Goal: Task Accomplishment & Management: Manage account settings

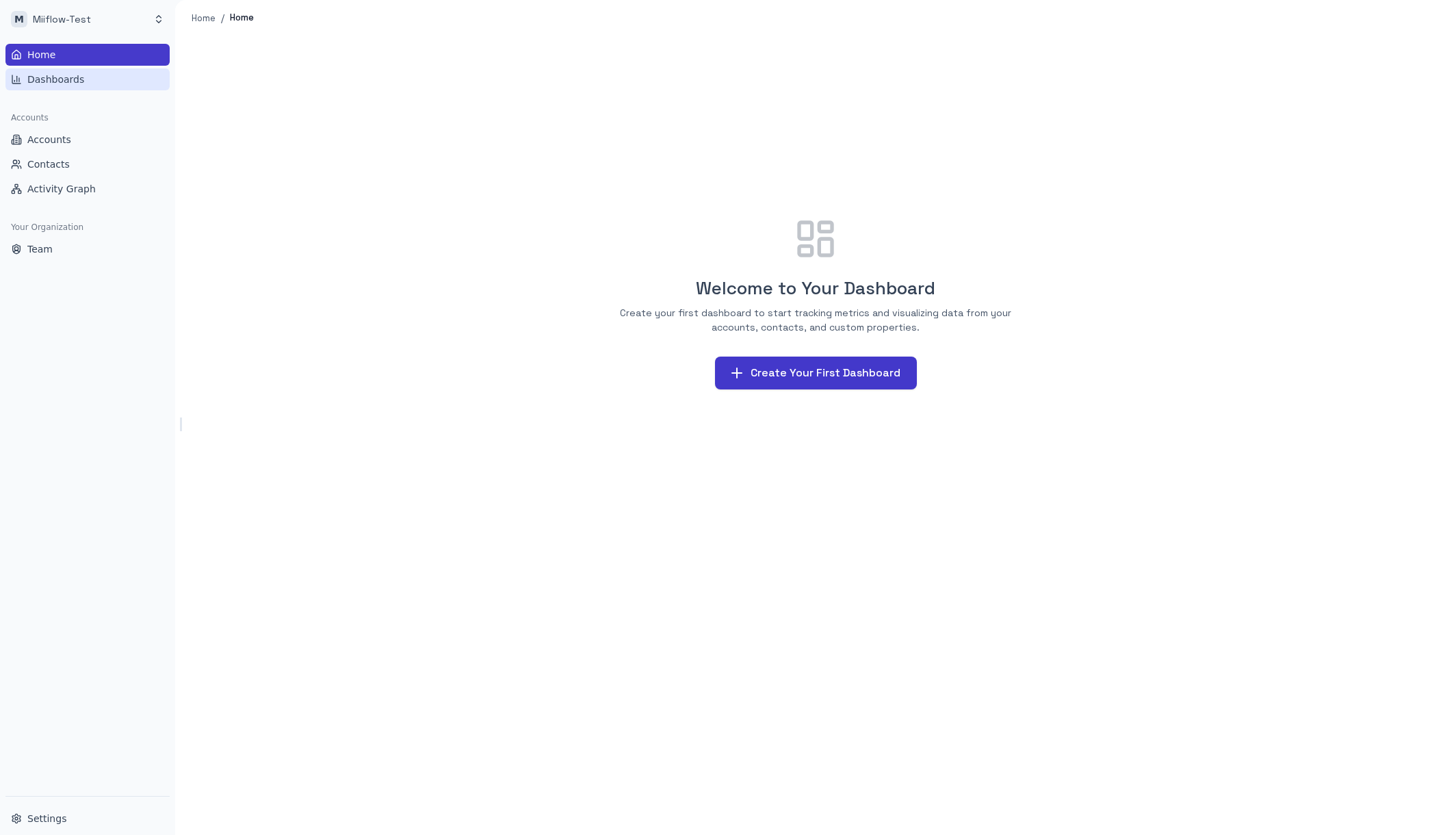
click at [65, 85] on span "Dashboards" at bounding box center [56, 79] width 57 height 14
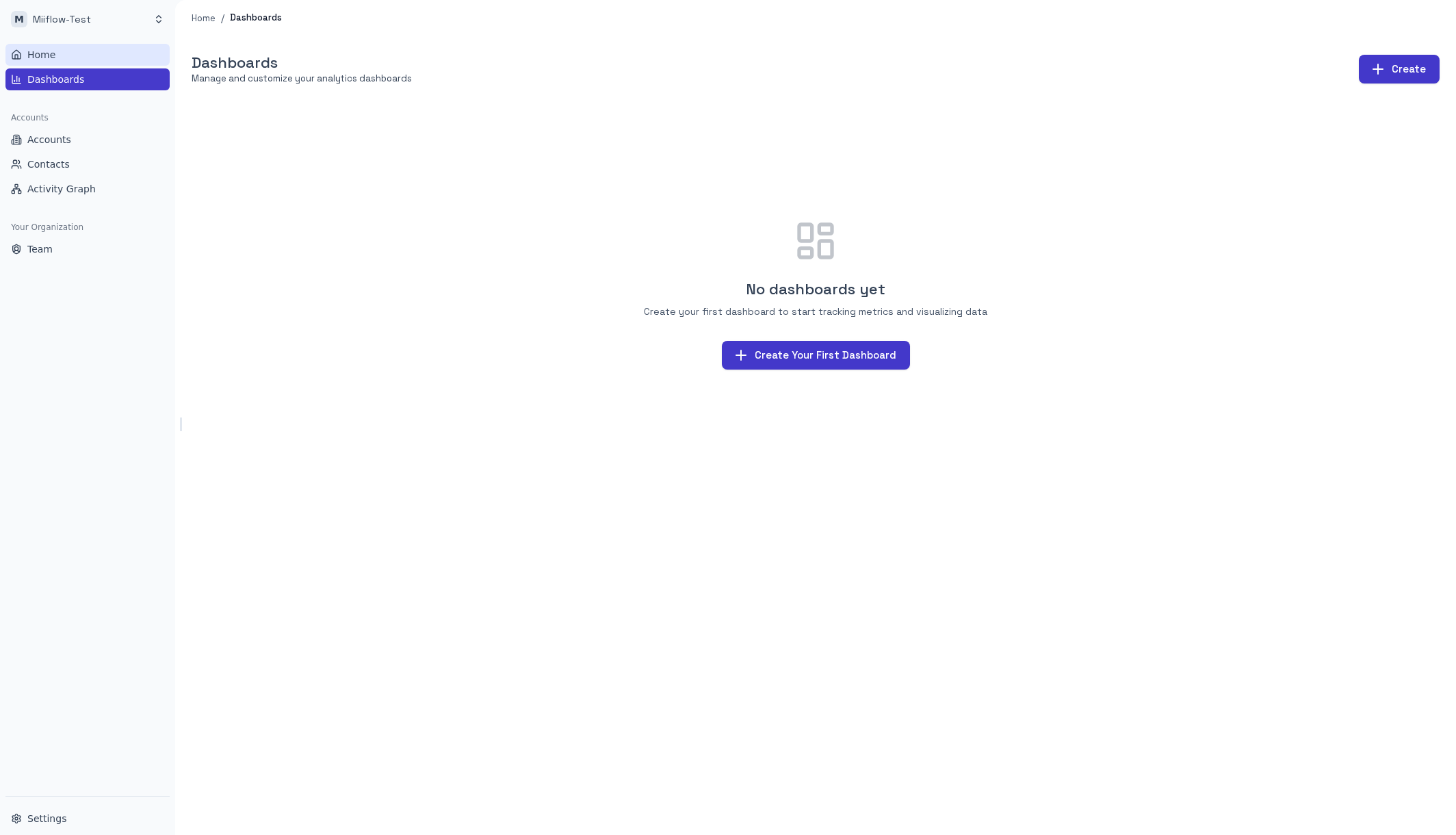
click at [79, 60] on link "Home" at bounding box center [87, 54] width 164 height 22
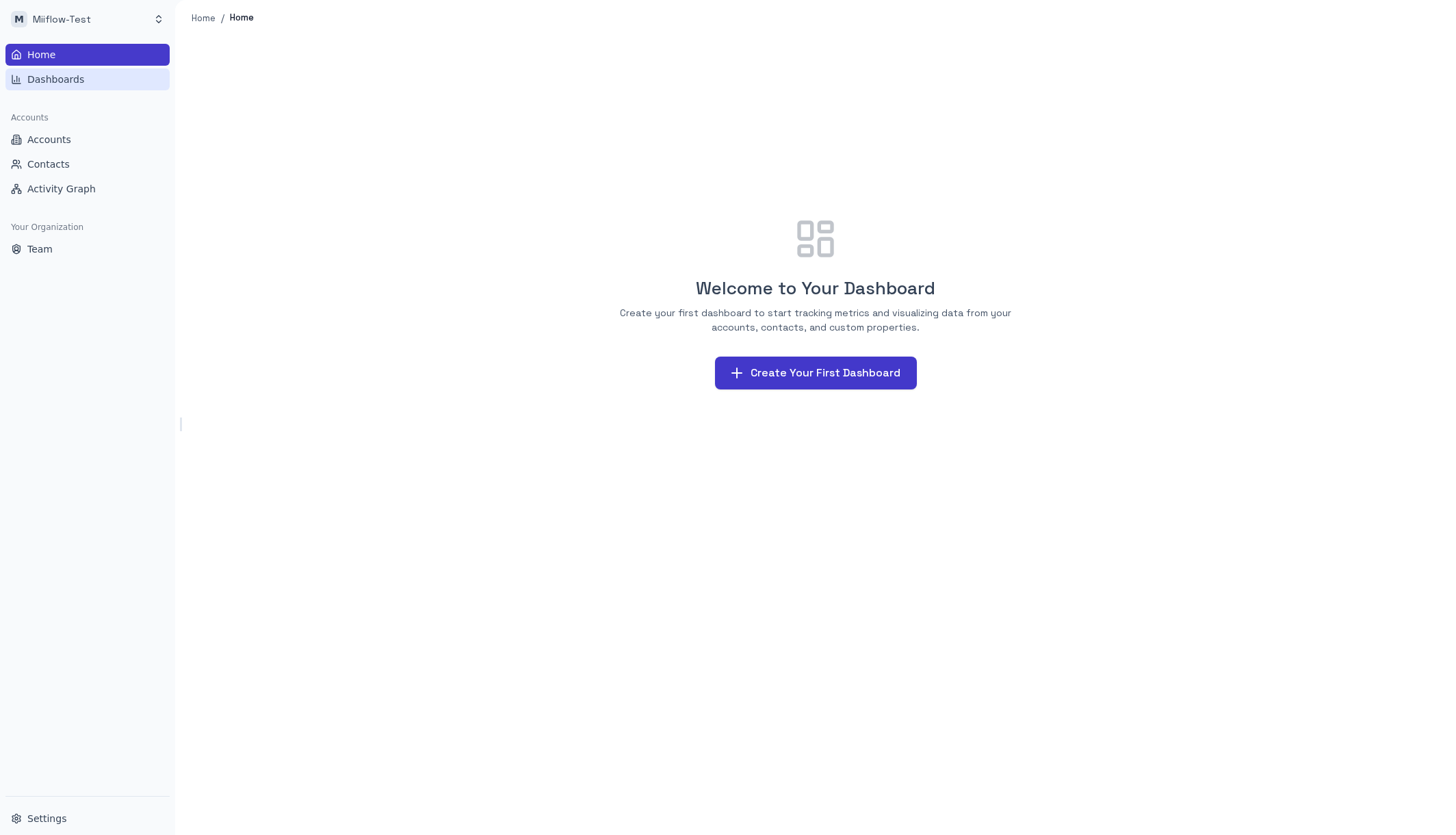
click at [91, 85] on link "Dashboards" at bounding box center [87, 79] width 164 height 22
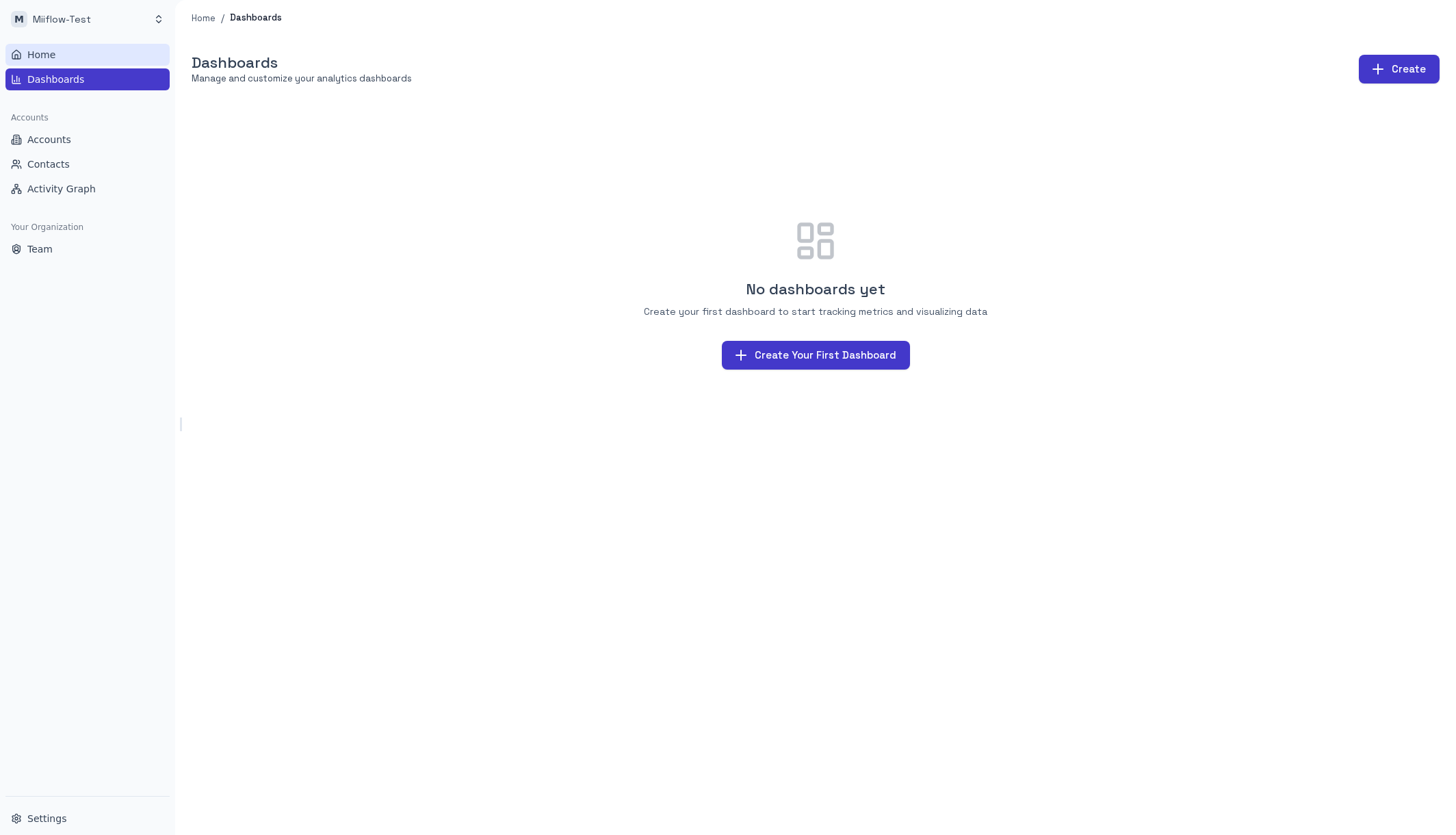
click at [104, 54] on link "Home" at bounding box center [87, 54] width 164 height 22
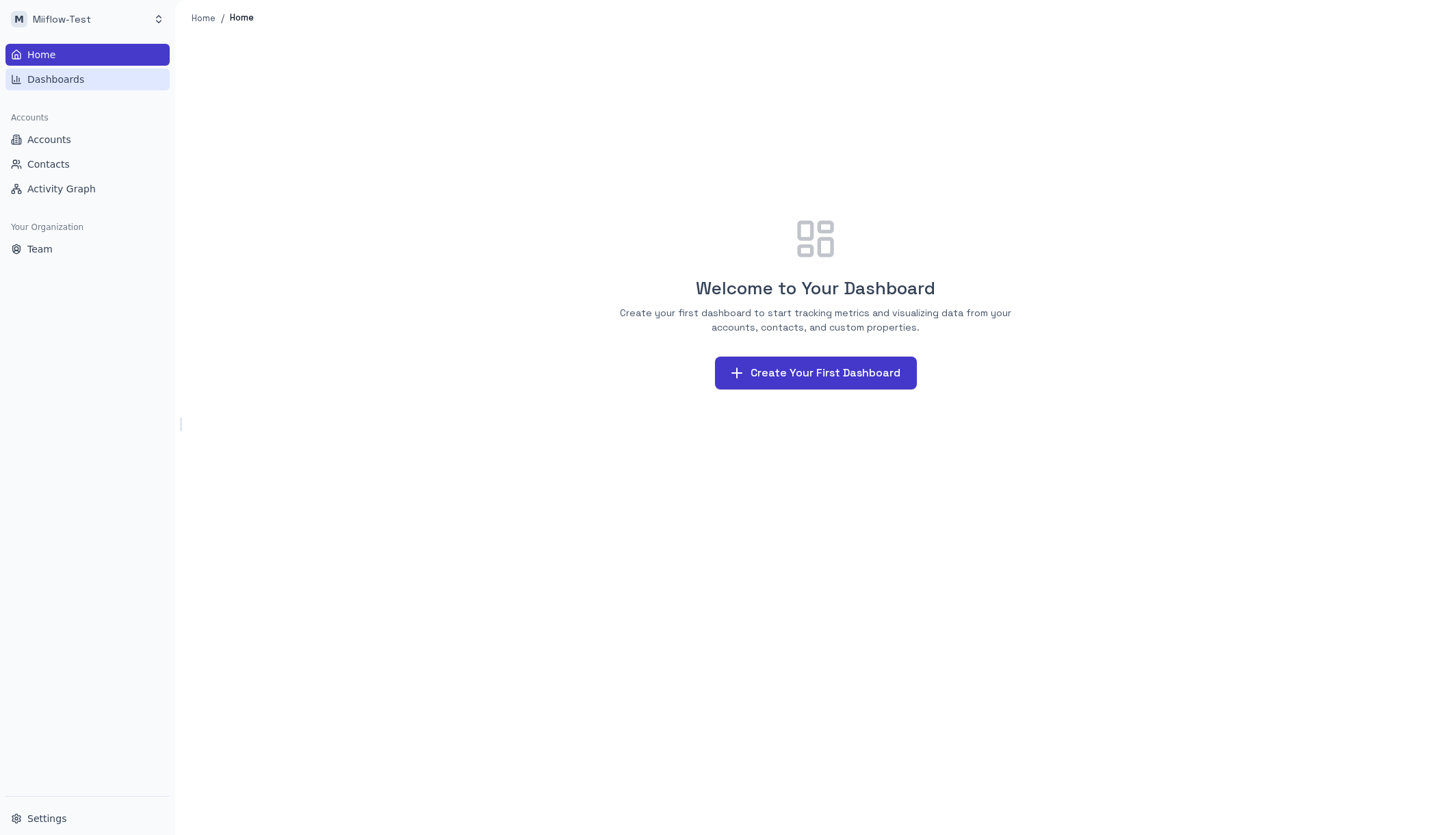
click at [102, 75] on link "Dashboards" at bounding box center [87, 79] width 164 height 22
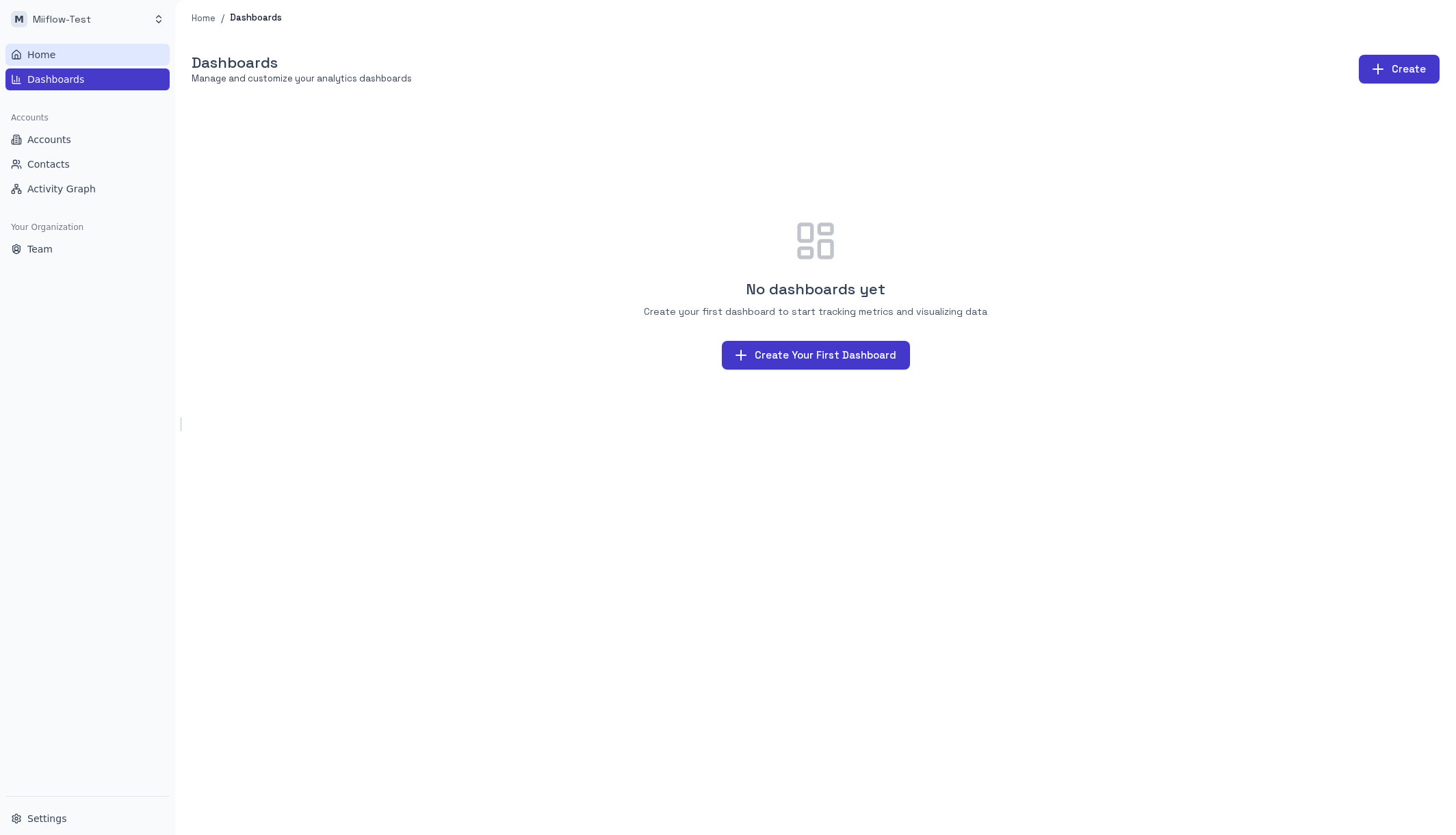
click at [112, 50] on link "Home" at bounding box center [87, 54] width 164 height 22
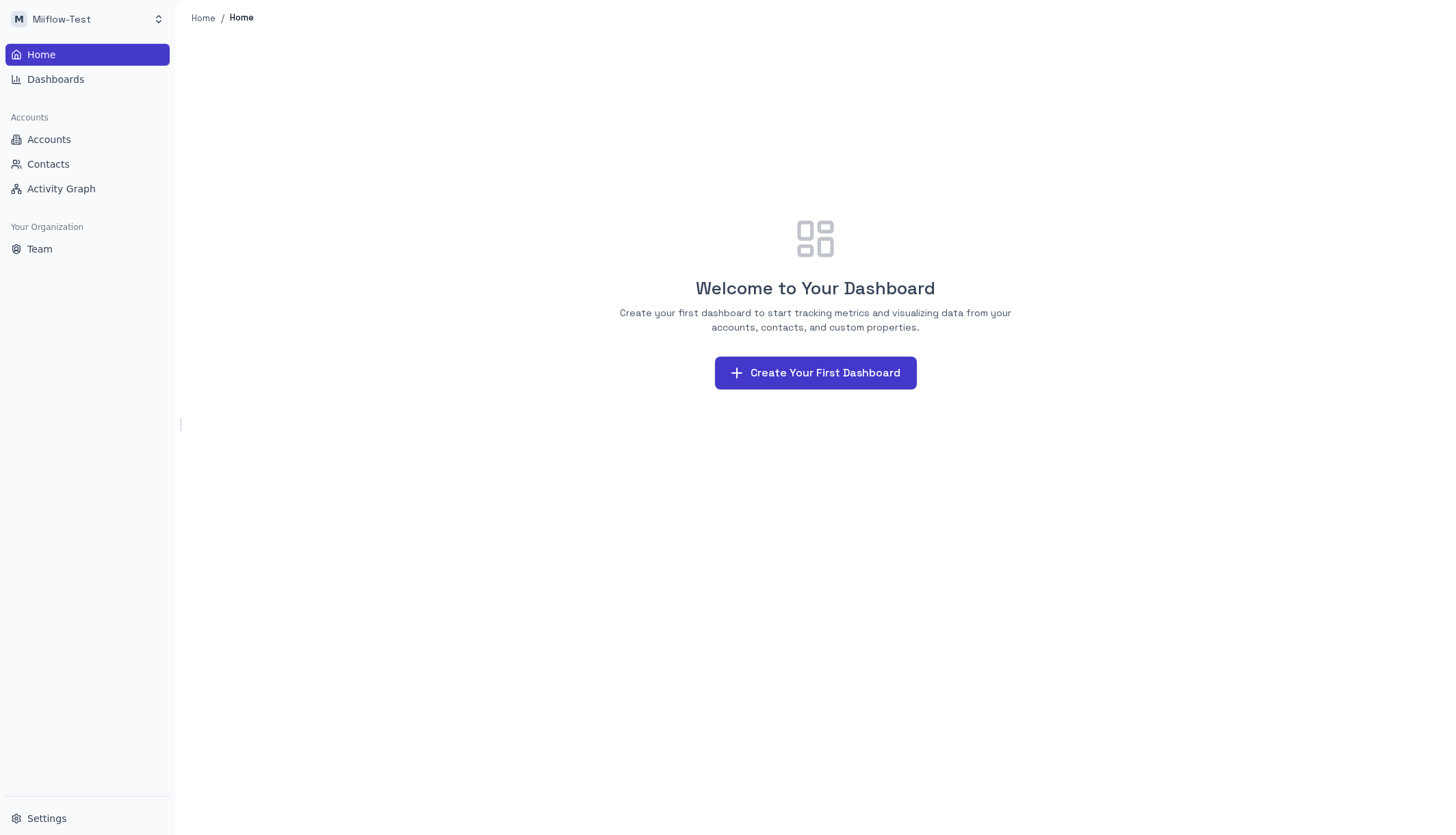
click at [110, 67] on ul "Home Dashboards" at bounding box center [87, 66] width 164 height 47
click at [107, 76] on link "Dashboards" at bounding box center [87, 79] width 164 height 22
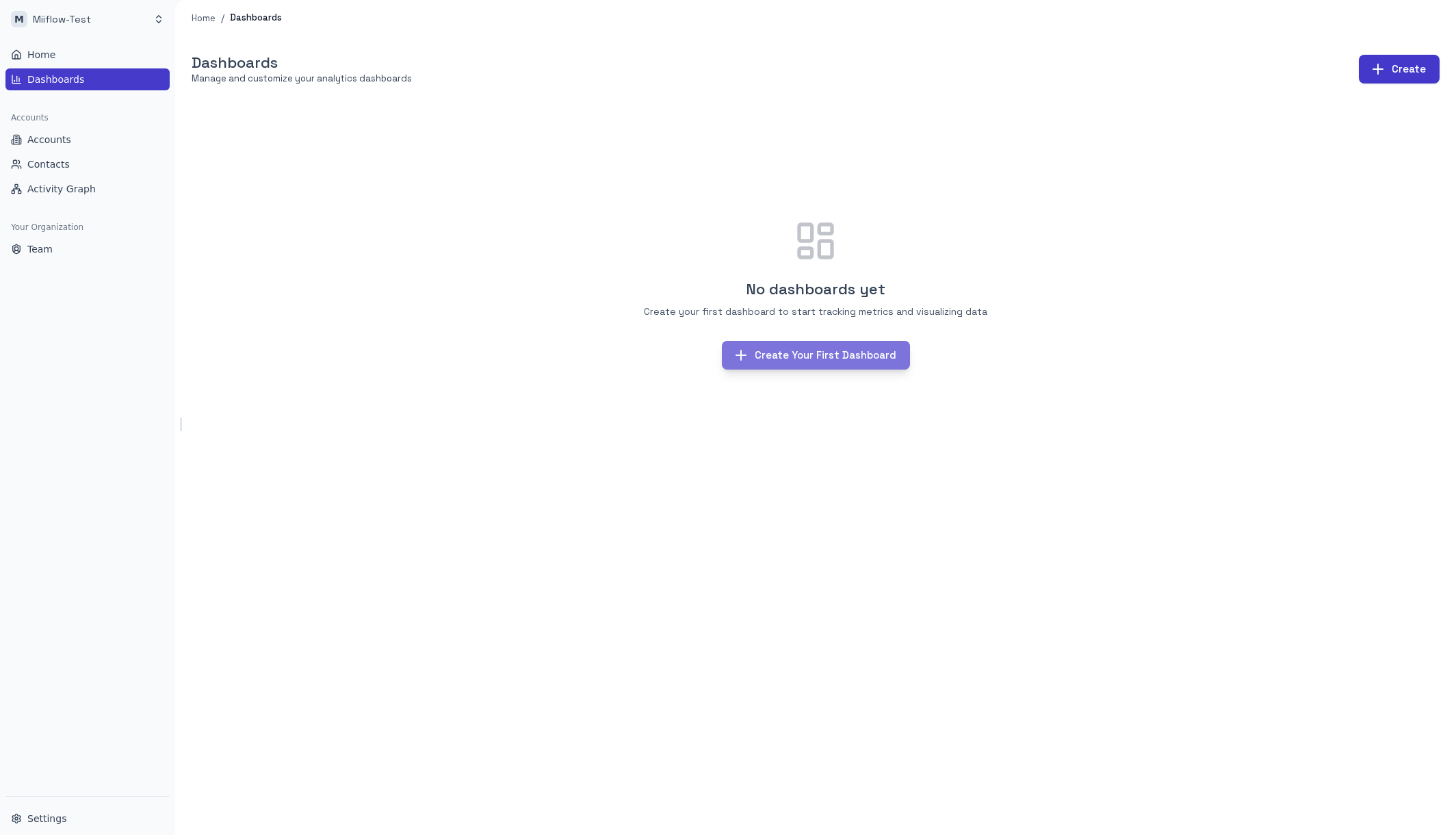
click at [832, 365] on button "Create Your First Dashboard" at bounding box center [816, 355] width 188 height 29
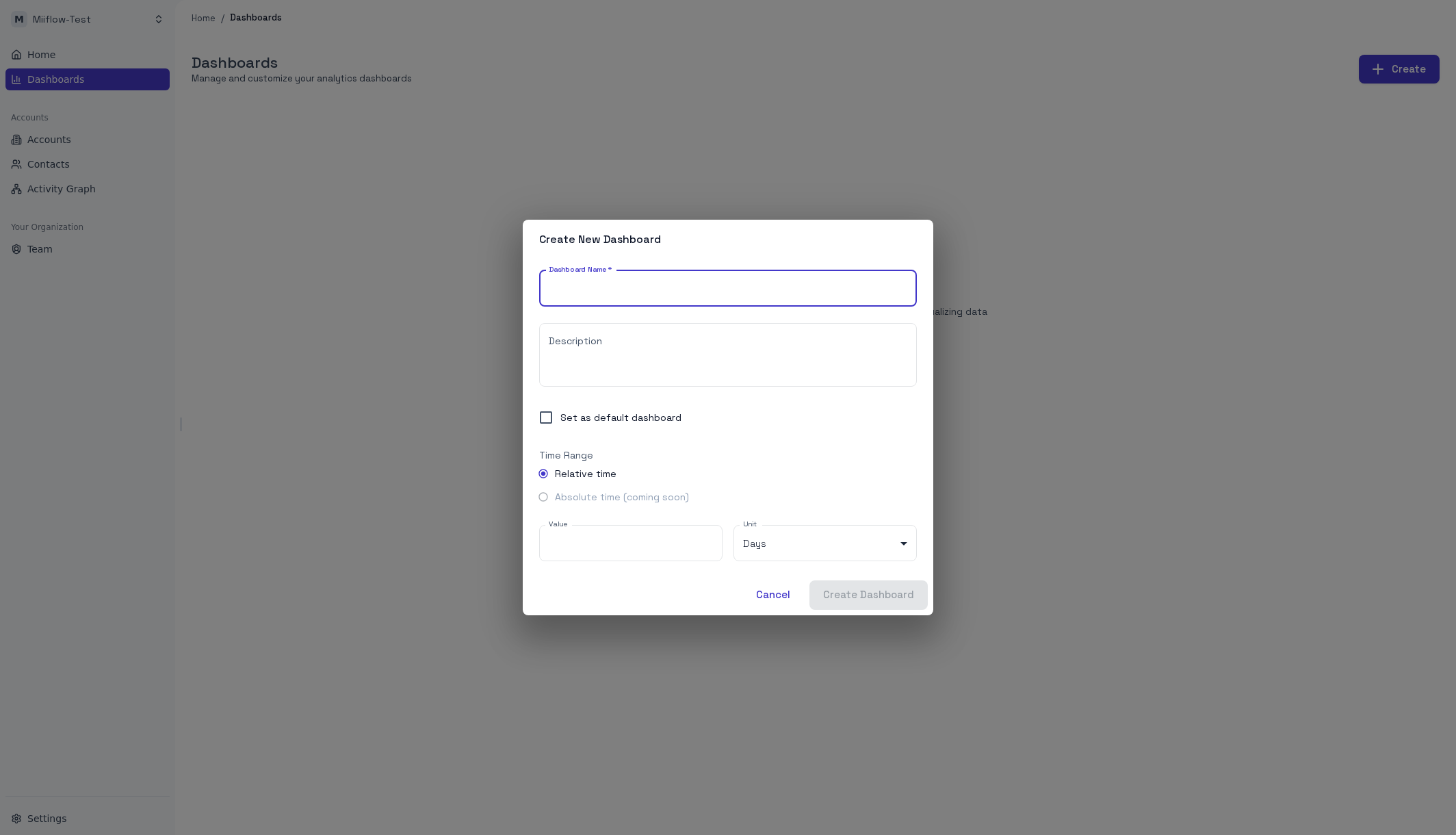
click at [724, 287] on input "Dashboard Name   *" at bounding box center [727, 289] width 377 height 37
type input "*******"
click at [648, 429] on label "Set as default dashboard" at bounding box center [718, 418] width 374 height 29
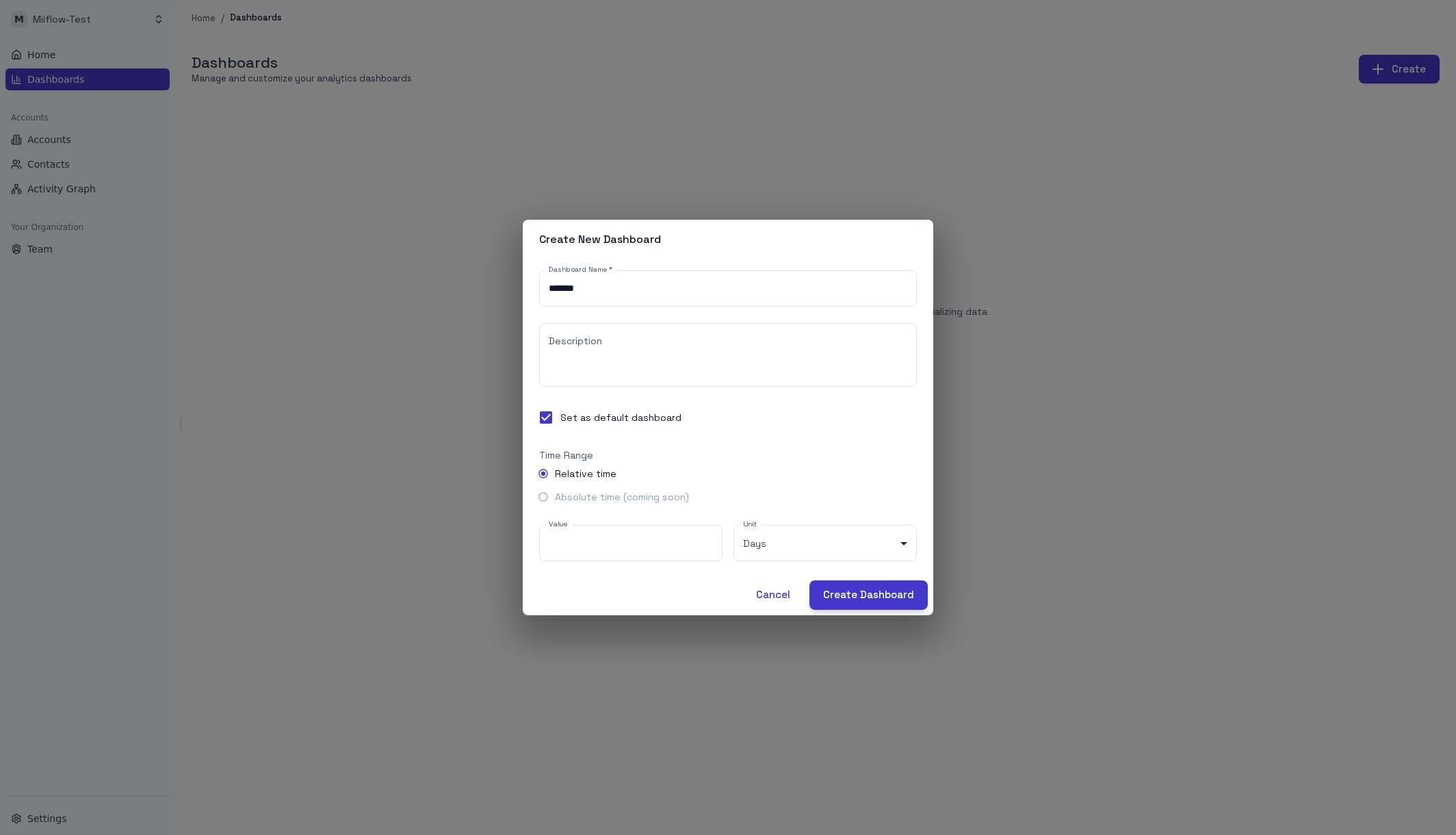
click at [864, 596] on button "Create Dashboard" at bounding box center [868, 595] width 118 height 29
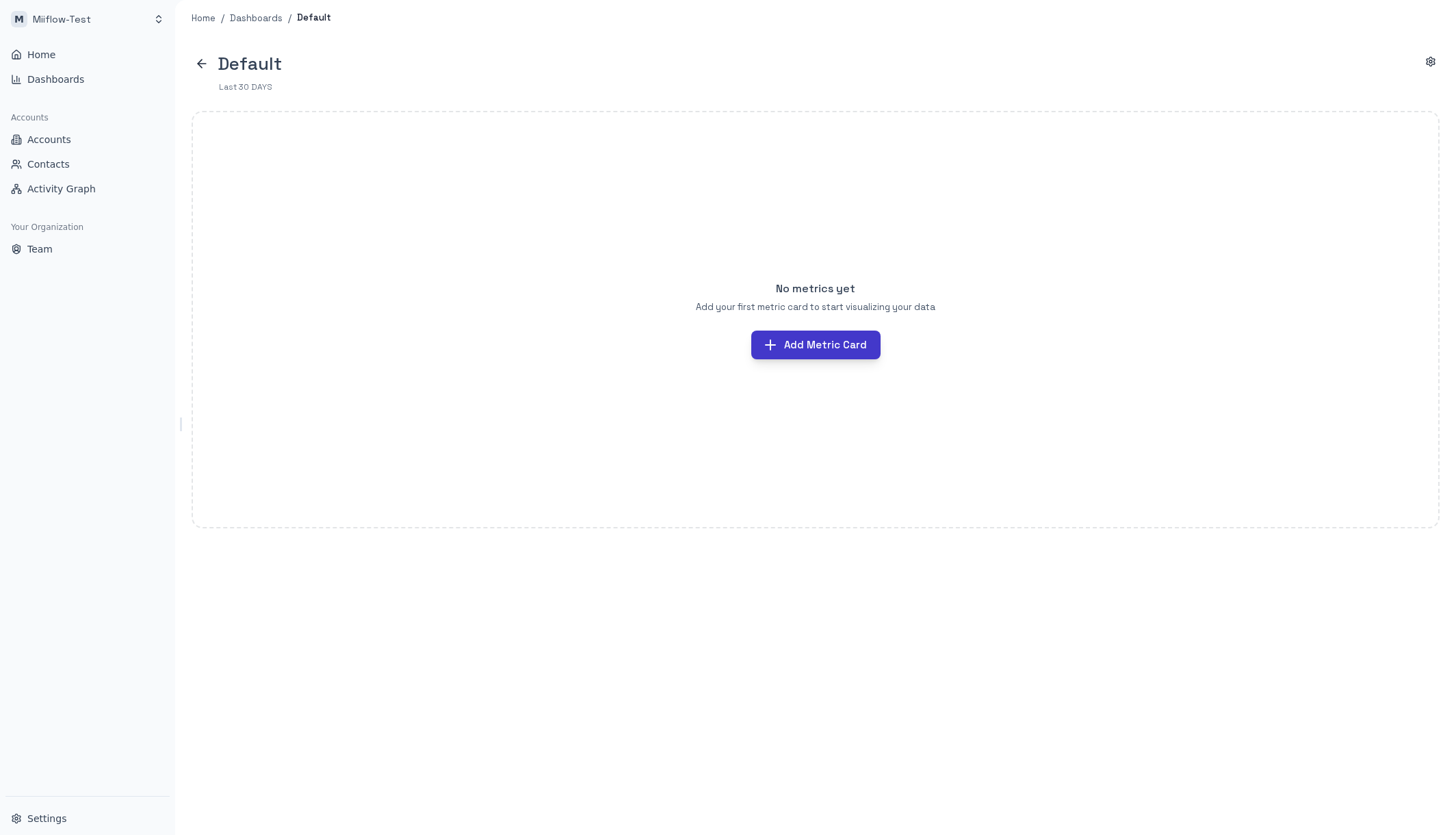
click at [816, 352] on button "Add Metric Card" at bounding box center [816, 345] width 130 height 29
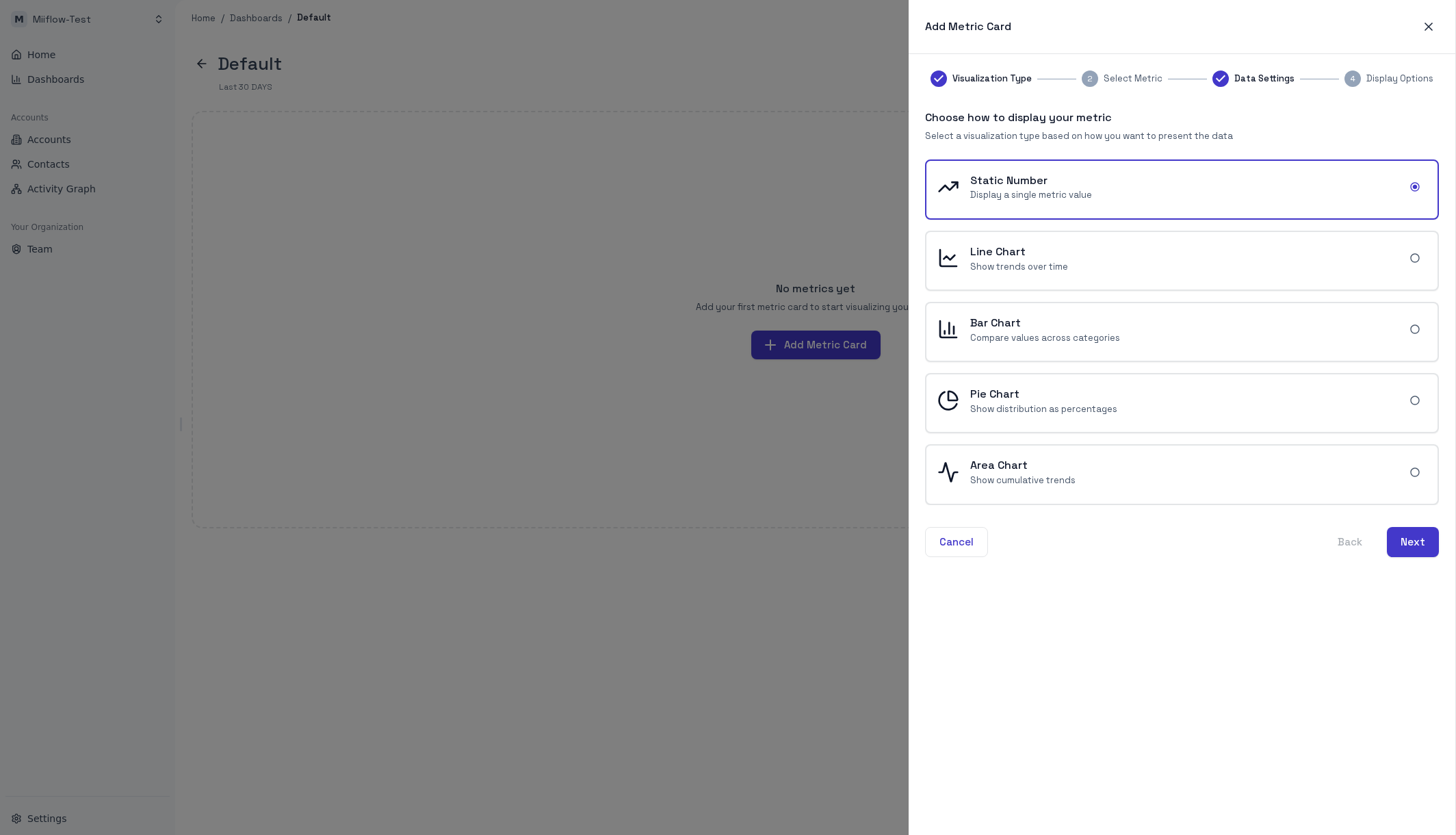
click at [825, 480] on div at bounding box center [728, 417] width 1456 height 835
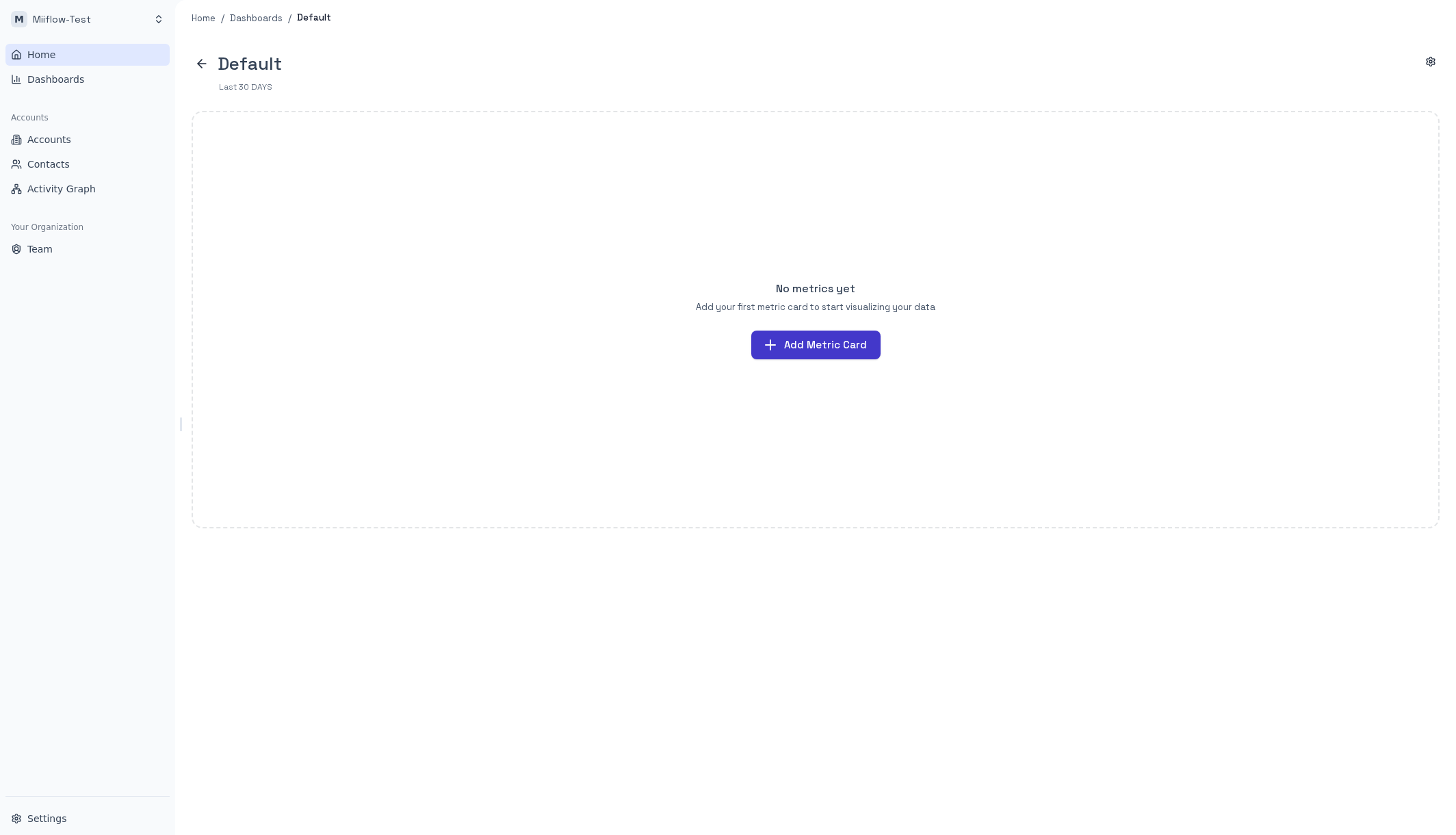
click at [63, 56] on link "Home" at bounding box center [87, 54] width 164 height 22
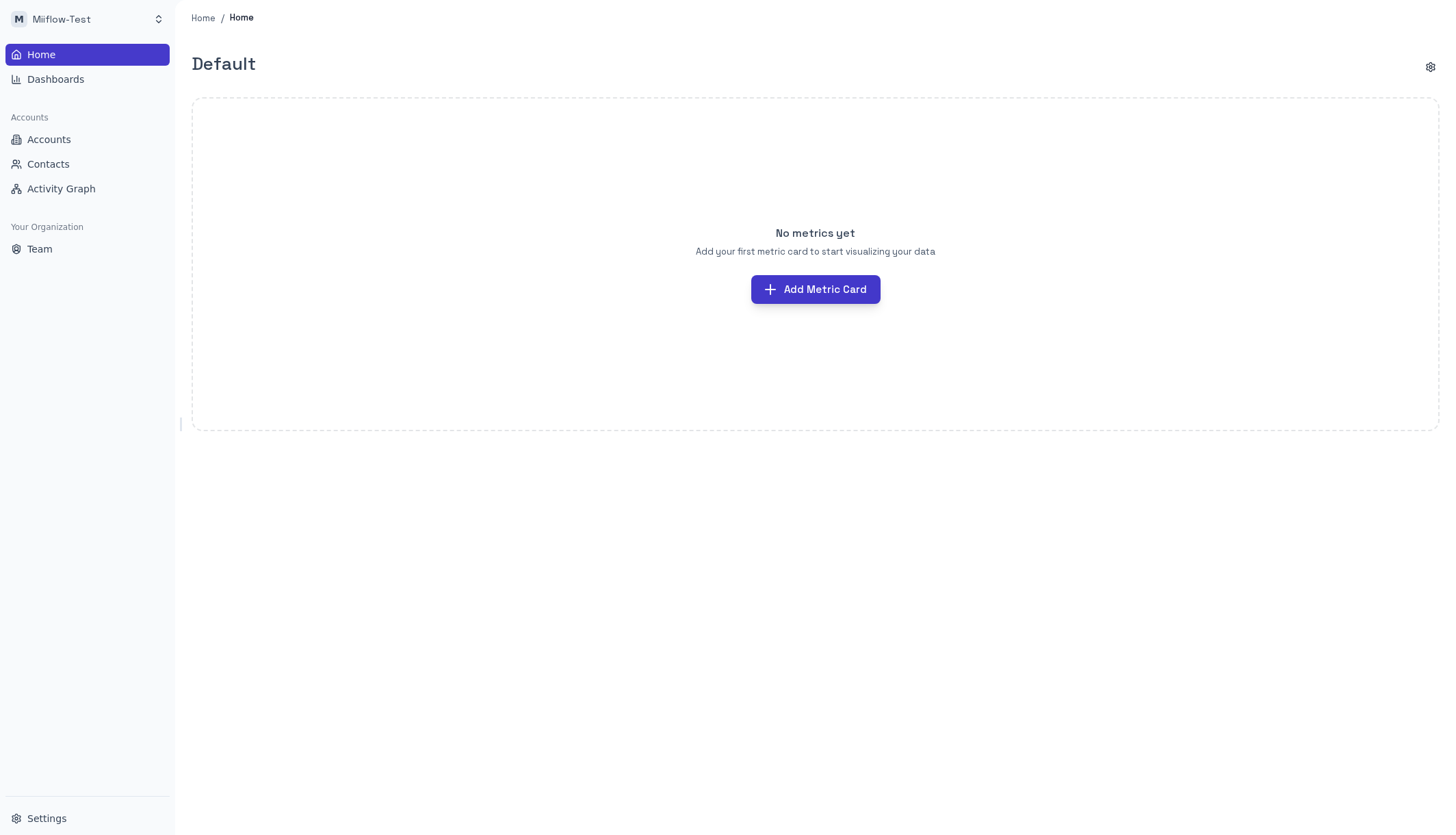
click at [835, 292] on button "Add Metric Card" at bounding box center [816, 290] width 130 height 29
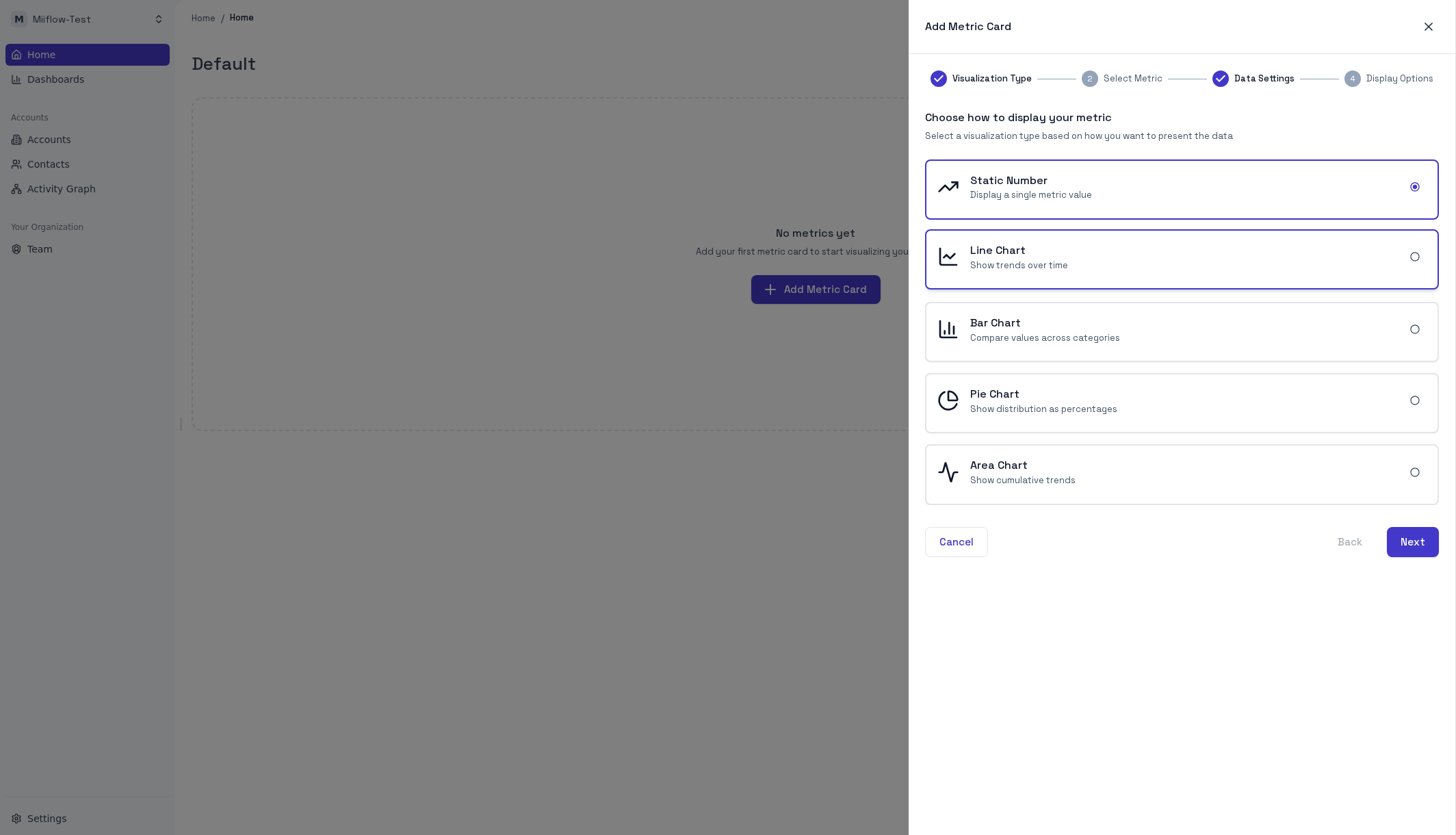
click at [1110, 271] on div "Line Chart Show trends over time" at bounding box center [1182, 259] width 512 height 57
click at [1426, 541] on button "Next" at bounding box center [1413, 541] width 52 height 30
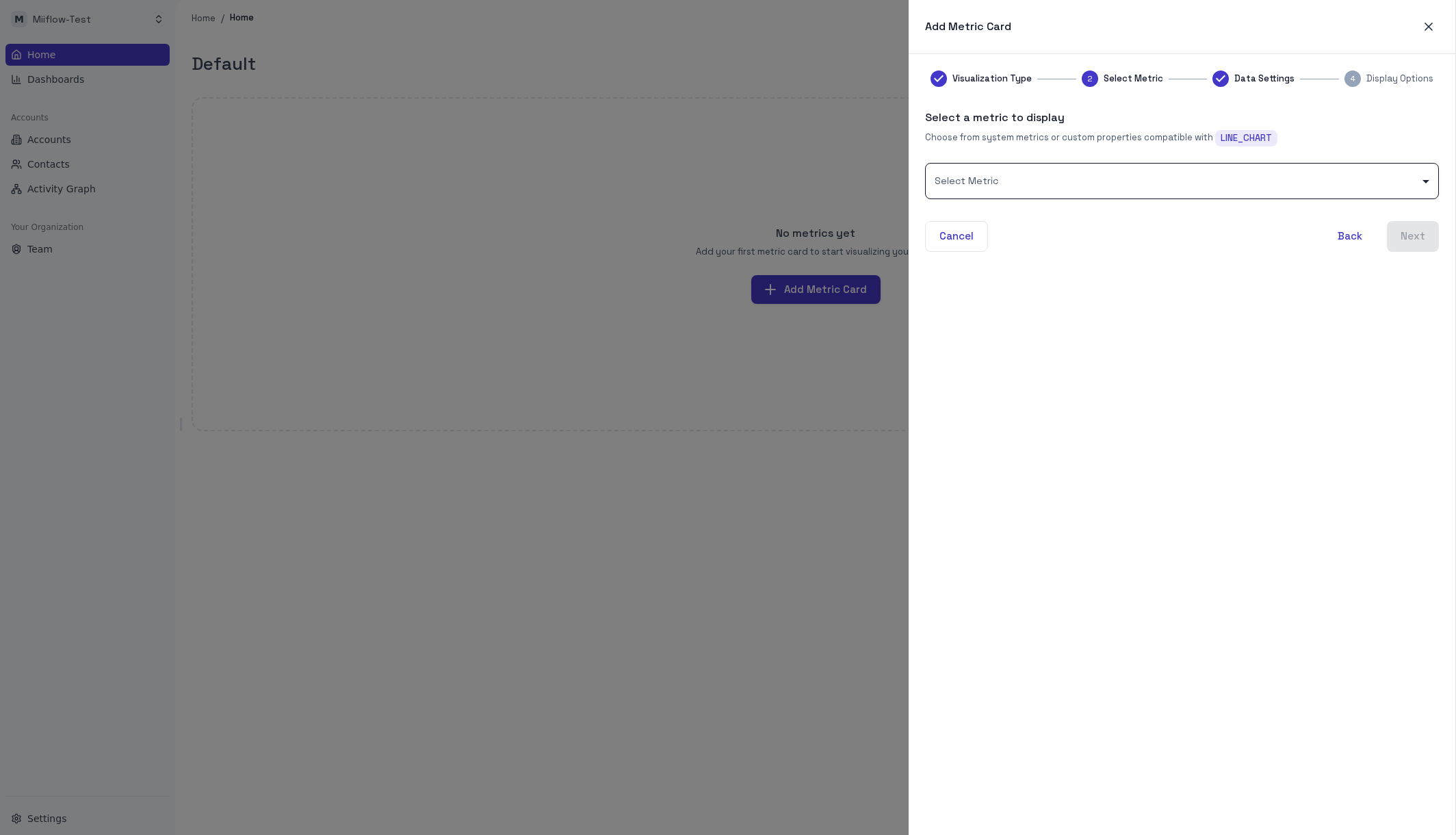
click at [1240, 186] on body "M Miiflow-Test Home Dashboards Accounts Accounts Contacts Activity Graph Your O…" at bounding box center [728, 417] width 1456 height 835
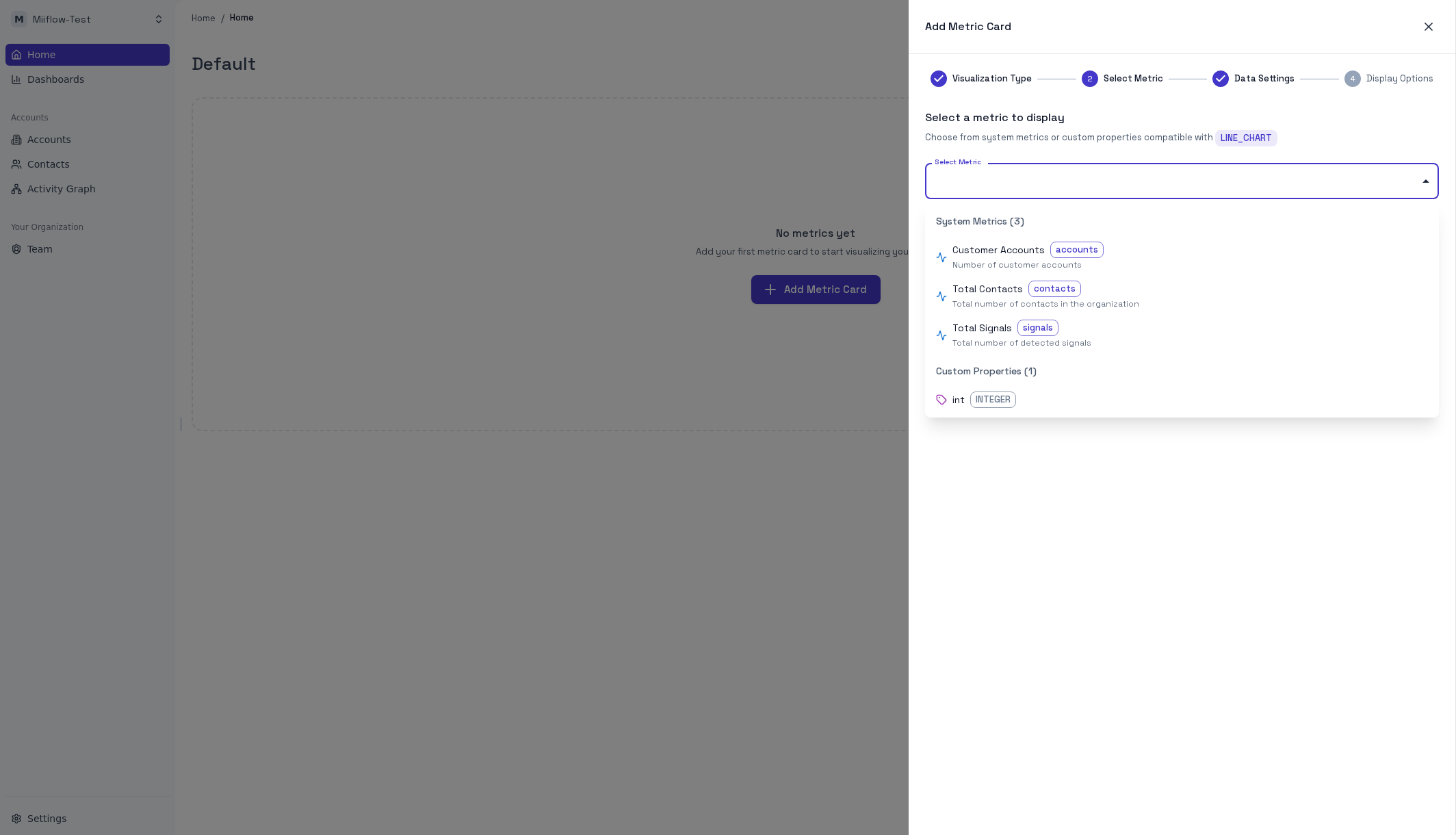
click at [1173, 288] on div "Total Contacts contacts" at bounding box center [1190, 289] width 476 height 17
type input "**********"
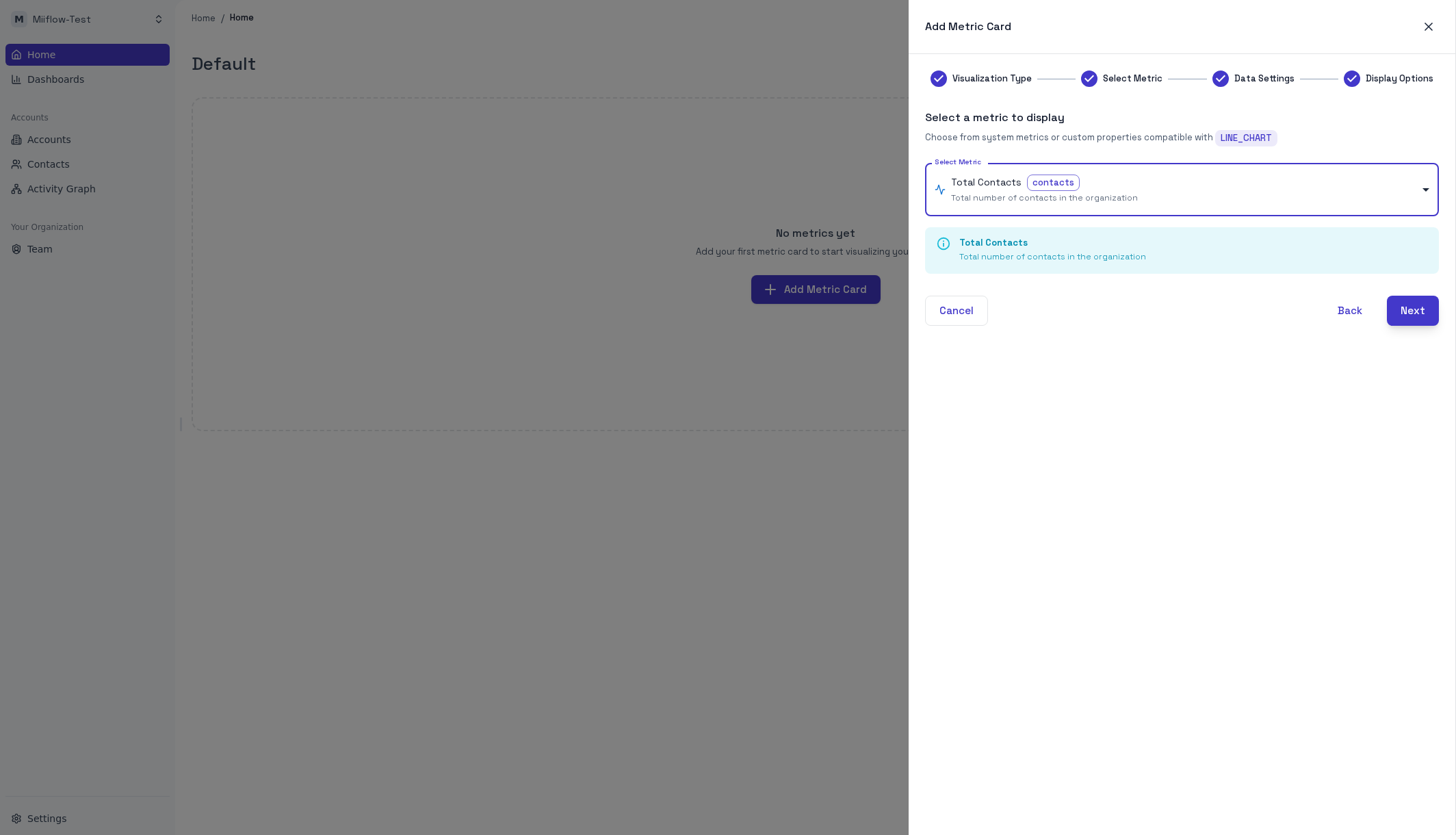
click at [1405, 317] on button "Next" at bounding box center [1413, 310] width 52 height 30
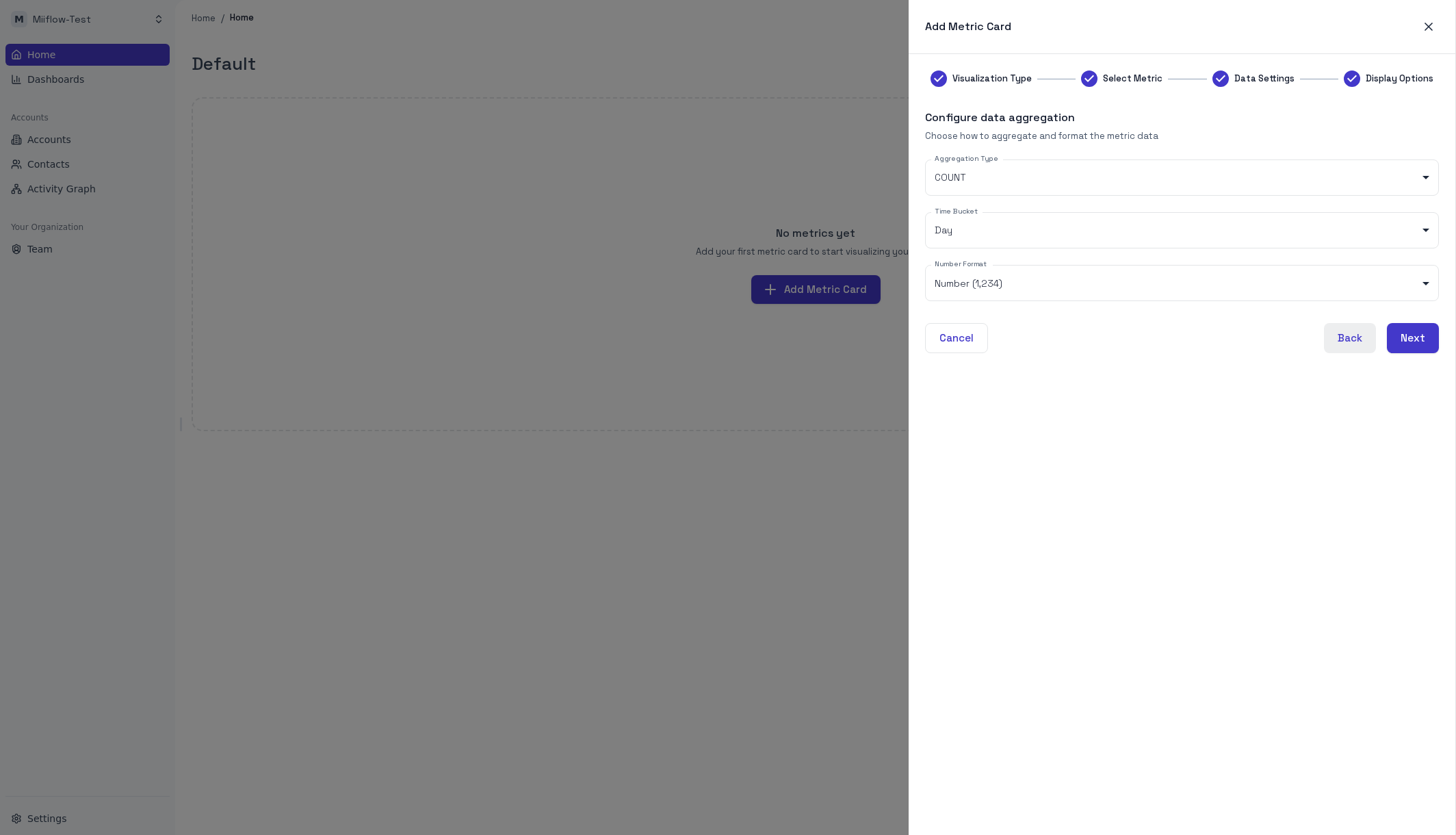
click at [1352, 341] on button "Back" at bounding box center [1350, 338] width 52 height 30
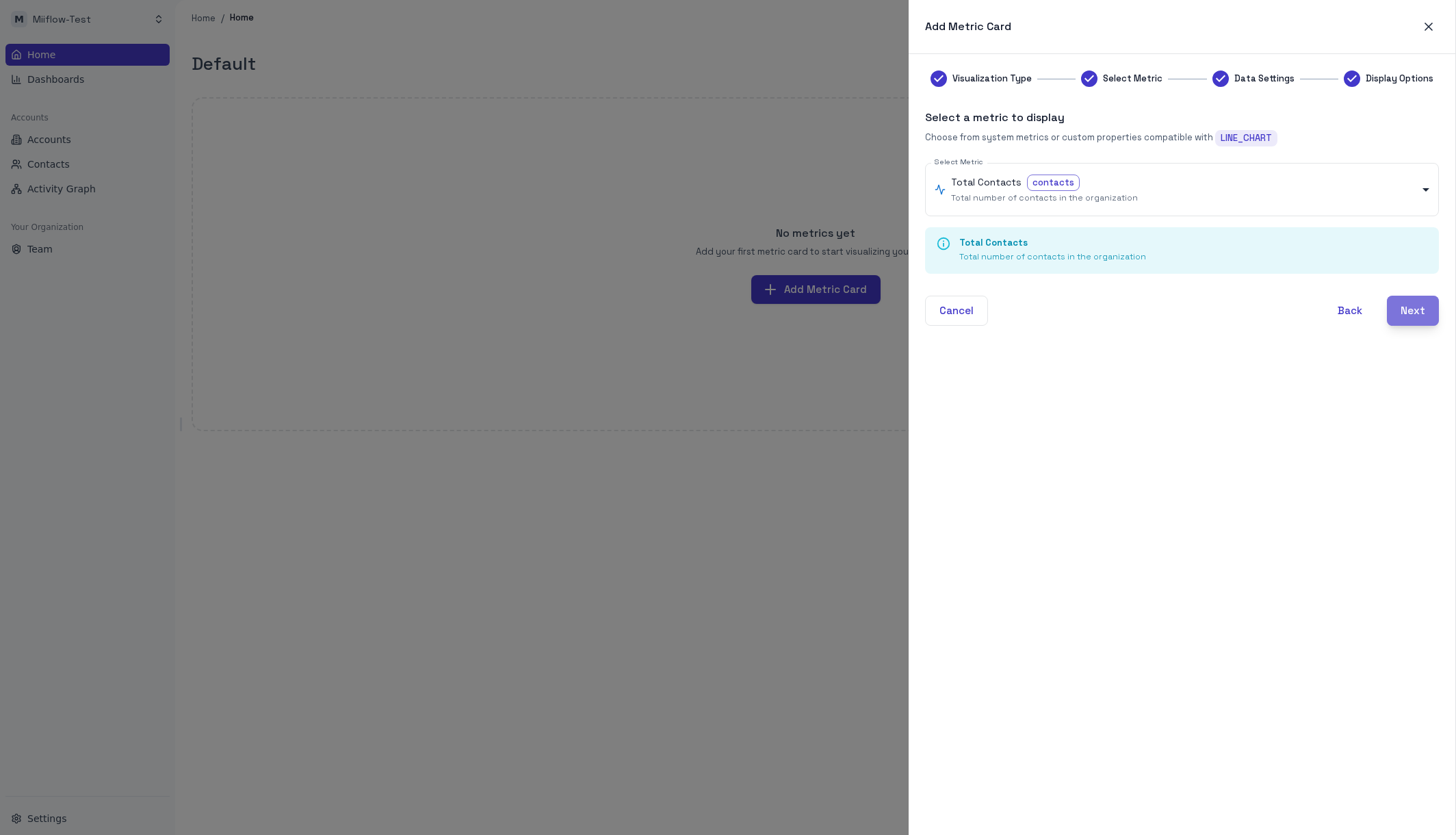
click at [1413, 323] on button "Next" at bounding box center [1413, 310] width 52 height 30
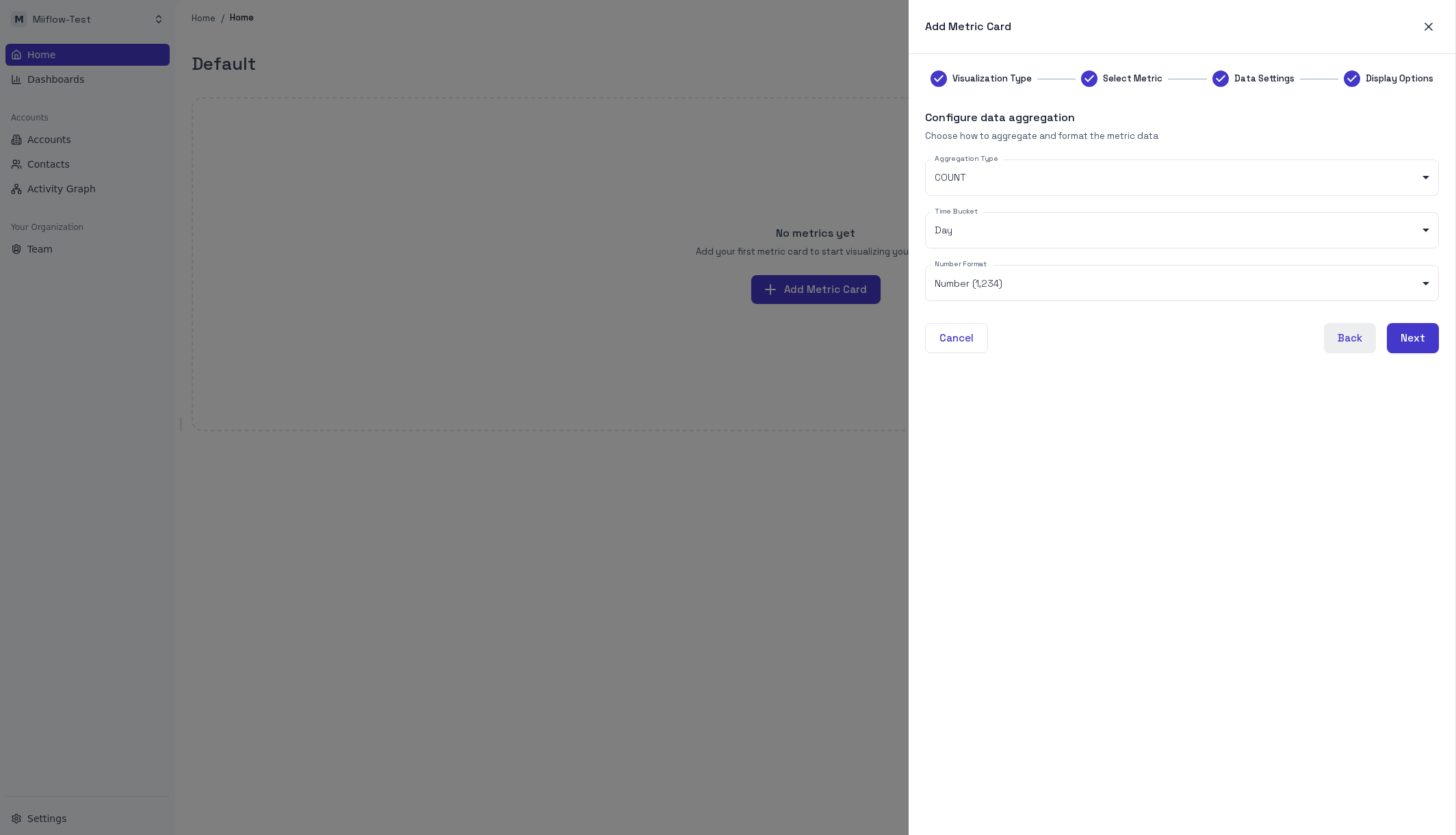
click at [1352, 339] on button "Back" at bounding box center [1350, 338] width 52 height 30
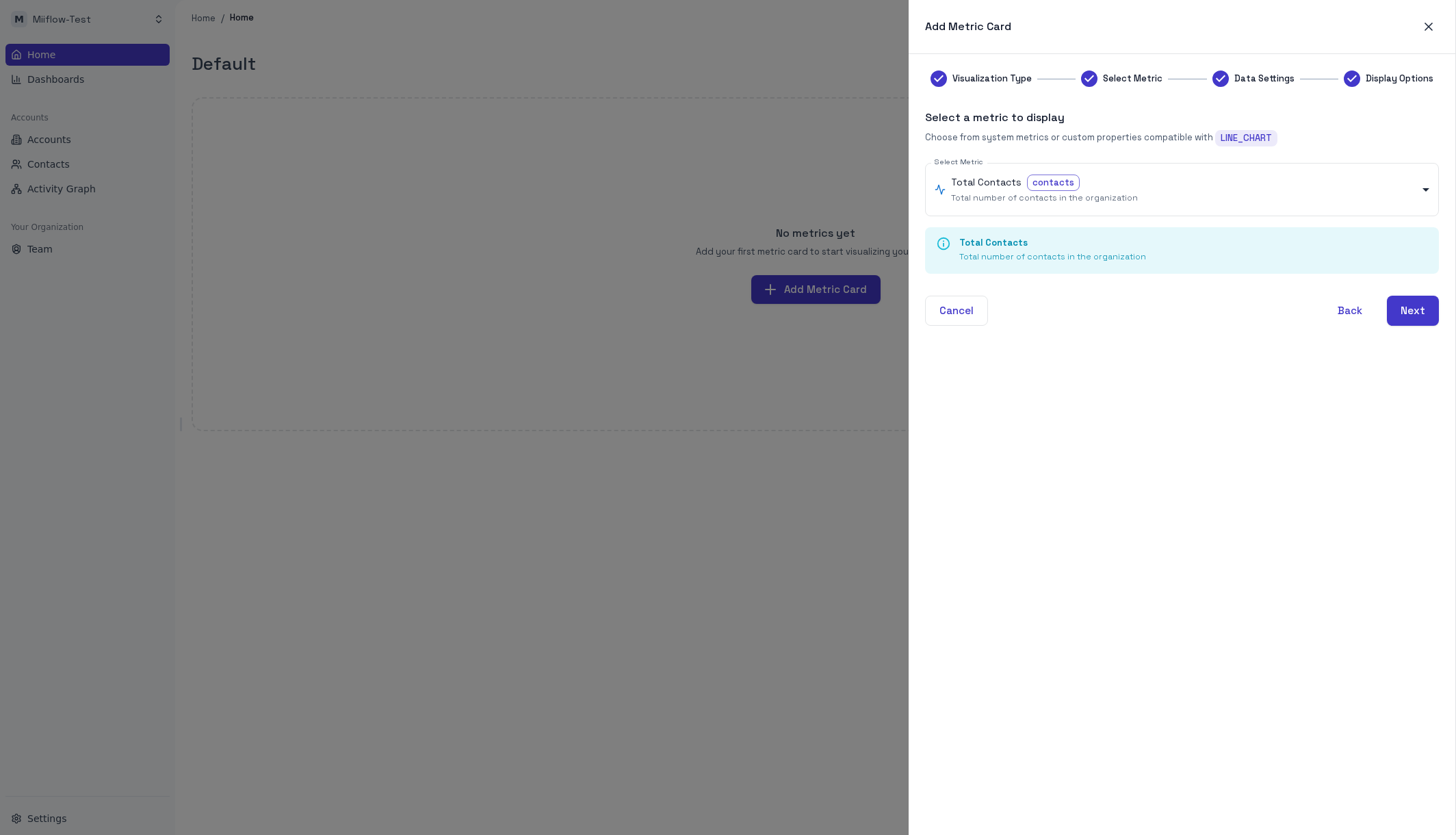
click at [1417, 331] on div "**********" at bounding box center [1182, 444] width 514 height 748
click at [1401, 320] on button "Next" at bounding box center [1413, 310] width 52 height 30
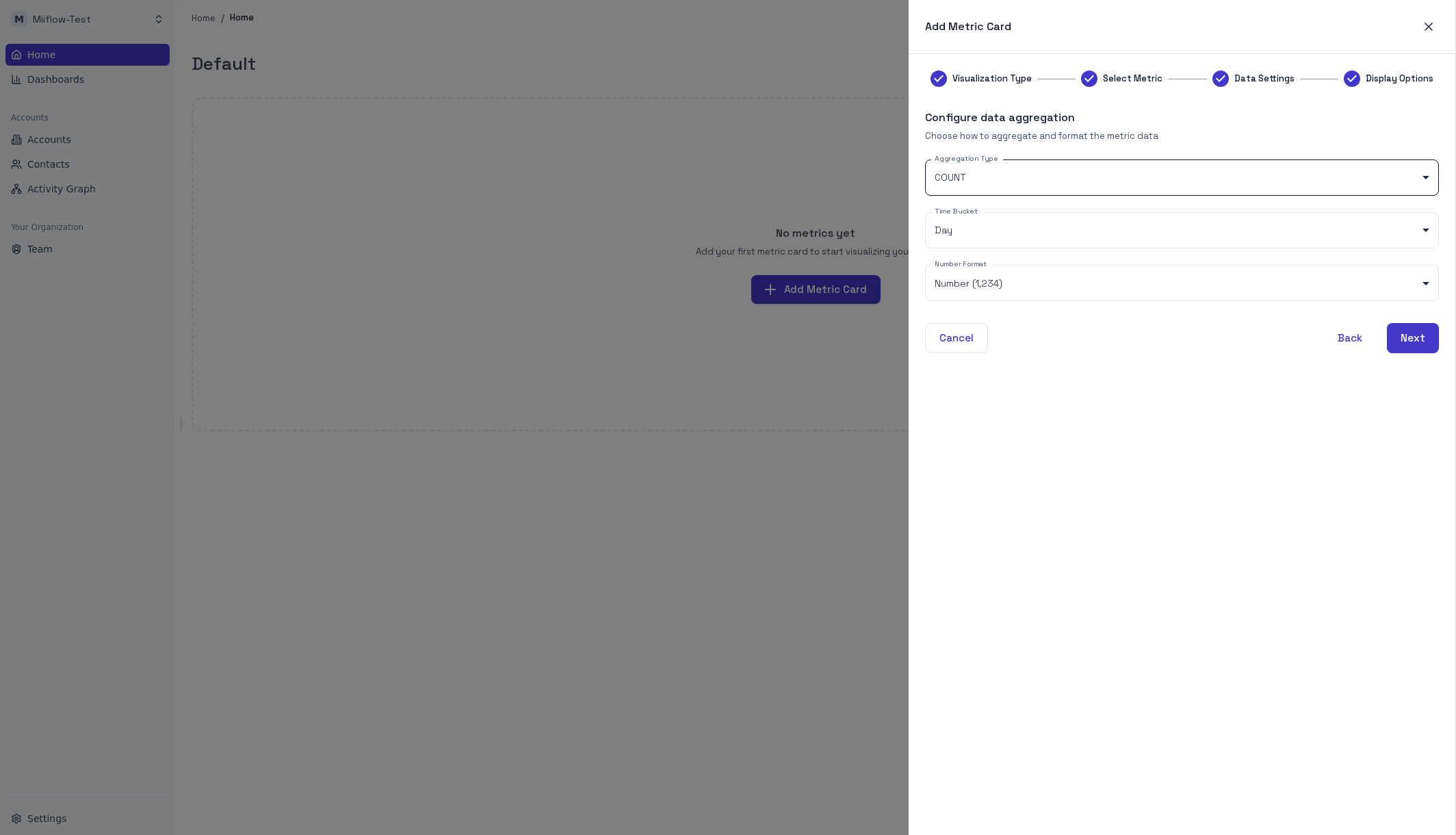
click at [1378, 174] on body "M Miiflow-Test Home Dashboards Accounts Accounts Contacts Activity Graph Your O…" at bounding box center [728, 417] width 1456 height 835
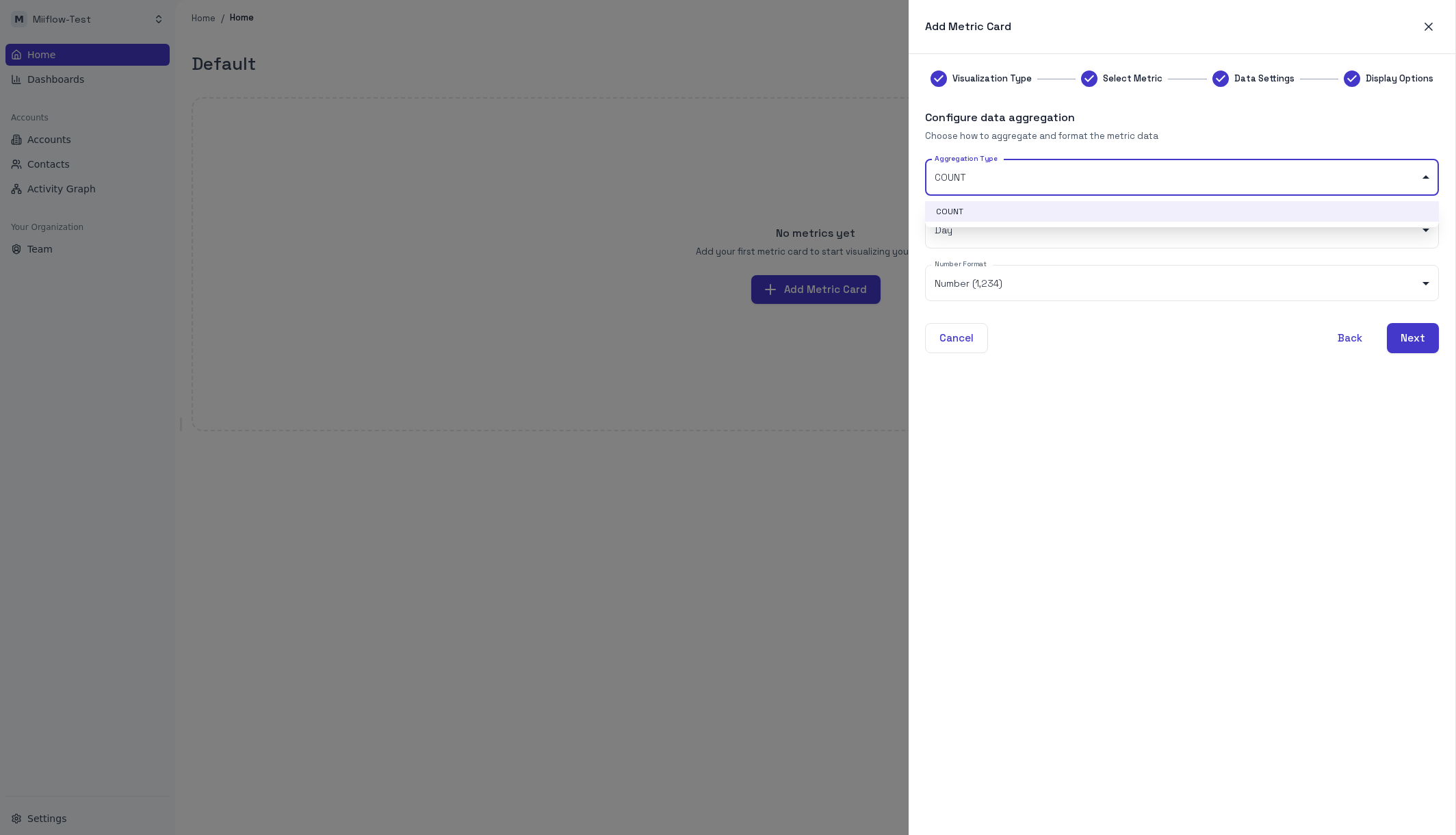
click at [1245, 482] on div at bounding box center [728, 417] width 1456 height 835
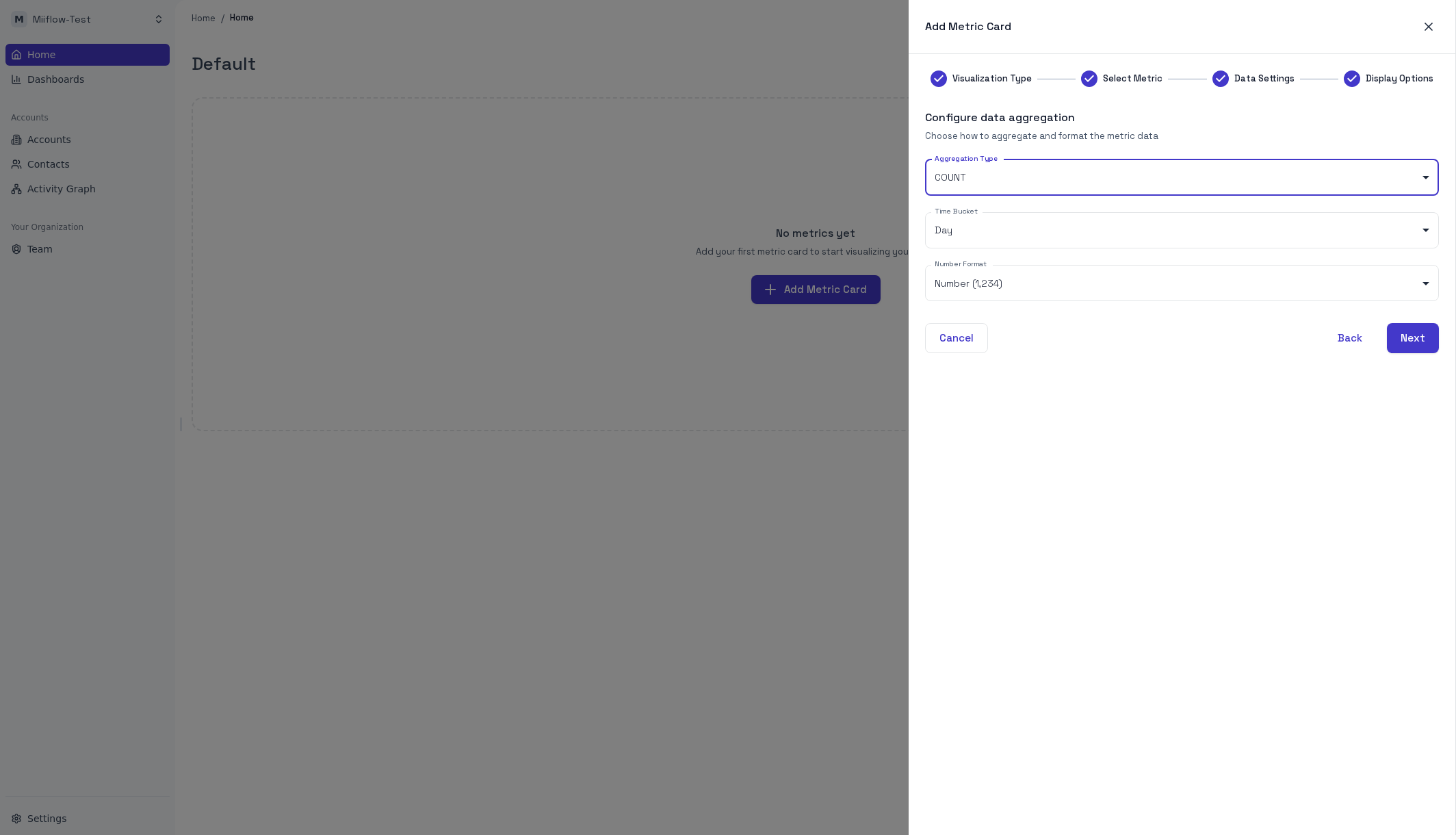
click at [1354, 327] on button "Back" at bounding box center [1350, 338] width 52 height 30
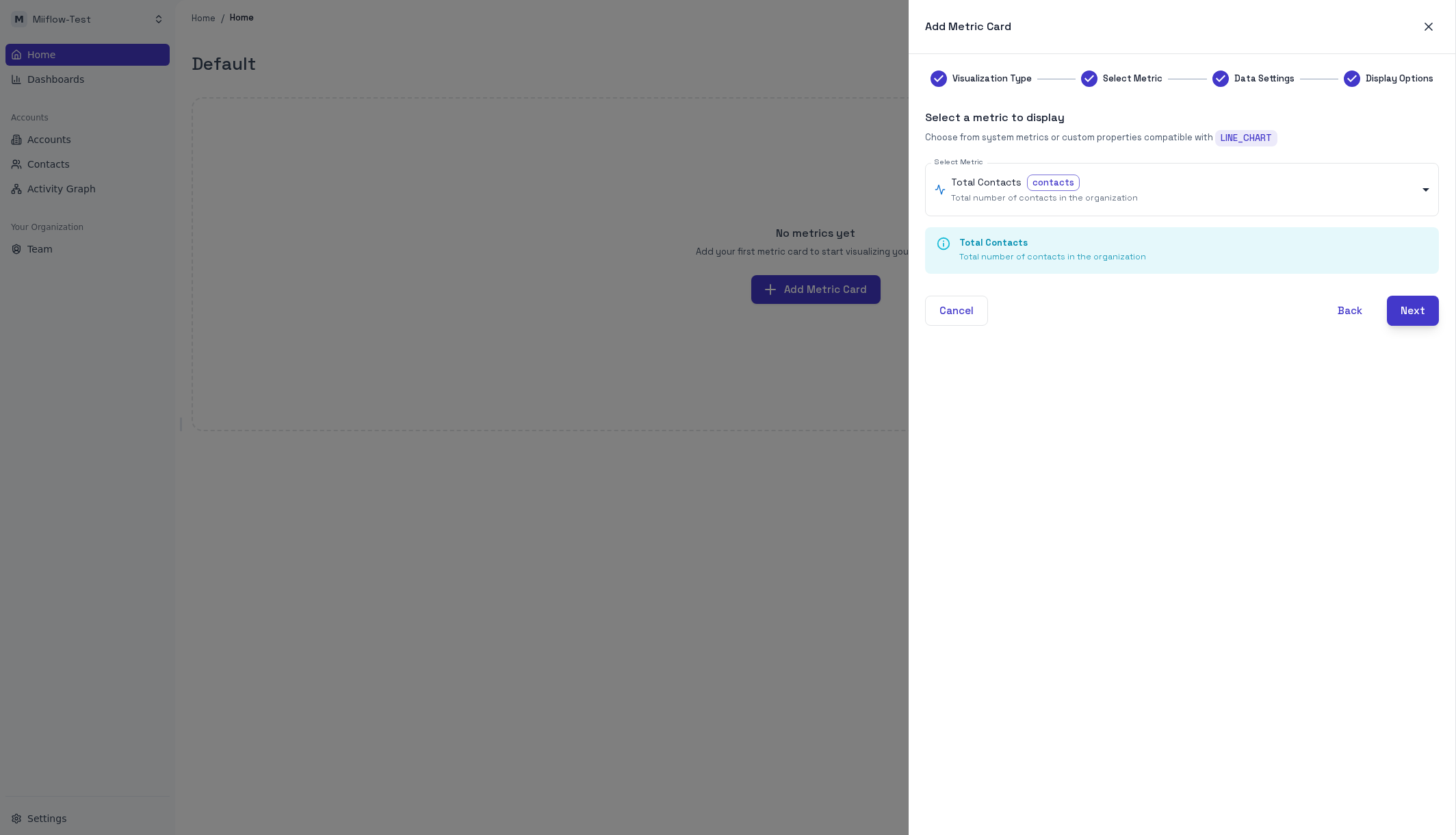
click at [1407, 312] on button "Next" at bounding box center [1413, 310] width 52 height 30
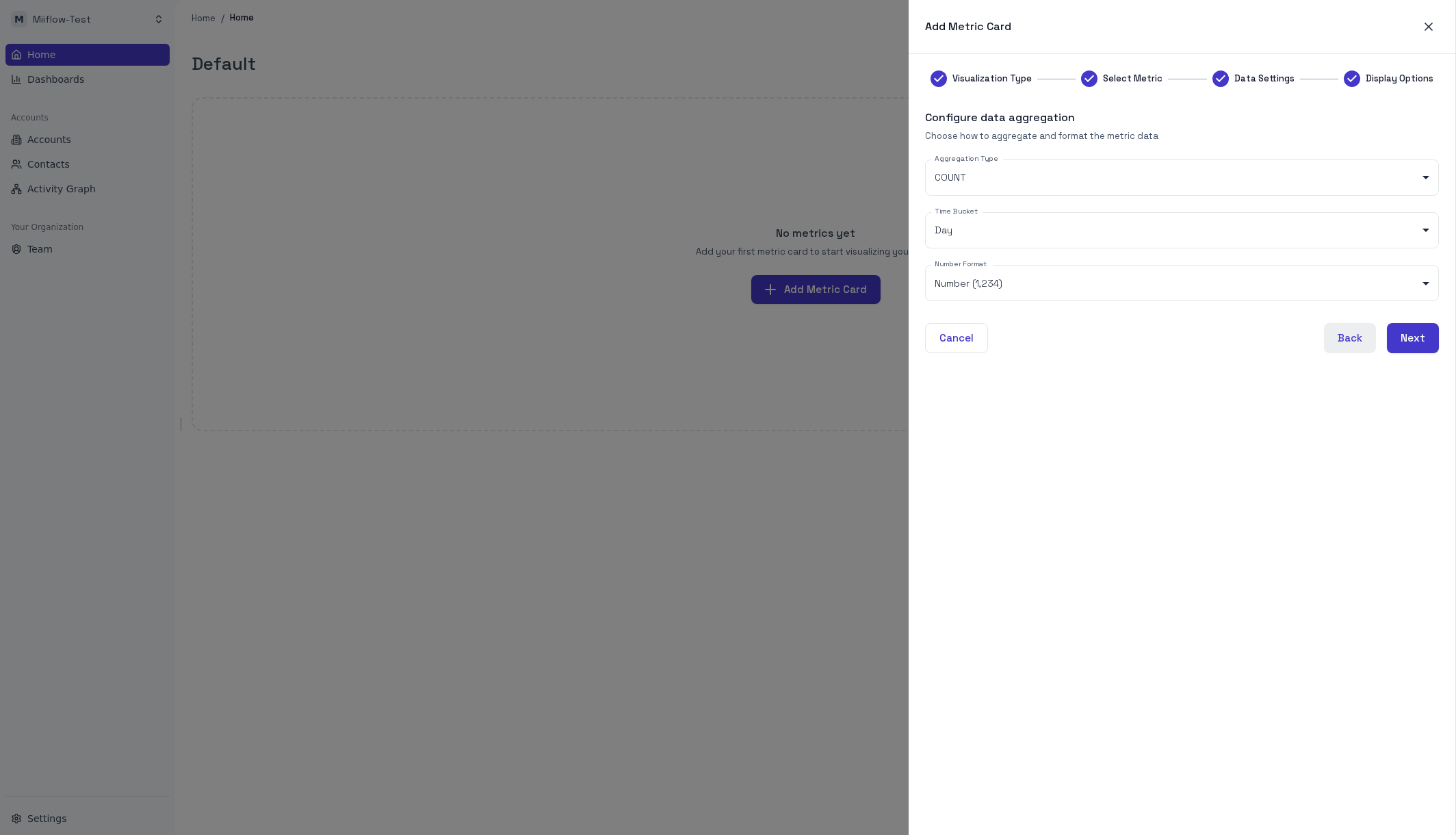
click at [1342, 345] on button "Back" at bounding box center [1350, 338] width 52 height 30
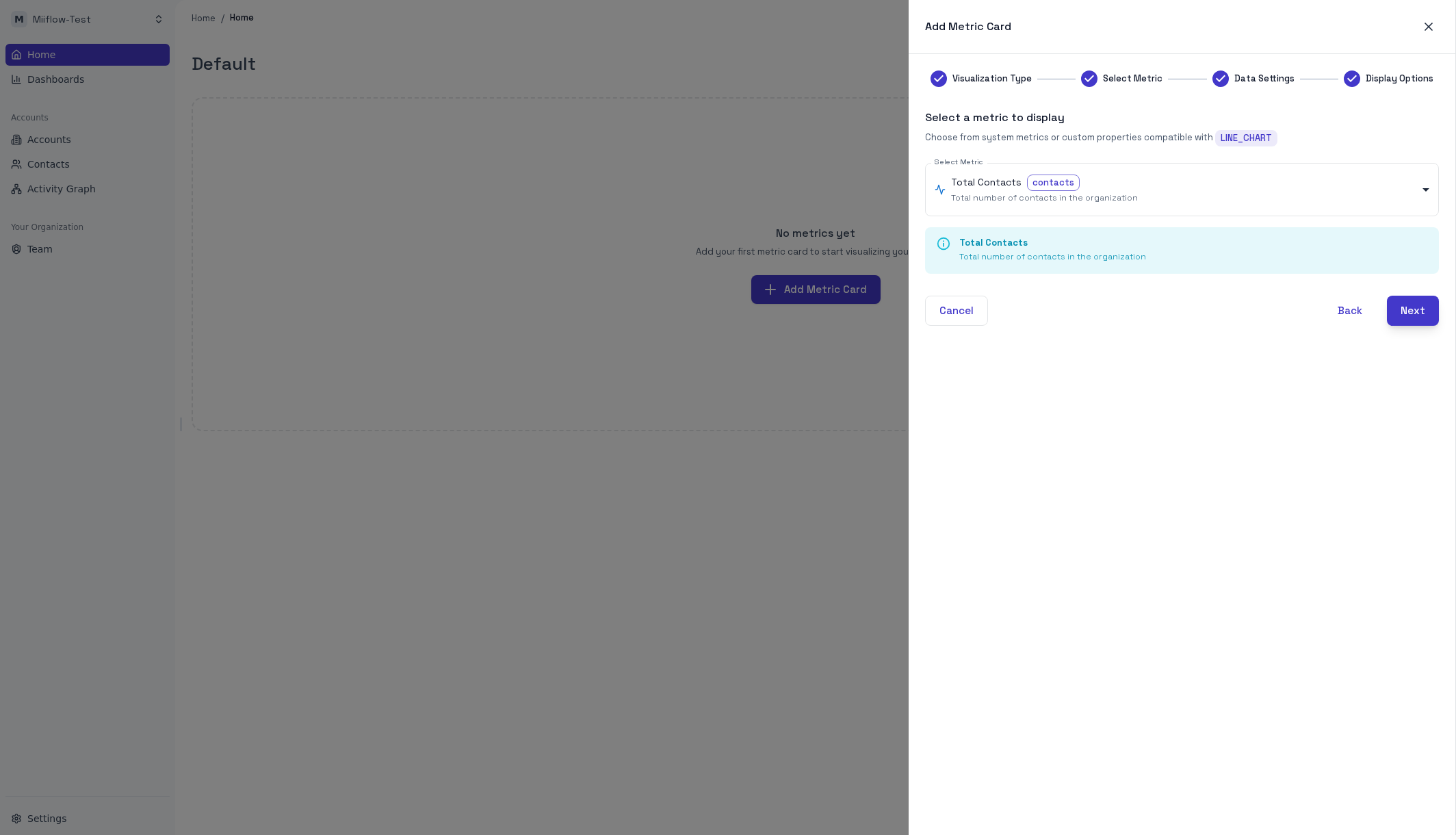
click at [1415, 312] on button "Next" at bounding box center [1413, 310] width 52 height 30
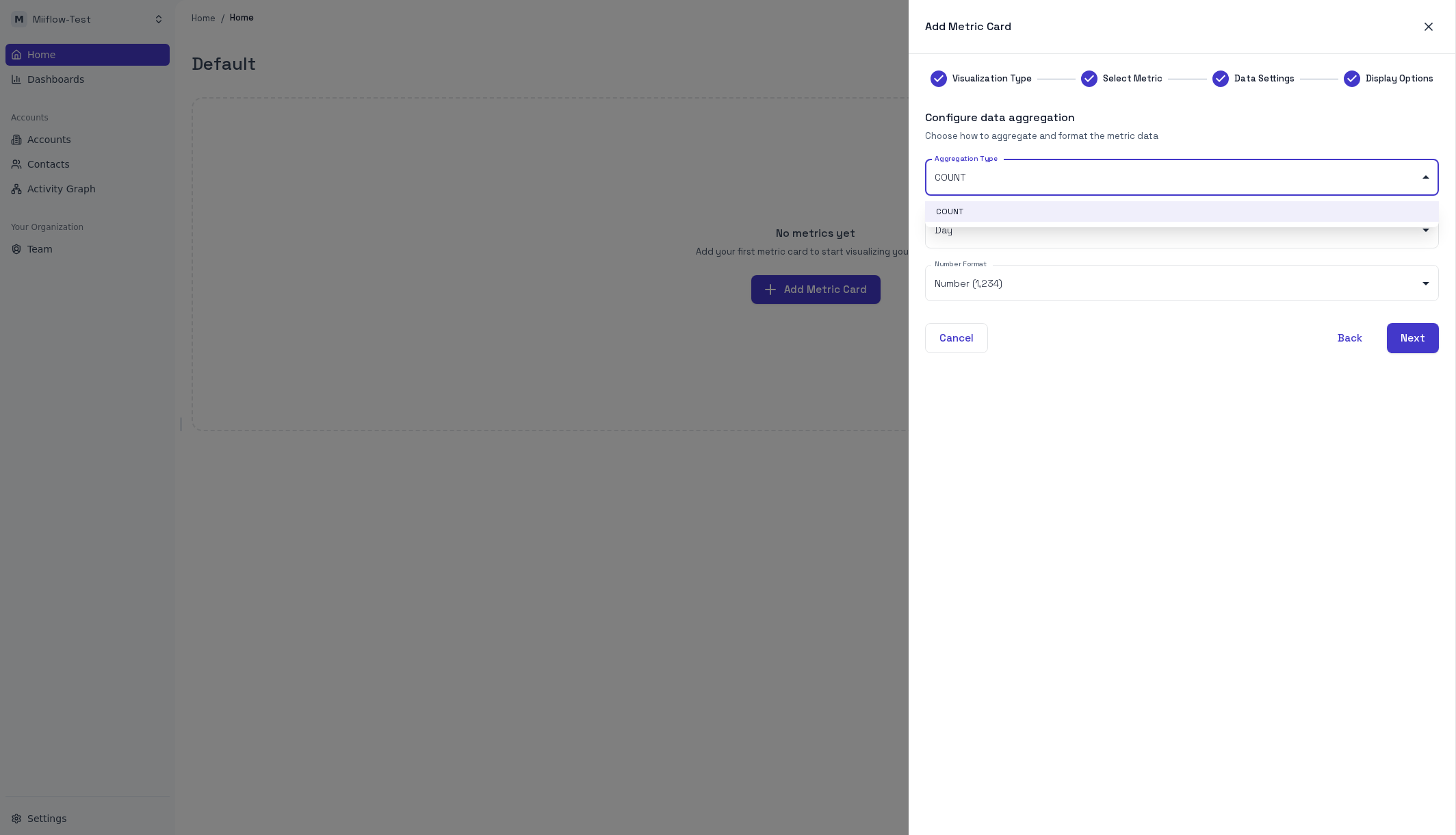
click at [1318, 175] on body "M Miiflow-Test Home Dashboards Accounts Accounts Contacts Activity Graph Your O…" at bounding box center [728, 417] width 1456 height 835
click at [1318, 175] on div at bounding box center [728, 417] width 1456 height 835
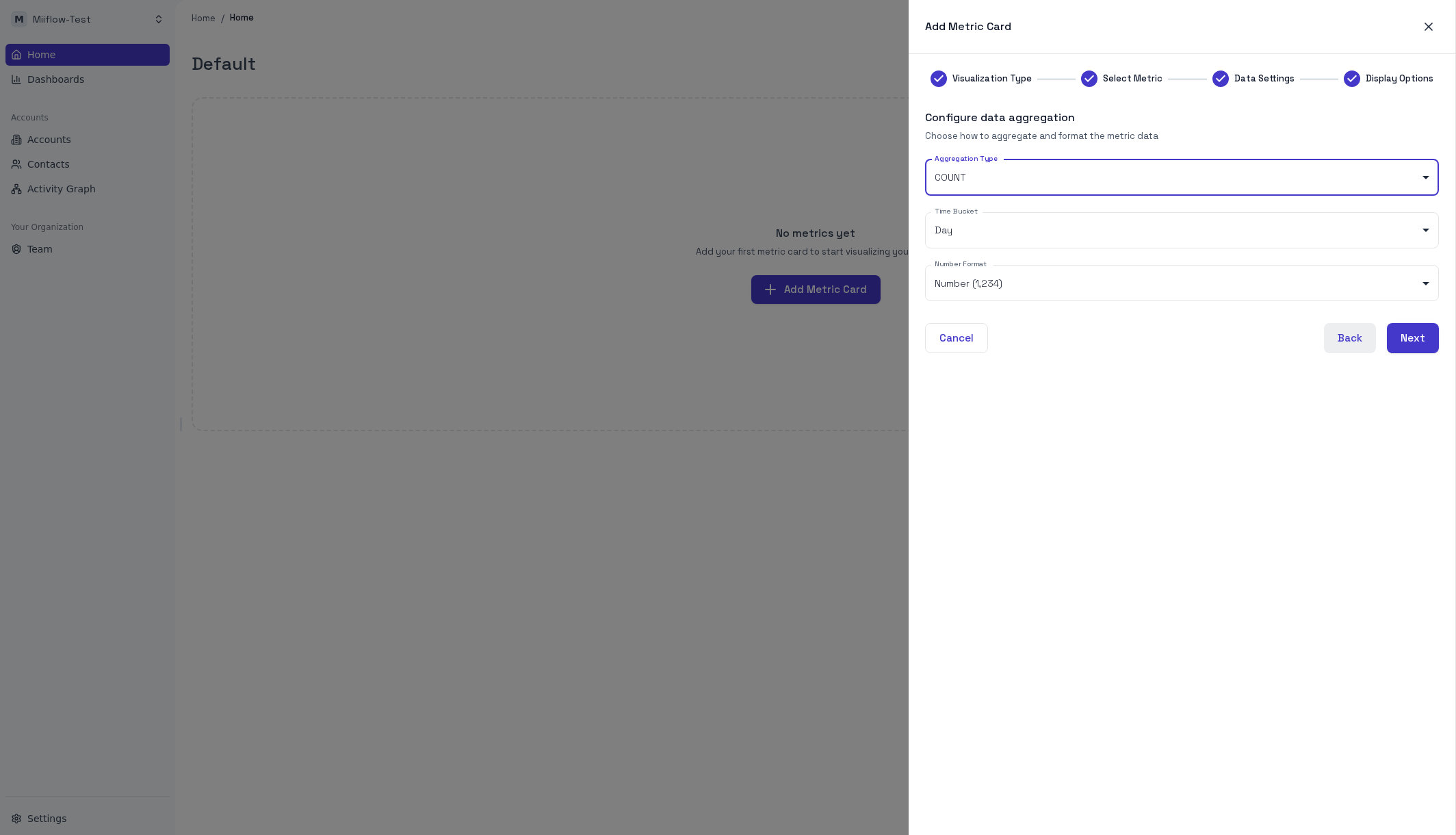
click at [1347, 336] on button "Back" at bounding box center [1350, 338] width 52 height 30
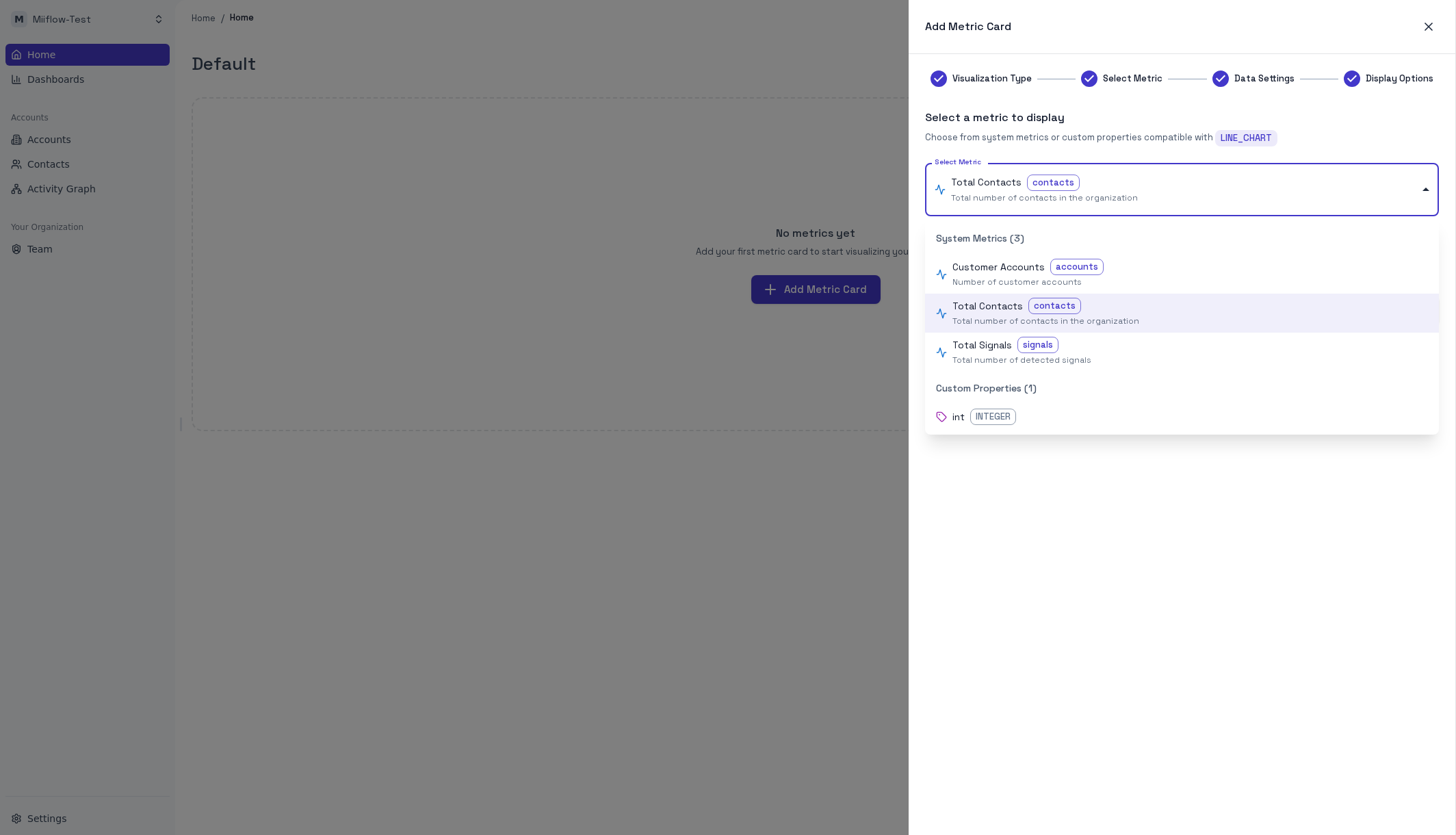
click at [1290, 215] on body "**********" at bounding box center [728, 417] width 1456 height 835
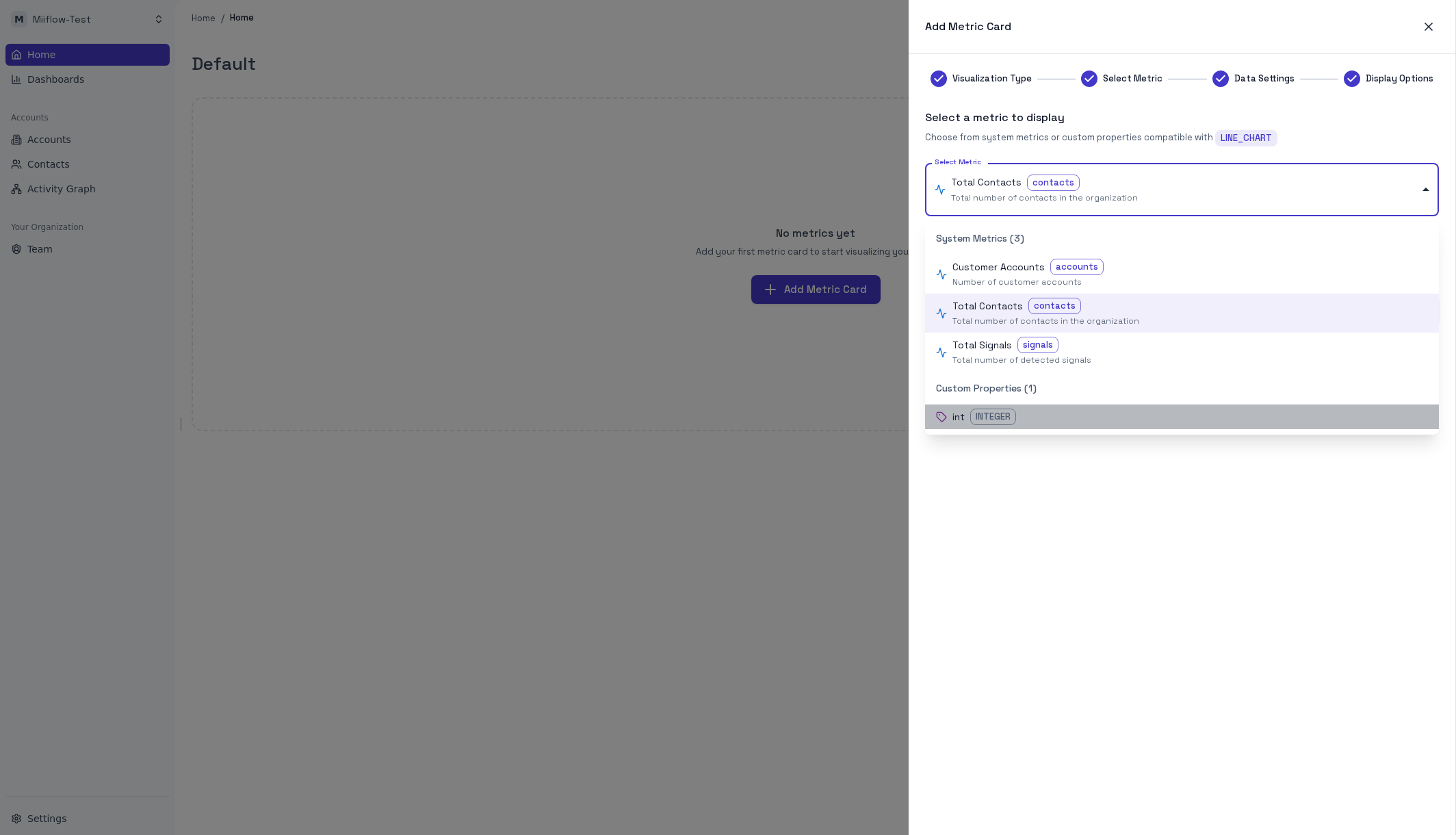
click at [1206, 422] on div "int INTEGER" at bounding box center [1190, 417] width 476 height 17
type input "**********"
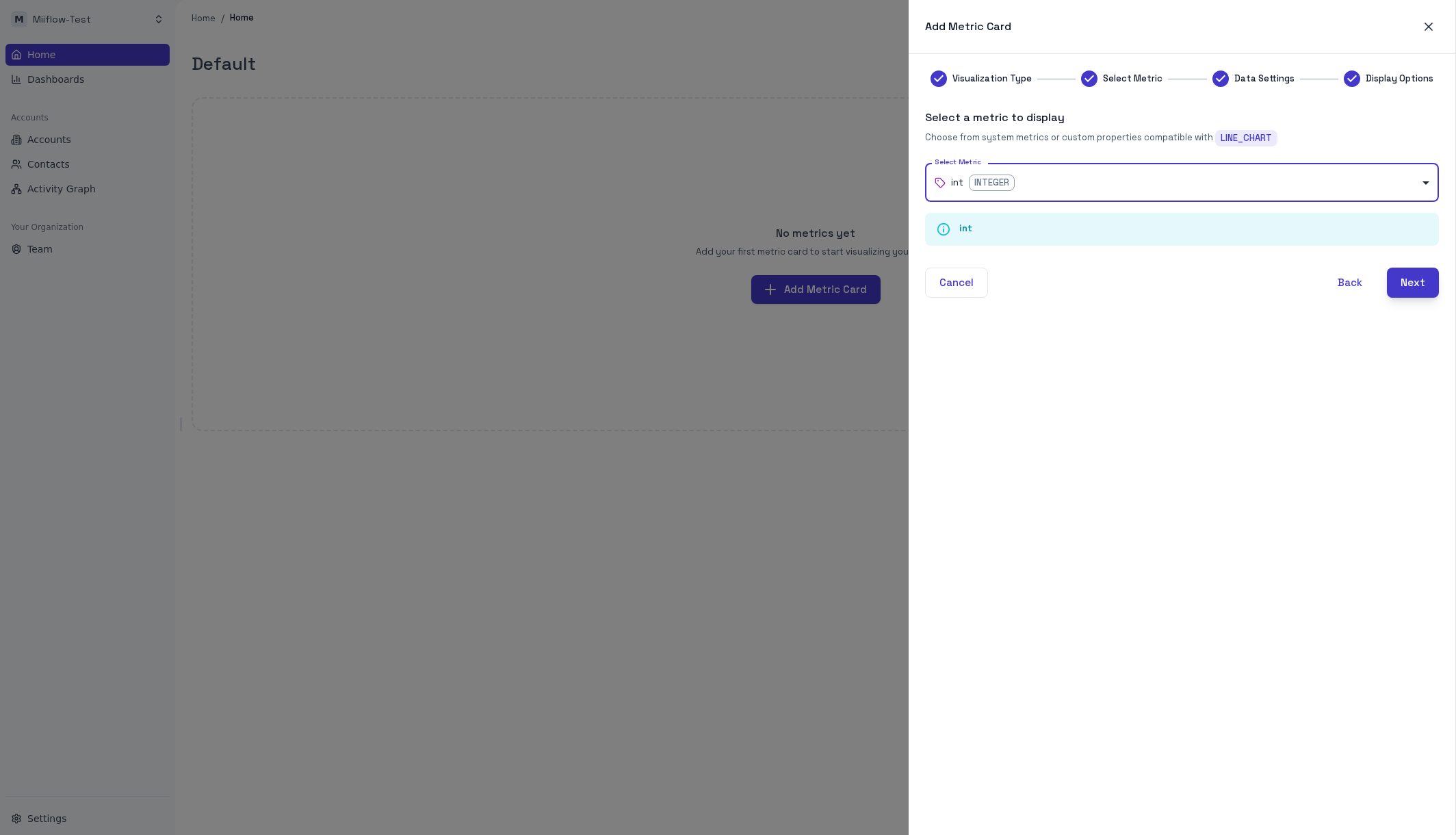
click at [1415, 284] on button "Next" at bounding box center [1413, 282] width 52 height 30
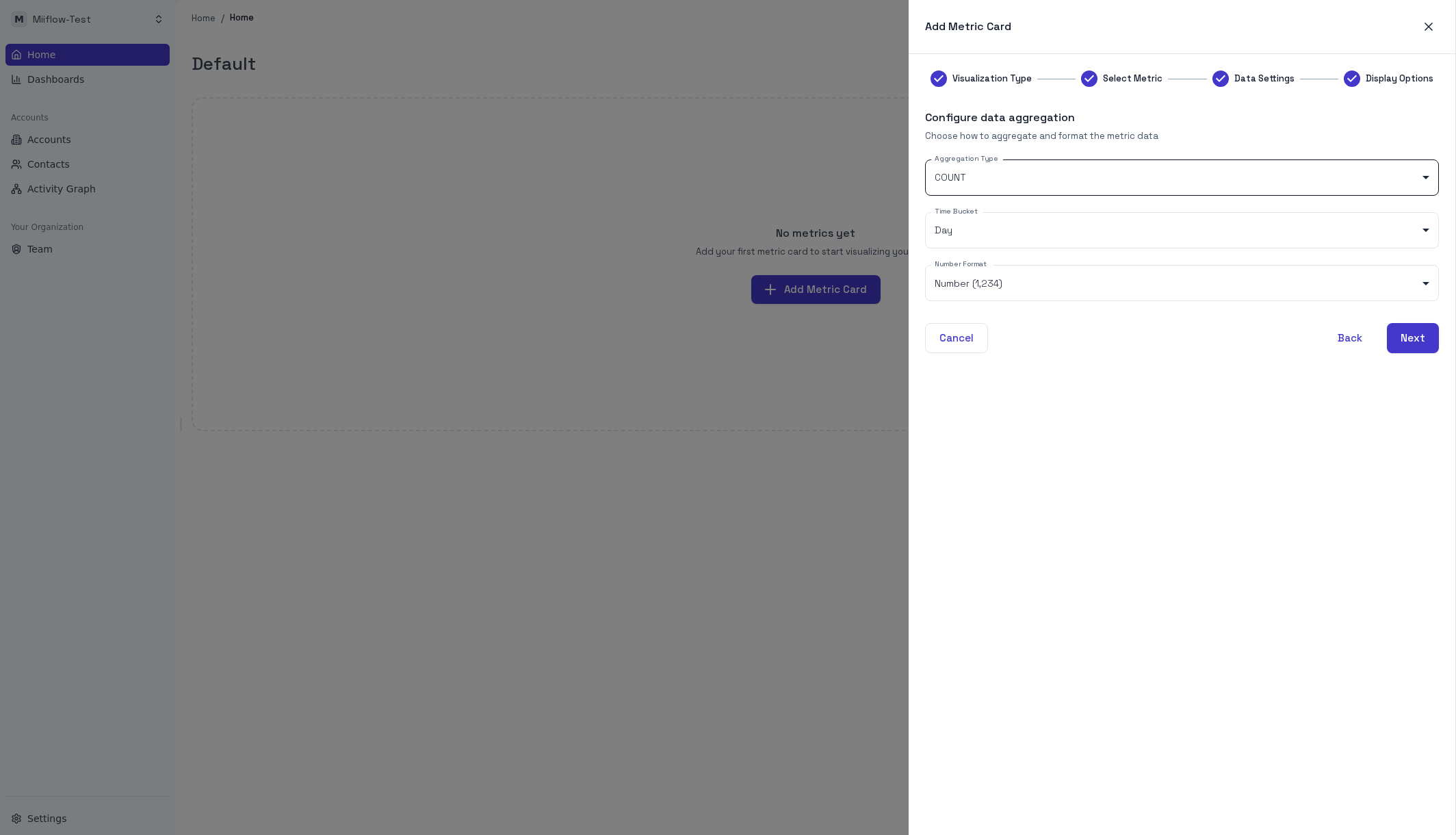
click at [1387, 186] on body "M Miiflow-Test Home Dashboards Accounts Accounts Contacts Activity Graph Your O…" at bounding box center [728, 417] width 1456 height 835
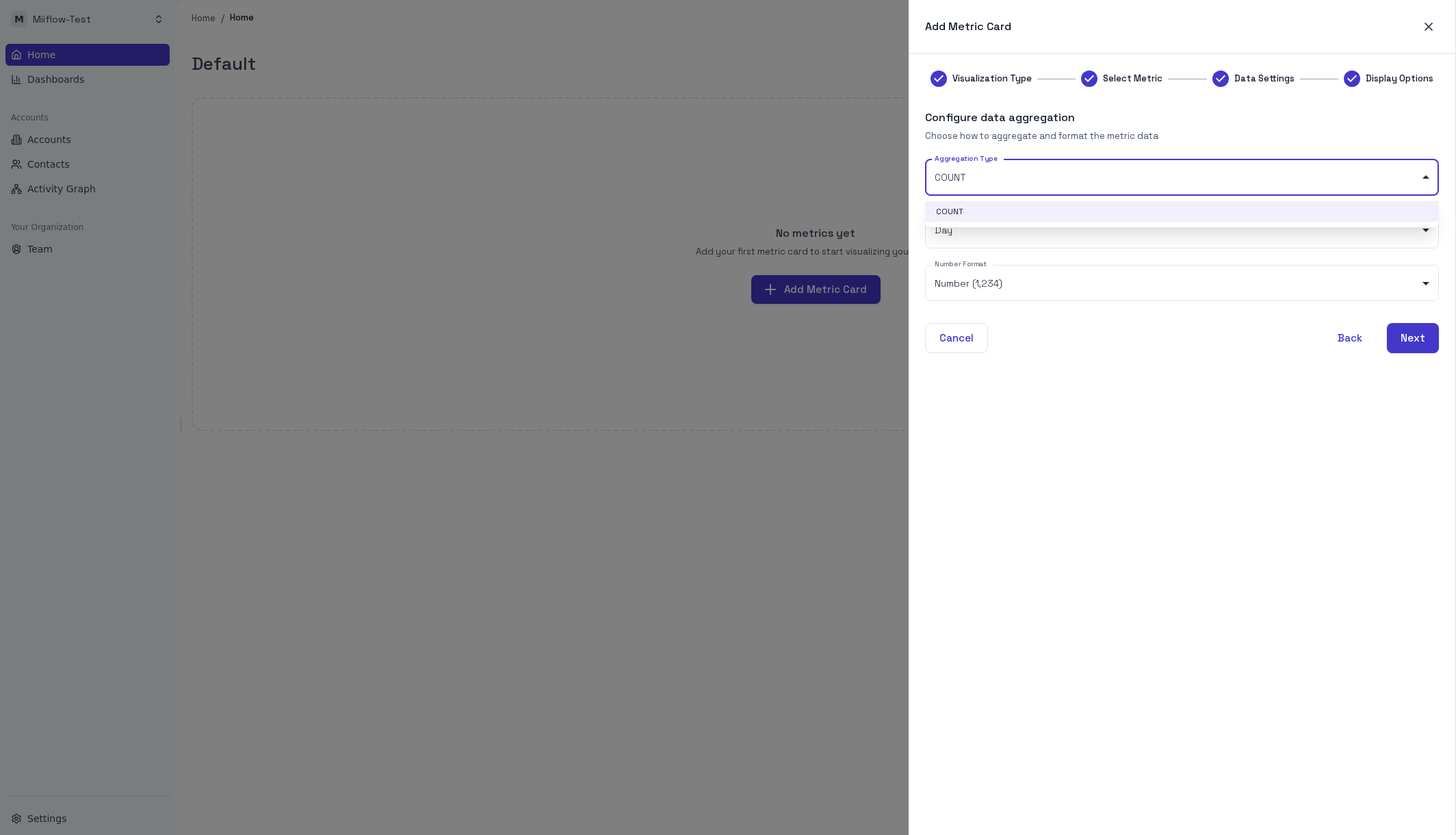
click at [1387, 186] on div at bounding box center [728, 417] width 1456 height 835
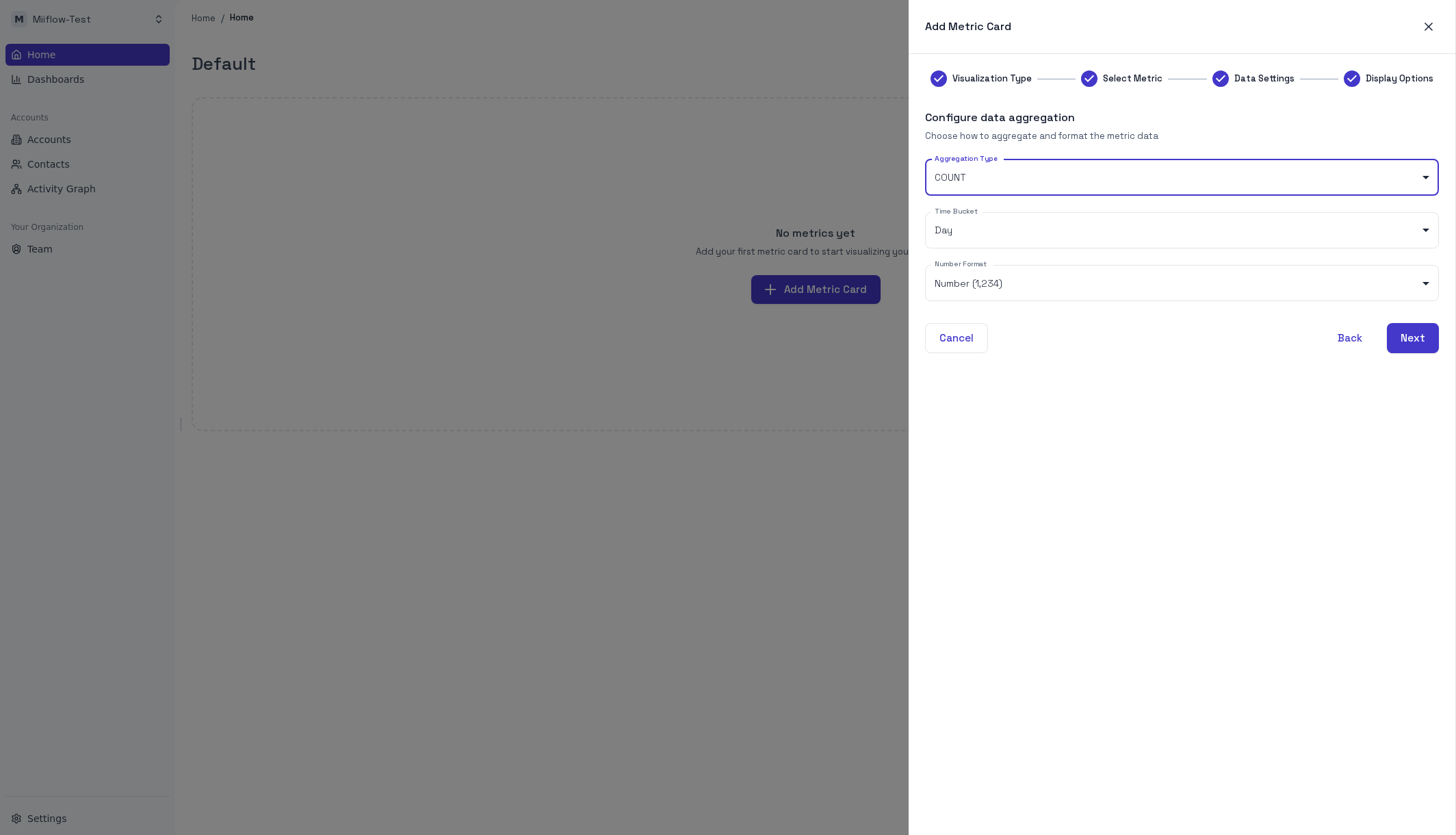
click at [1294, 478] on div "Visualization Type Select Metric Data Settings Display Options Configure data a…" at bounding box center [1182, 444] width 514 height 748
click at [1337, 204] on div "Aggregation Type COUNT ***** Aggregation Type Time Bucket Day *** Time Bucket N…" at bounding box center [1182, 230] width 514 height 142
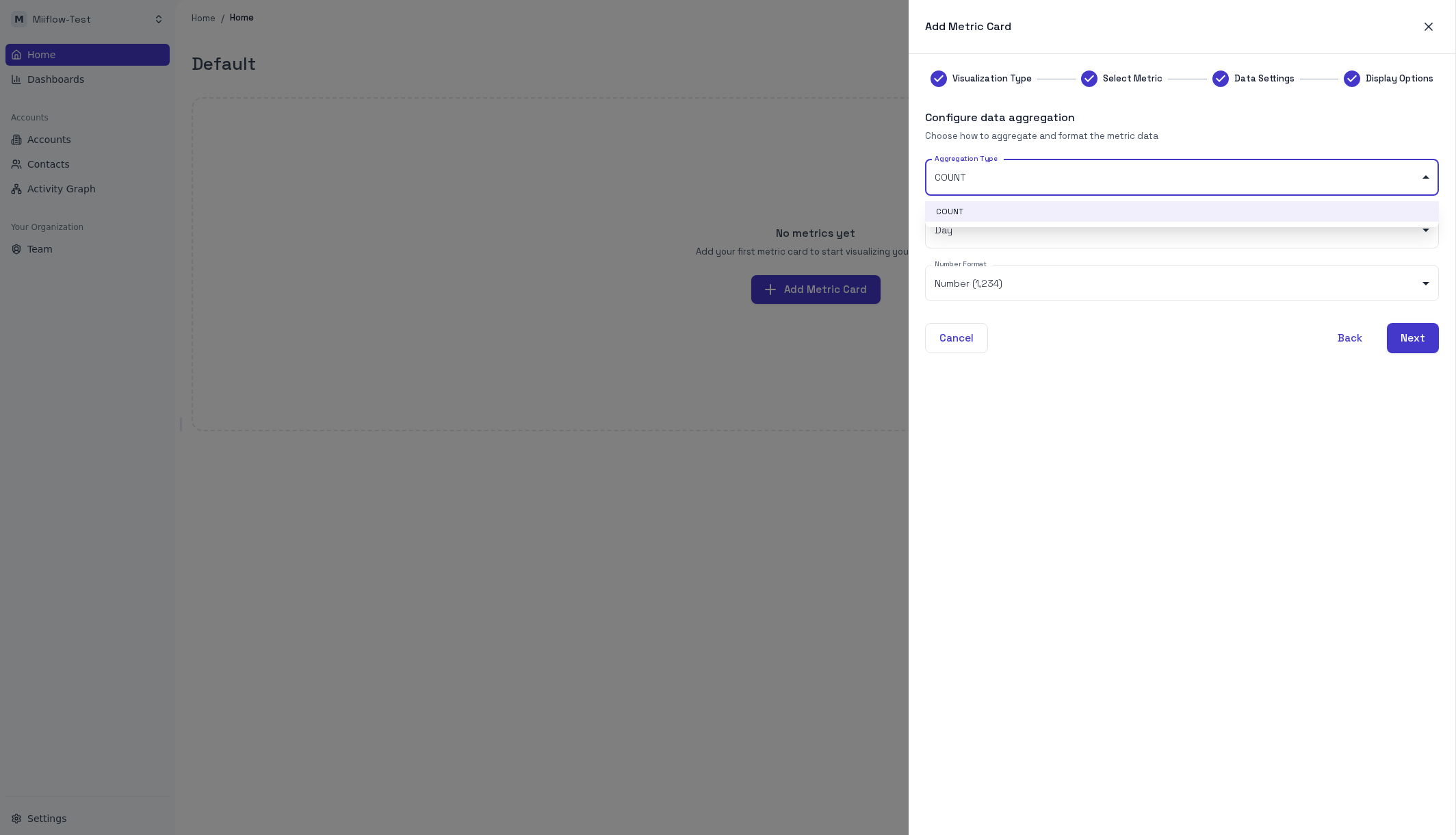
click at [1336, 194] on body "M Miiflow-Test Home Dashboards Accounts Accounts Contacts Activity Graph Your O…" at bounding box center [728, 417] width 1456 height 835
click at [1307, 370] on div at bounding box center [728, 417] width 1456 height 835
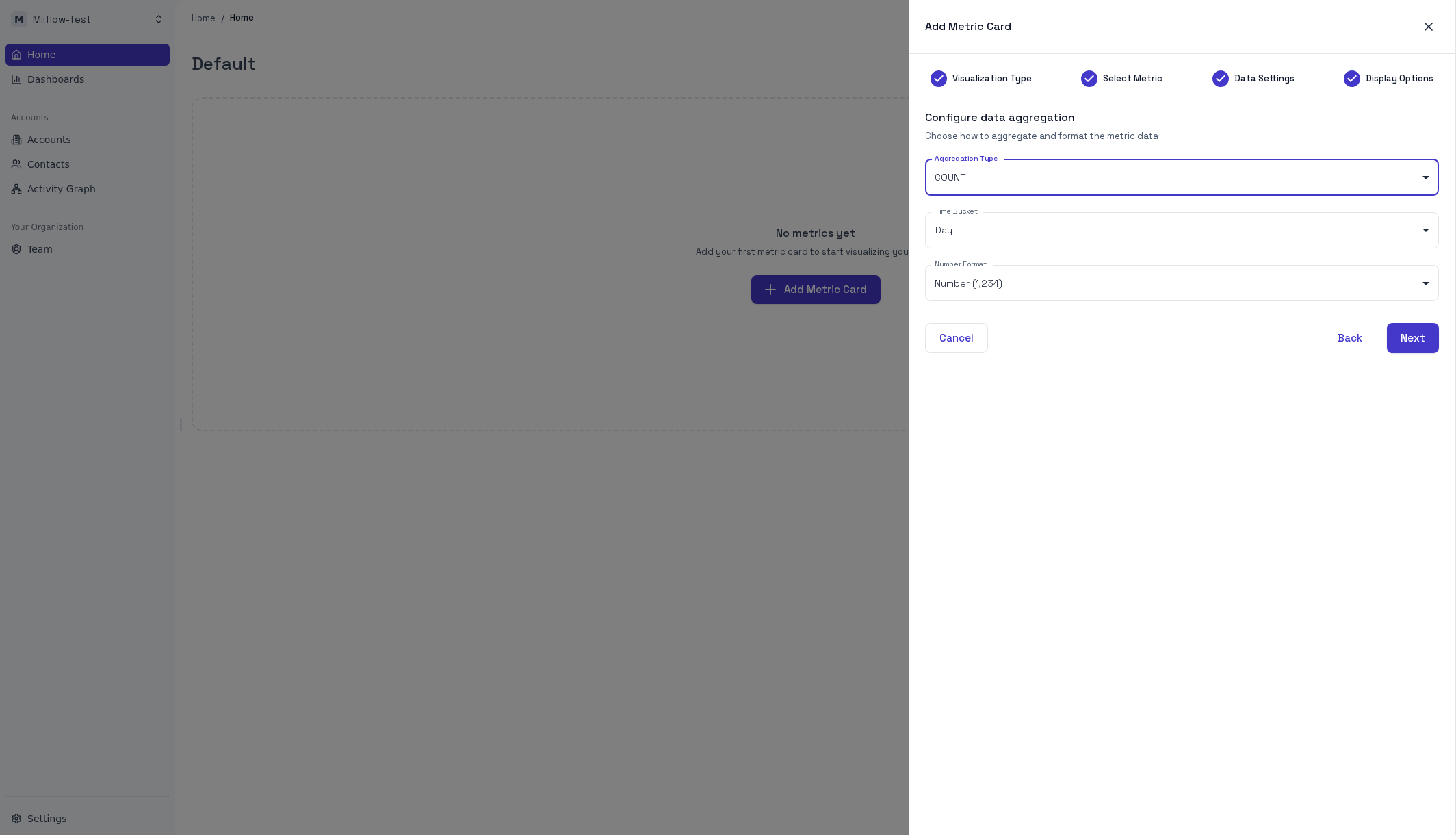
click at [639, 352] on div at bounding box center [728, 417] width 1456 height 835
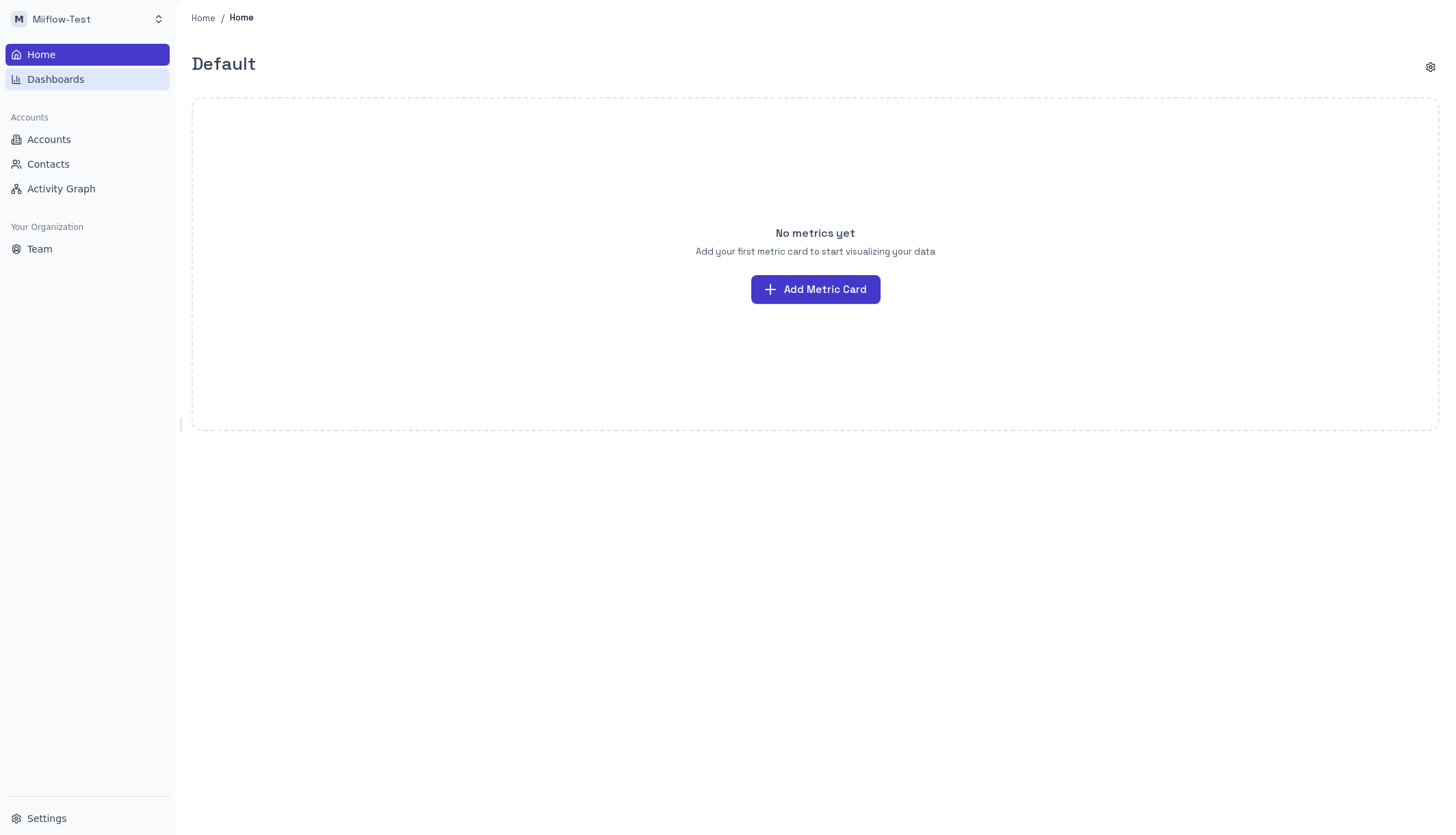
click at [95, 72] on link "Dashboards" at bounding box center [87, 79] width 164 height 22
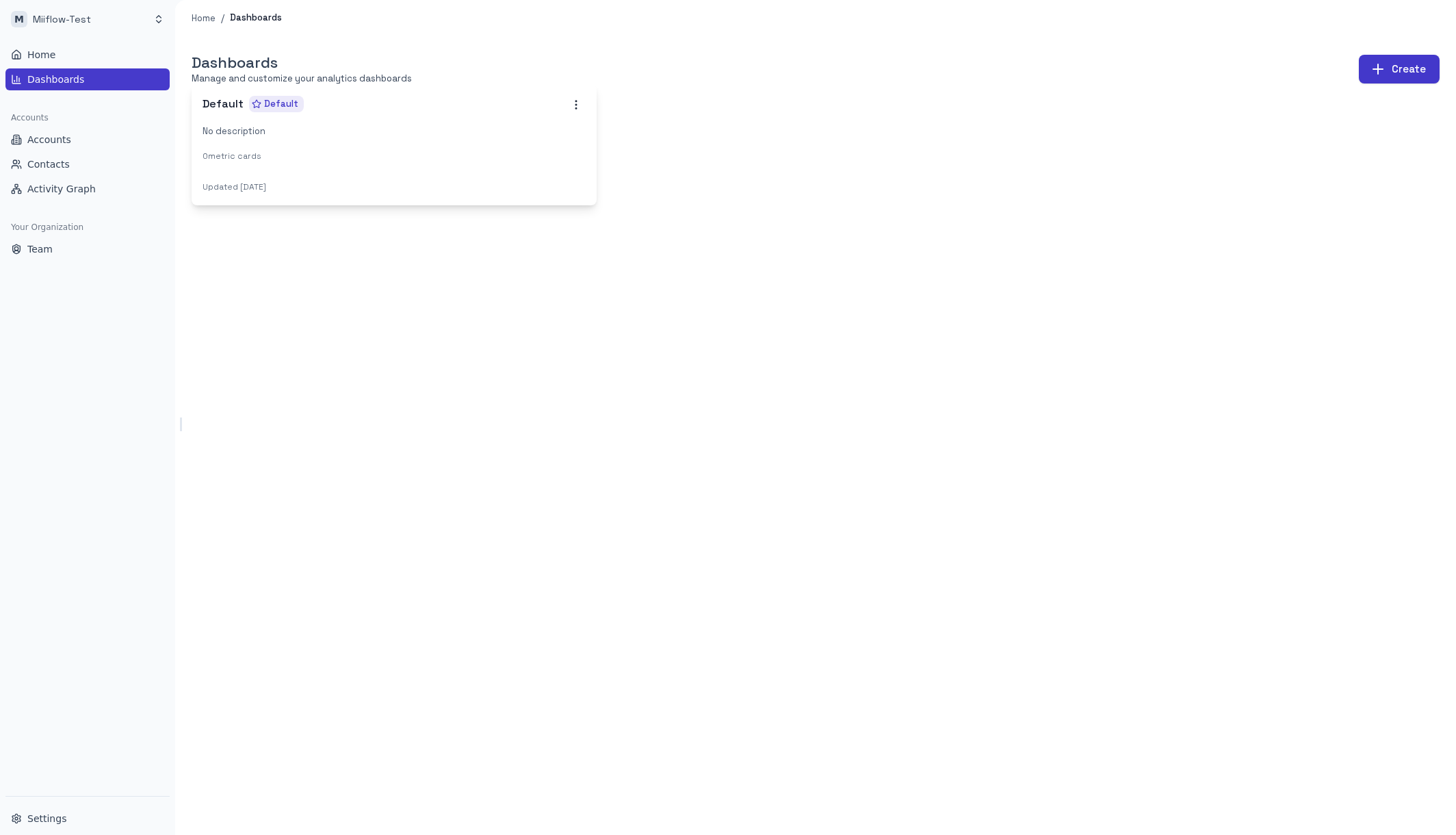
click at [305, 162] on div "0 metric cards" at bounding box center [394, 156] width 383 height 14
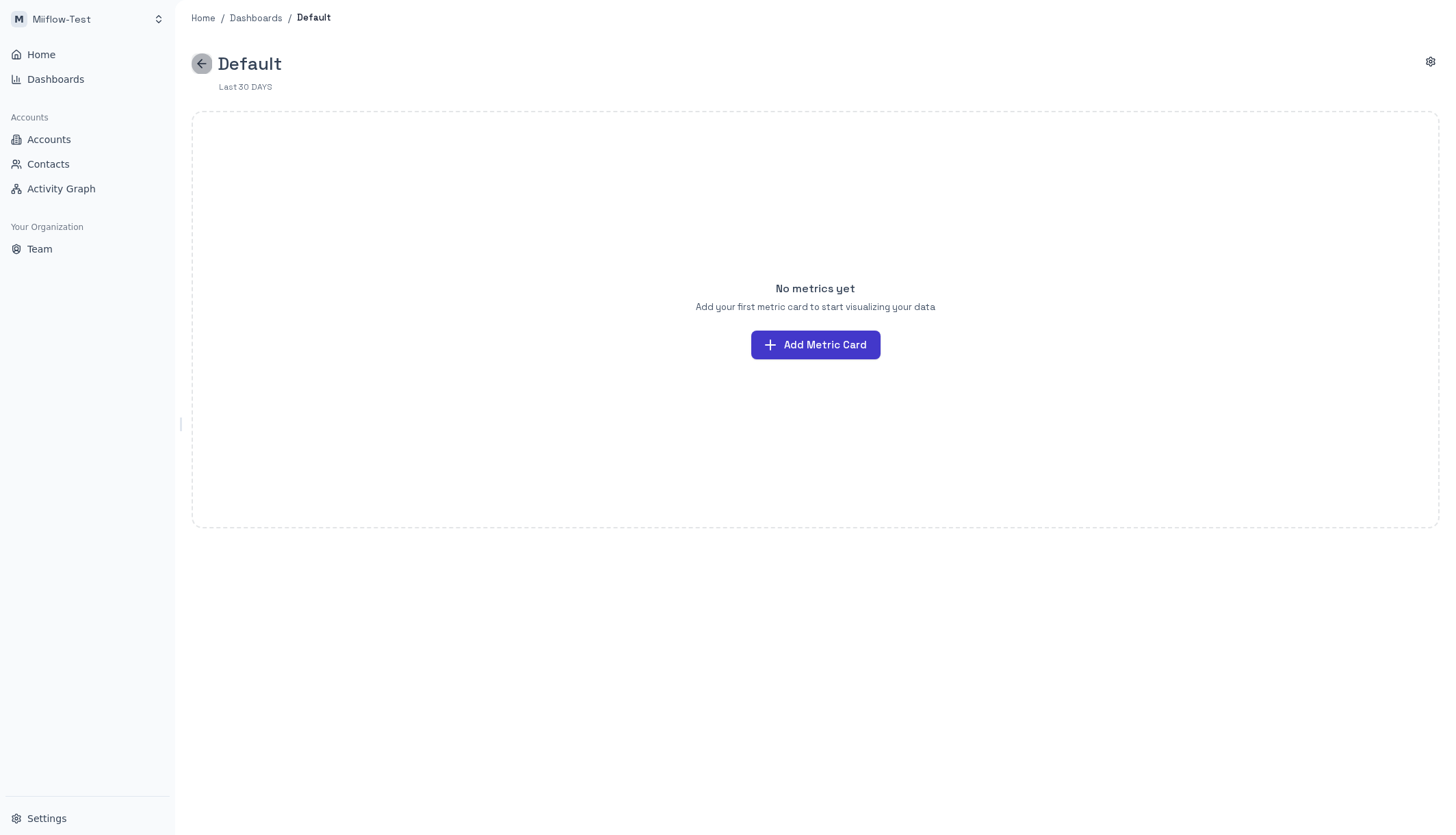
click at [199, 60] on icon "button" at bounding box center [202, 64] width 14 height 14
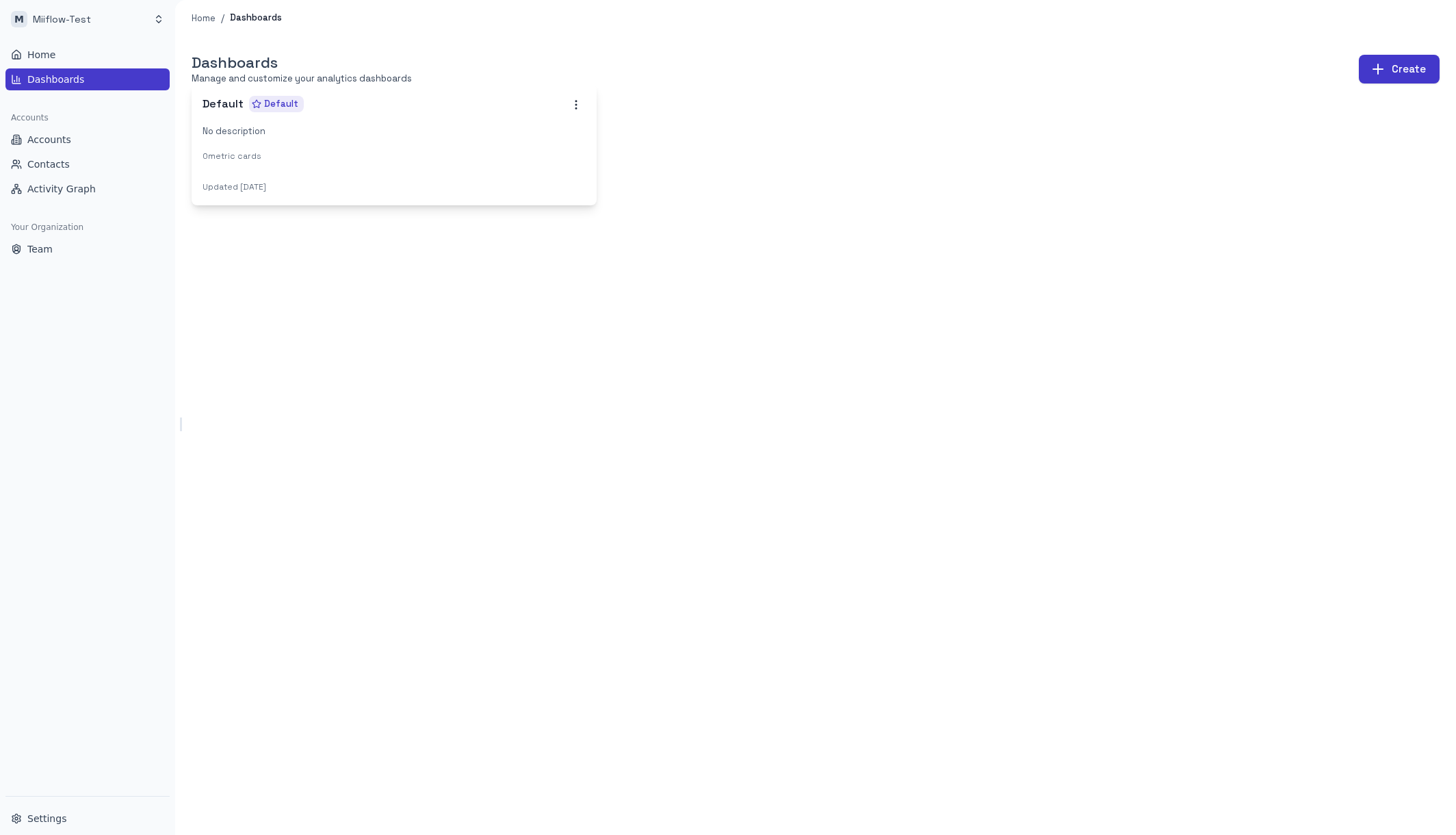
click at [302, 159] on div "0 metric cards" at bounding box center [394, 156] width 383 height 14
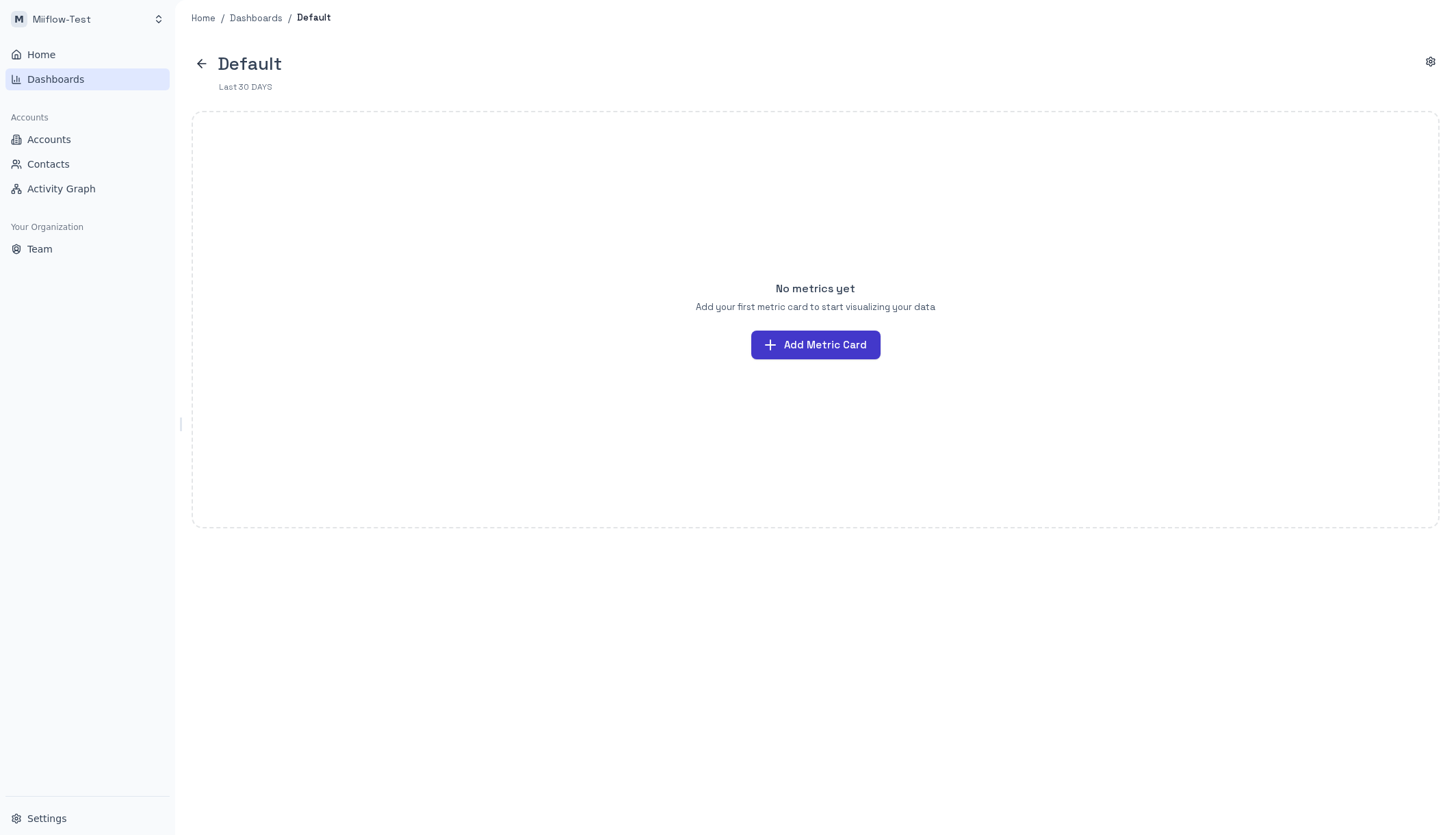
click at [96, 77] on link "Dashboards" at bounding box center [87, 79] width 164 height 22
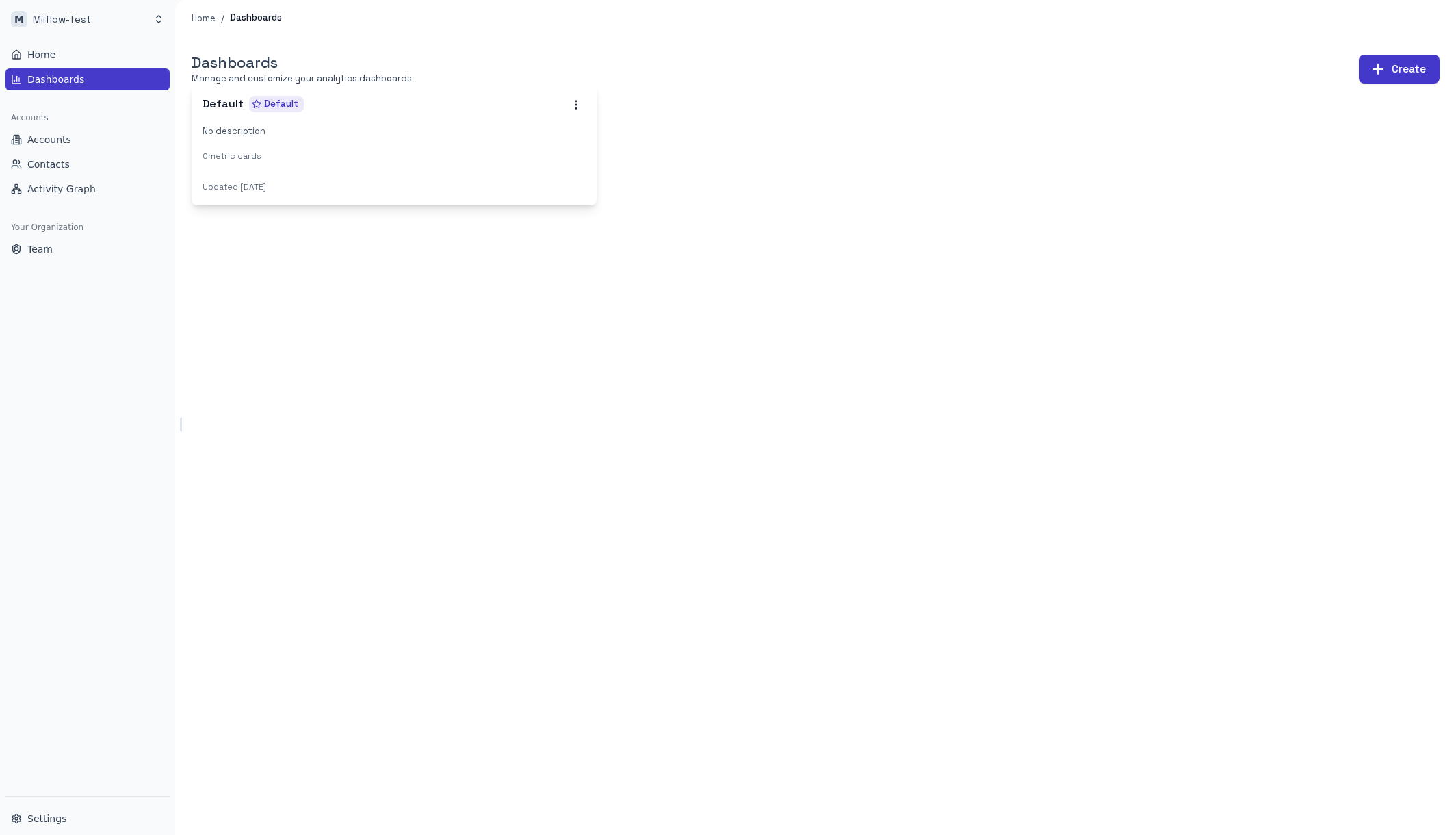
click at [331, 150] on div "0 metric cards" at bounding box center [394, 156] width 383 height 14
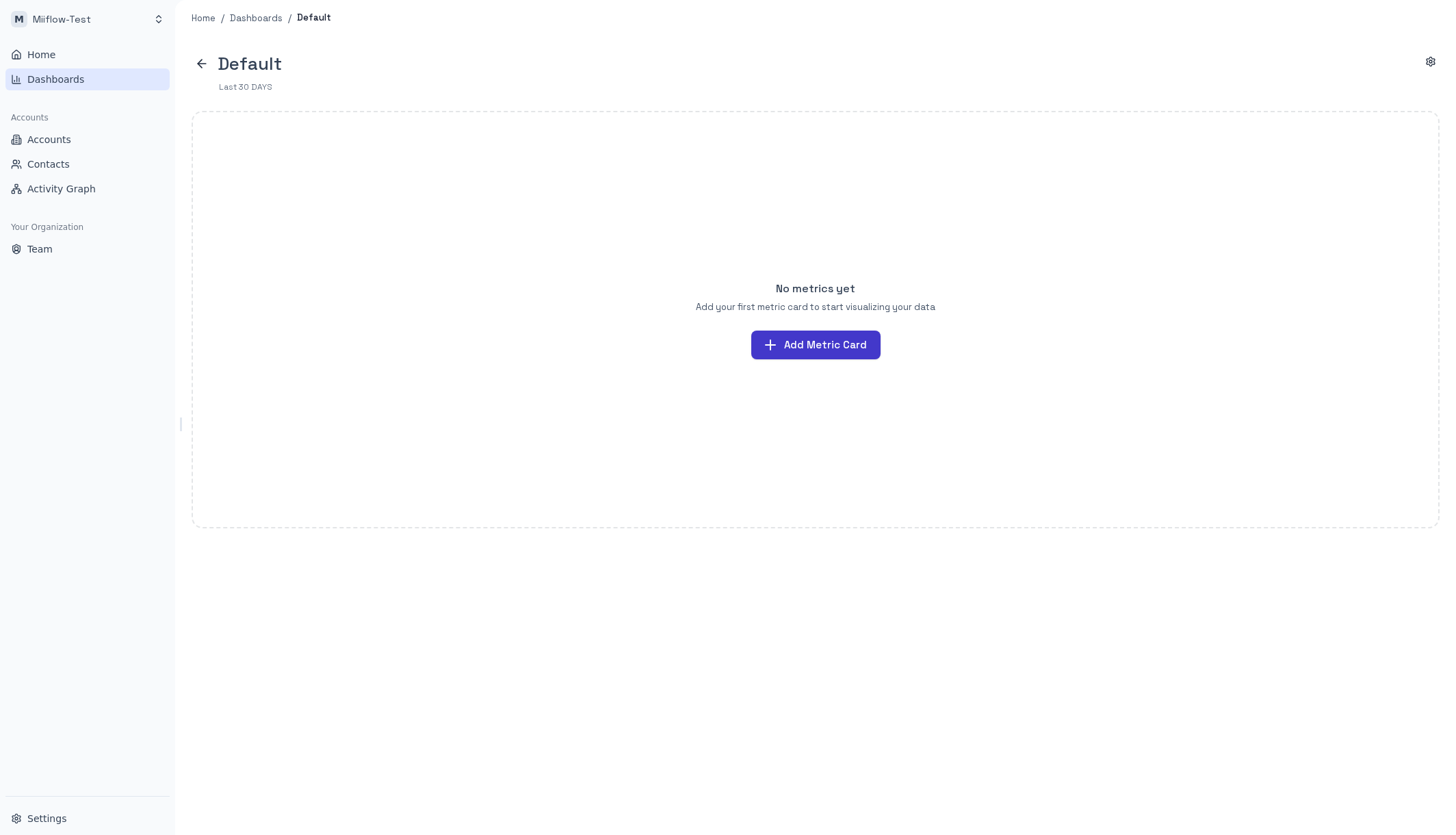
click at [82, 82] on link "Dashboards" at bounding box center [87, 79] width 164 height 22
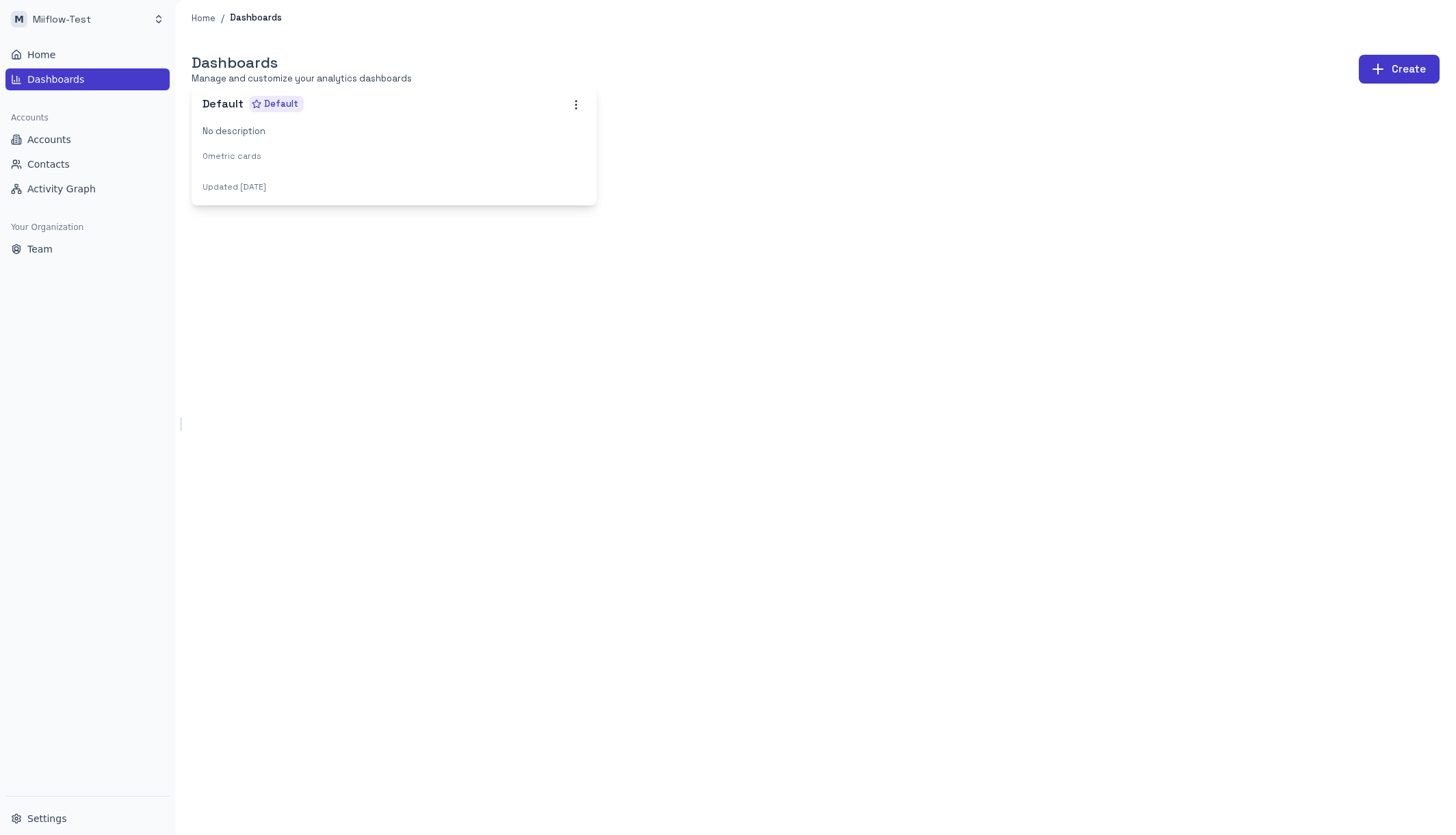
click at [324, 146] on div "Default Default No description 0 metric cards" at bounding box center [393, 129] width 405 height 90
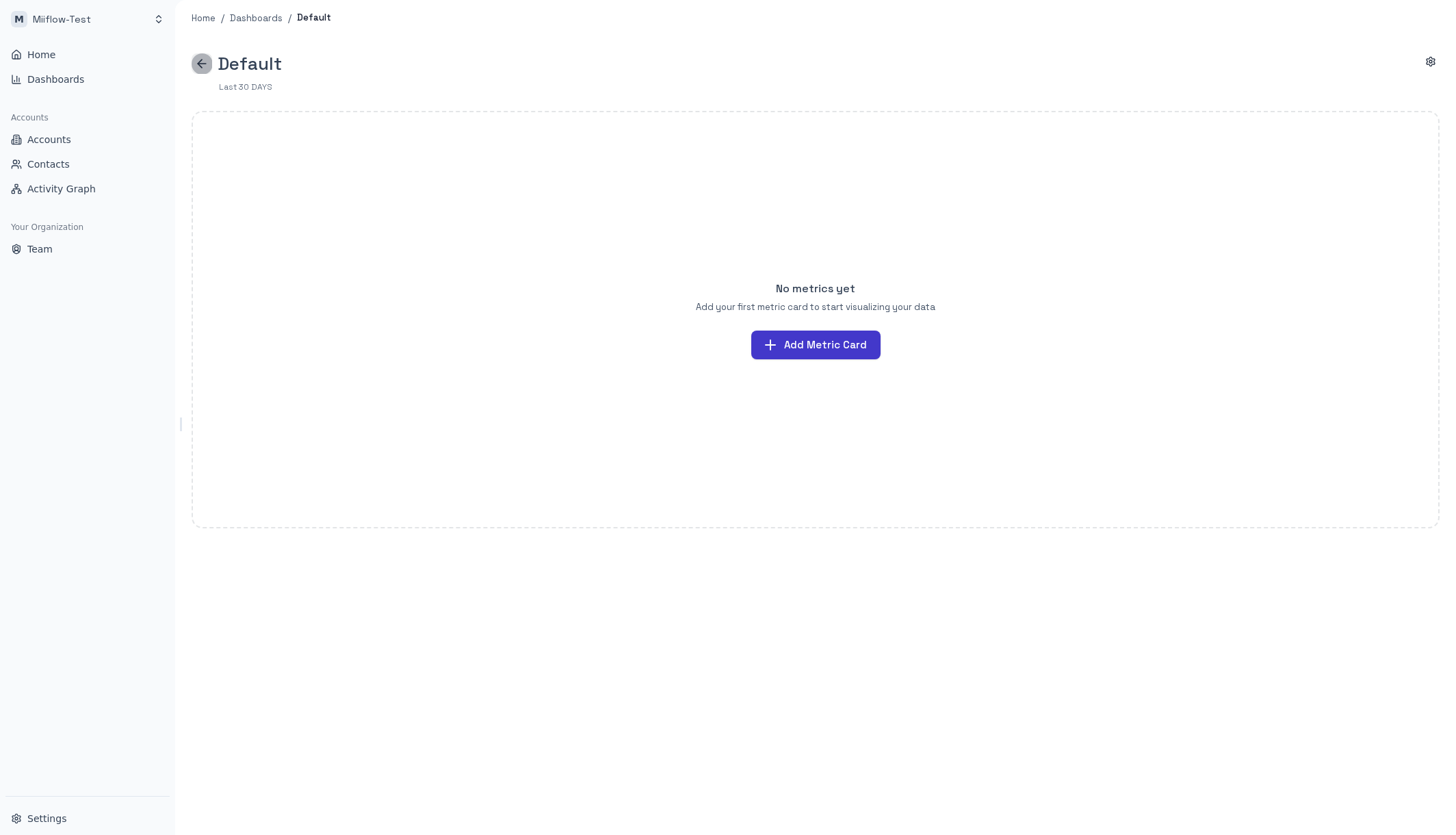
click at [208, 61] on icon "button" at bounding box center [202, 64] width 14 height 14
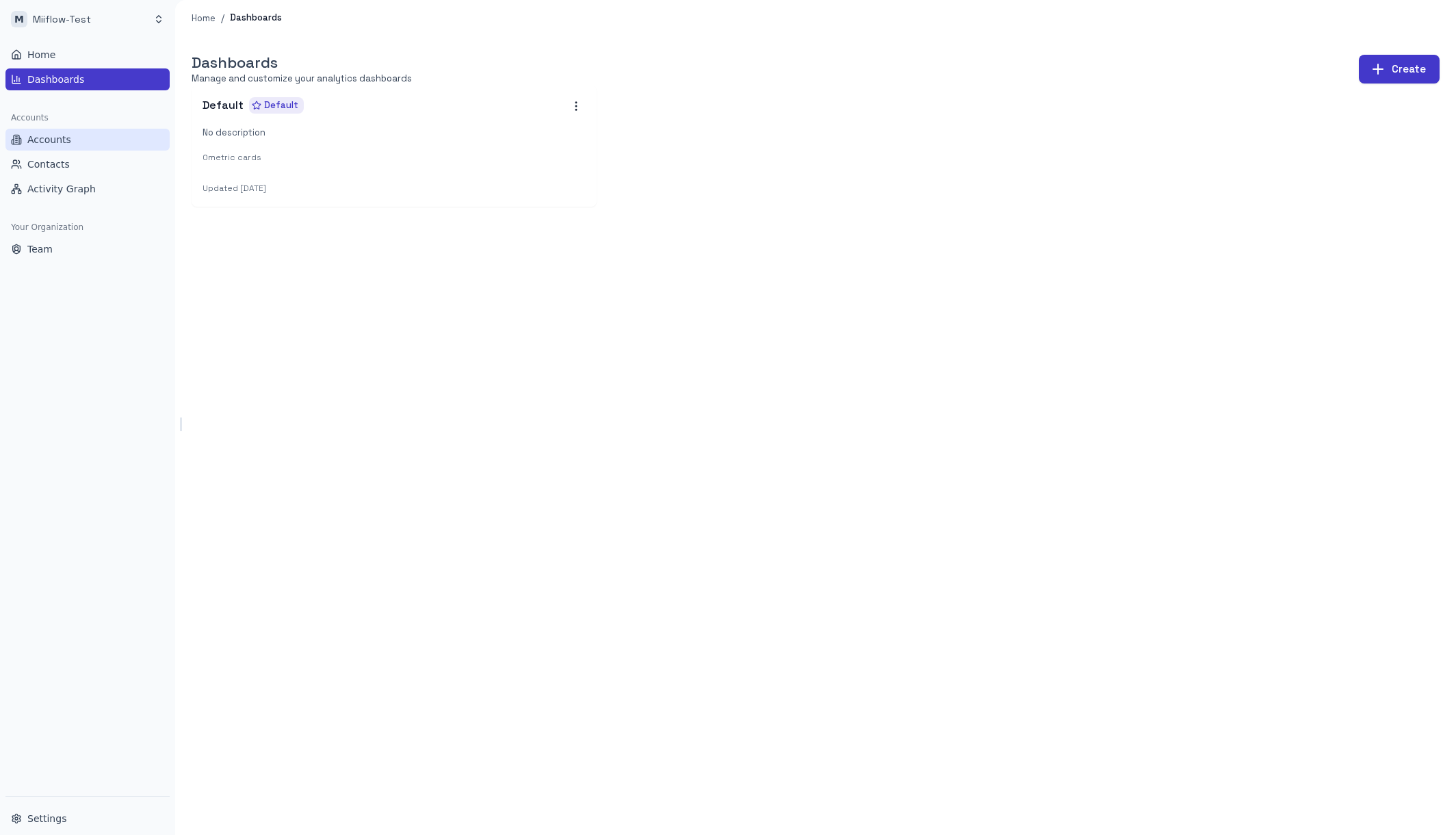
click at [48, 142] on span "Accounts" at bounding box center [49, 140] width 43 height 14
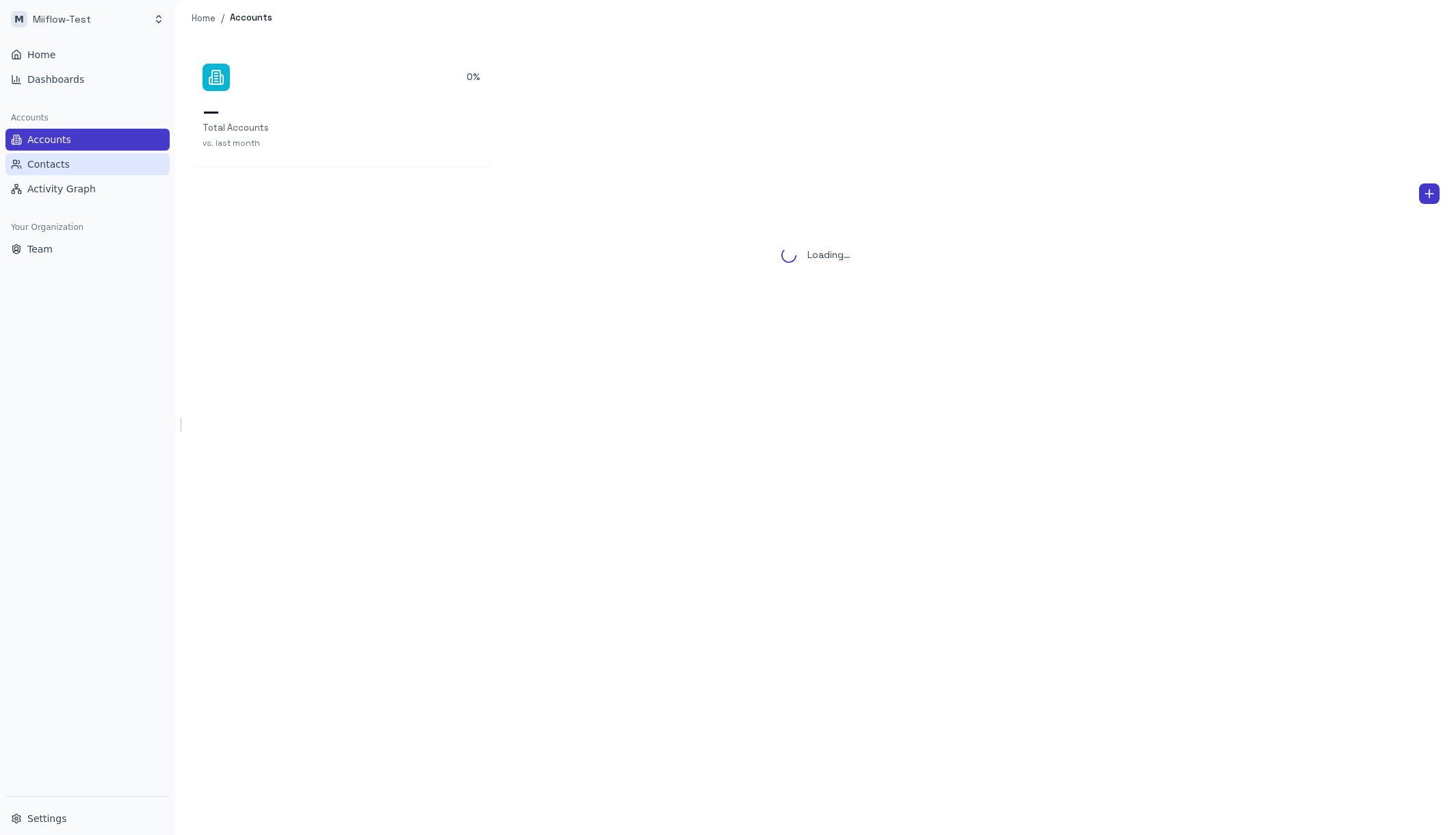
click at [48, 162] on span "Contacts" at bounding box center [49, 164] width 43 height 14
click at [50, 195] on span "Activity Graph" at bounding box center [62, 189] width 69 height 14
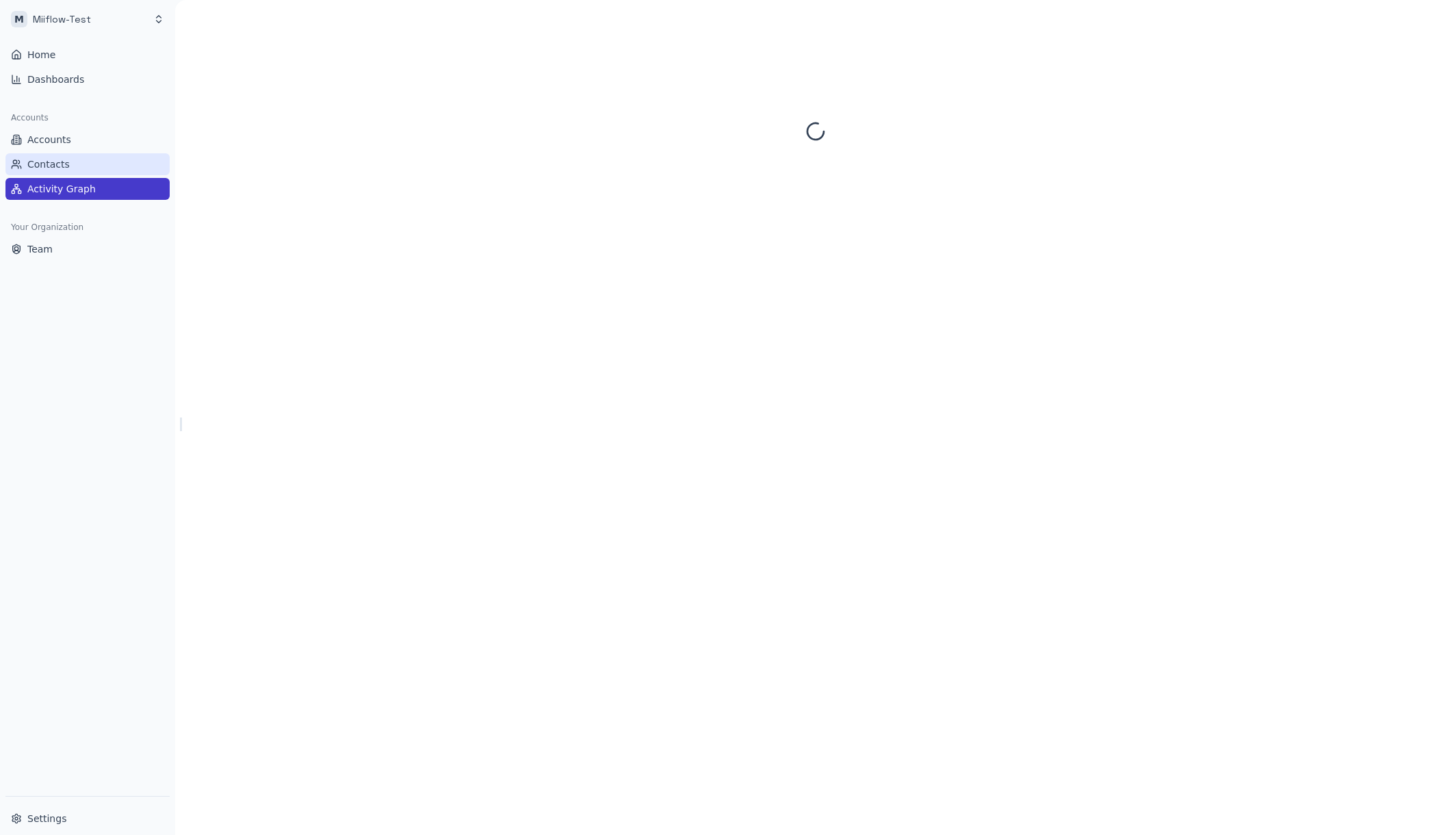
click at [57, 167] on span "Contacts" at bounding box center [49, 164] width 43 height 14
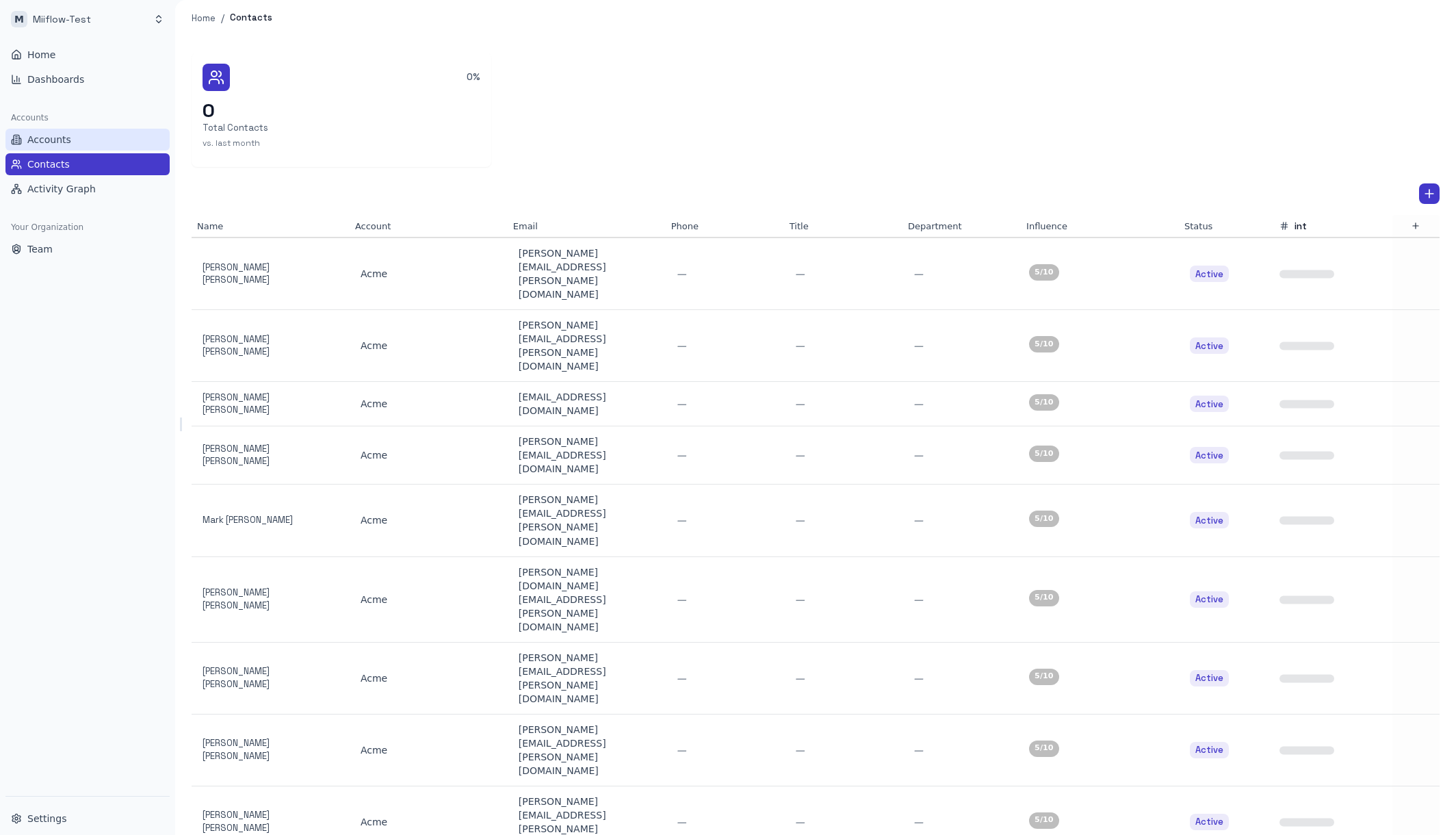
click at [68, 139] on span "Accounts" at bounding box center [49, 140] width 43 height 14
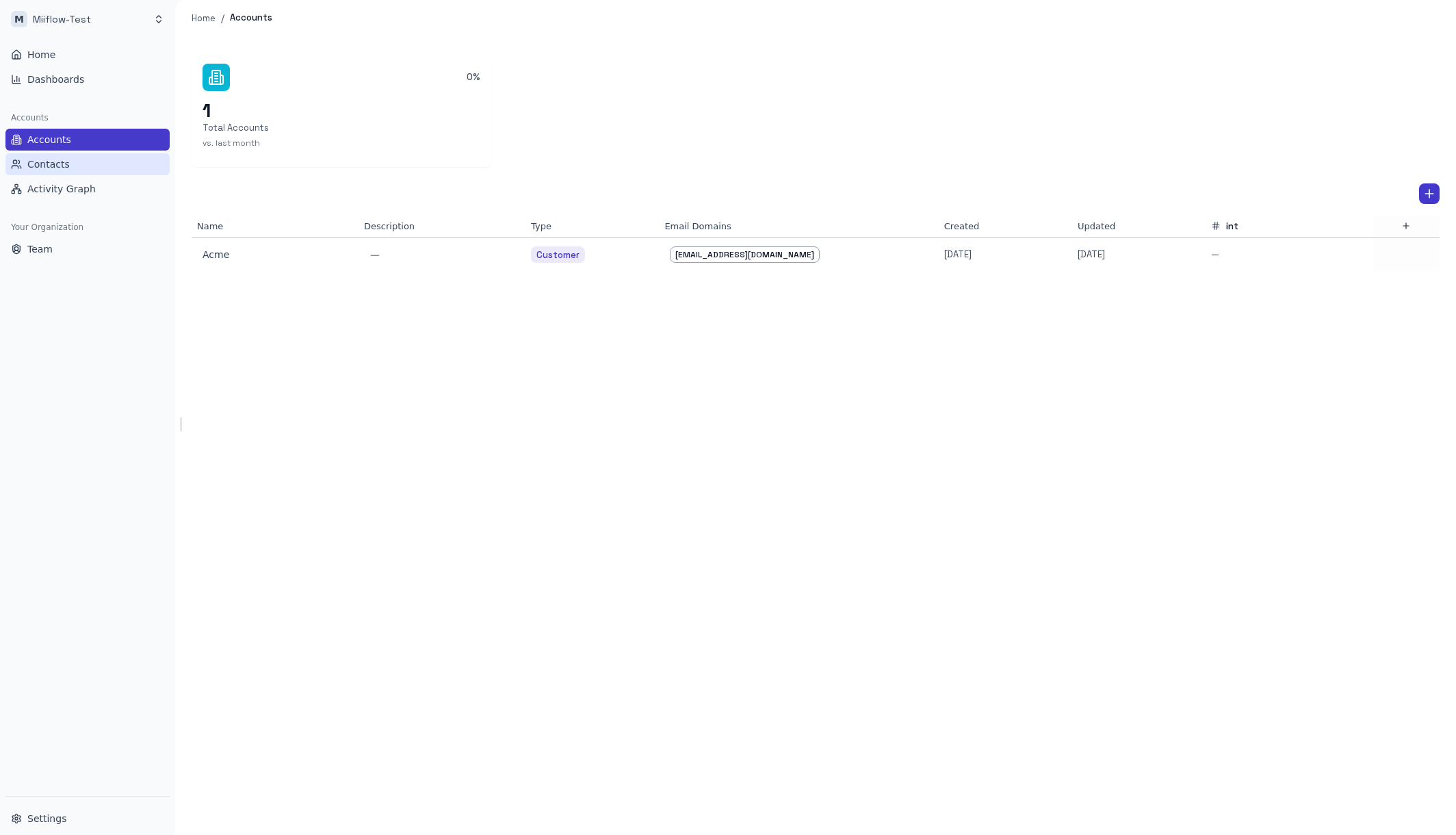
click at [65, 162] on span "Contacts" at bounding box center [49, 164] width 43 height 14
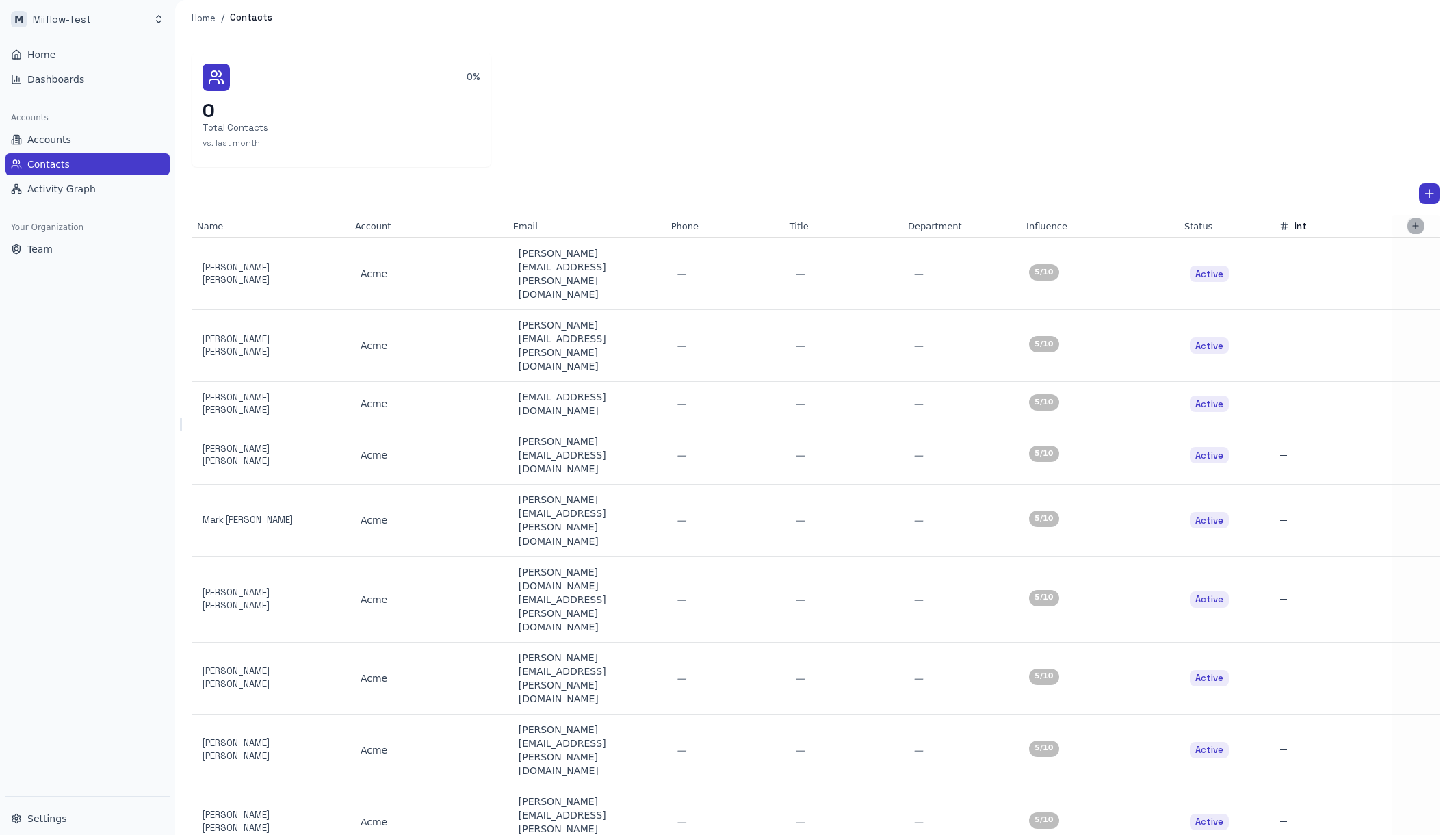
click at [1417, 228] on icon "button" at bounding box center [1416, 226] width 10 height 10
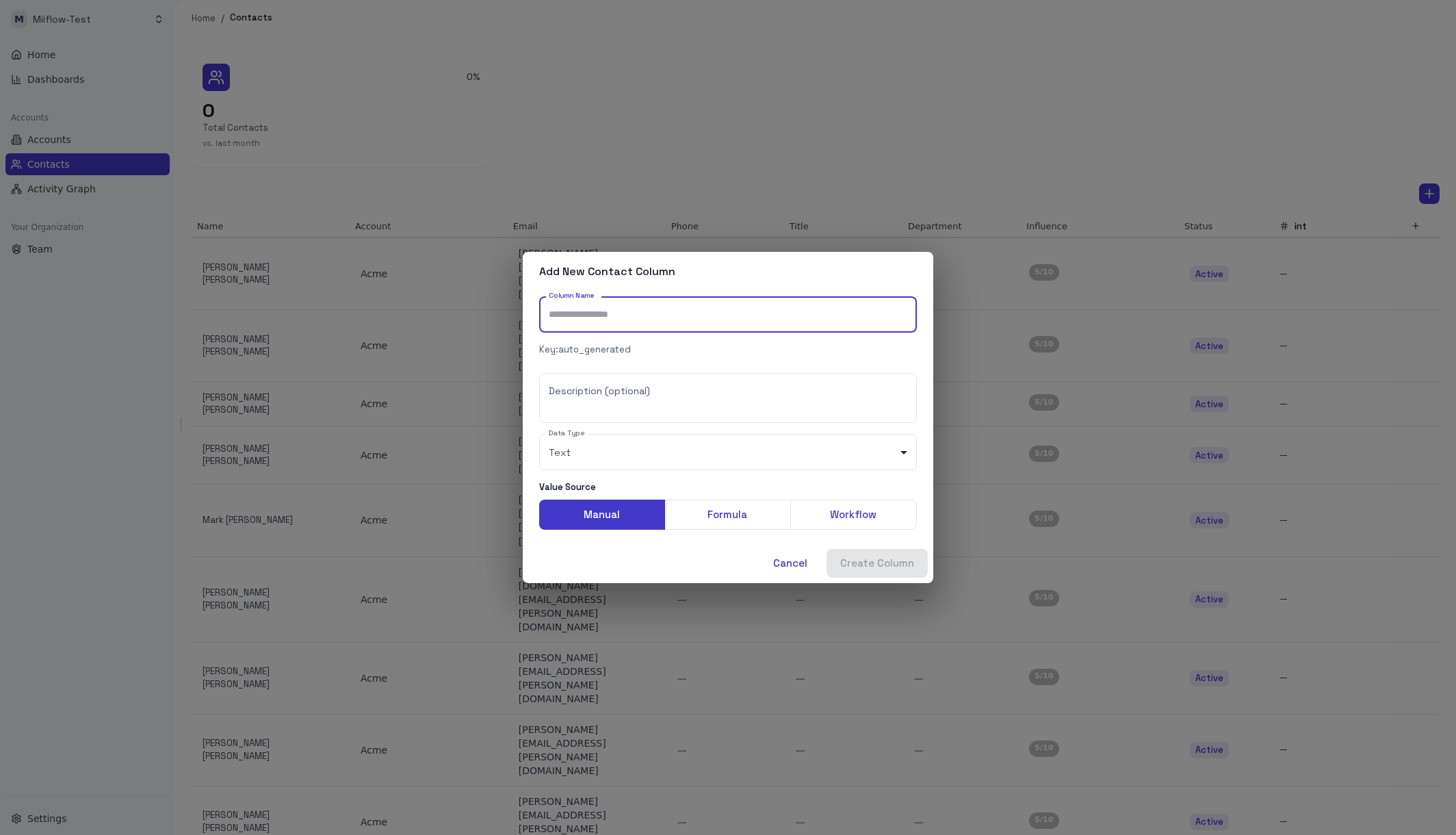
click at [1342, 98] on div "Add New Contact Column Column Name Column Name Key: auto_generated Description …" at bounding box center [728, 417] width 1456 height 835
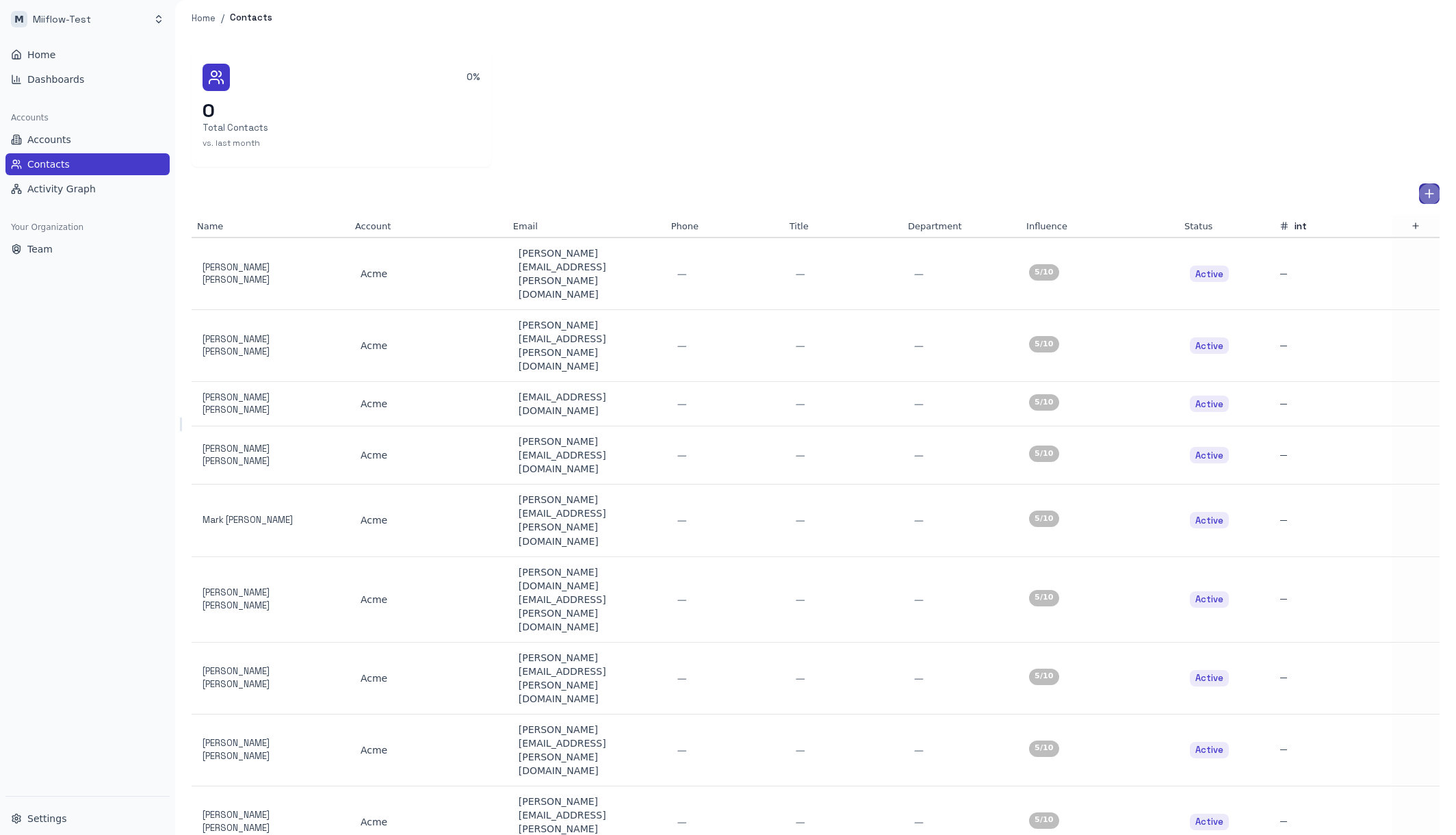
click at [1434, 194] on icon "Add Contact" at bounding box center [1429, 194] width 14 height 14
click at [367, 116] on div at bounding box center [728, 417] width 1456 height 835
click at [323, 124] on p "Total Contacts" at bounding box center [342, 128] width 277 height 13
click at [77, 190] on span "Activity Graph" at bounding box center [62, 189] width 69 height 14
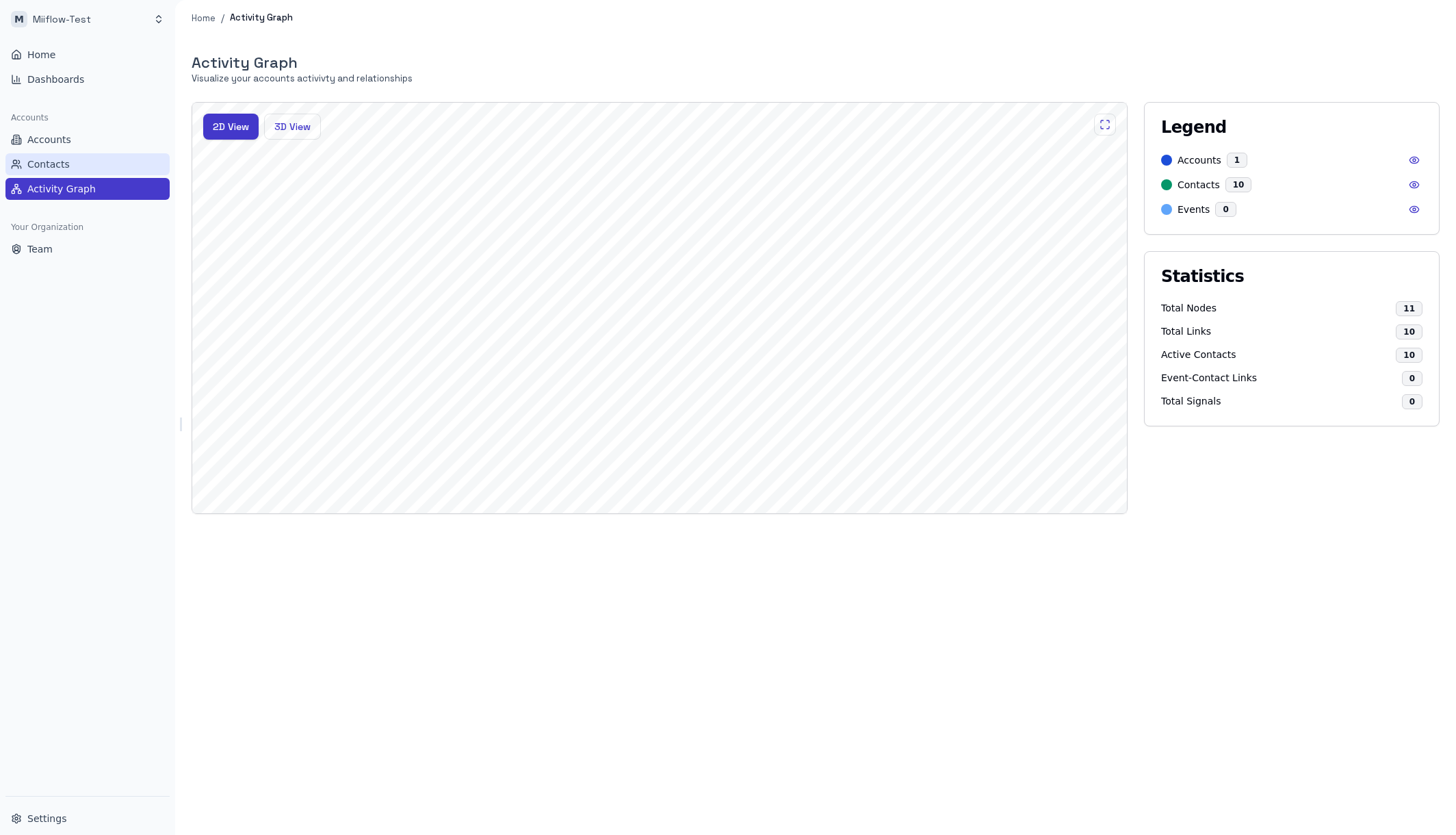
click at [97, 169] on link "Contacts" at bounding box center [87, 164] width 164 height 22
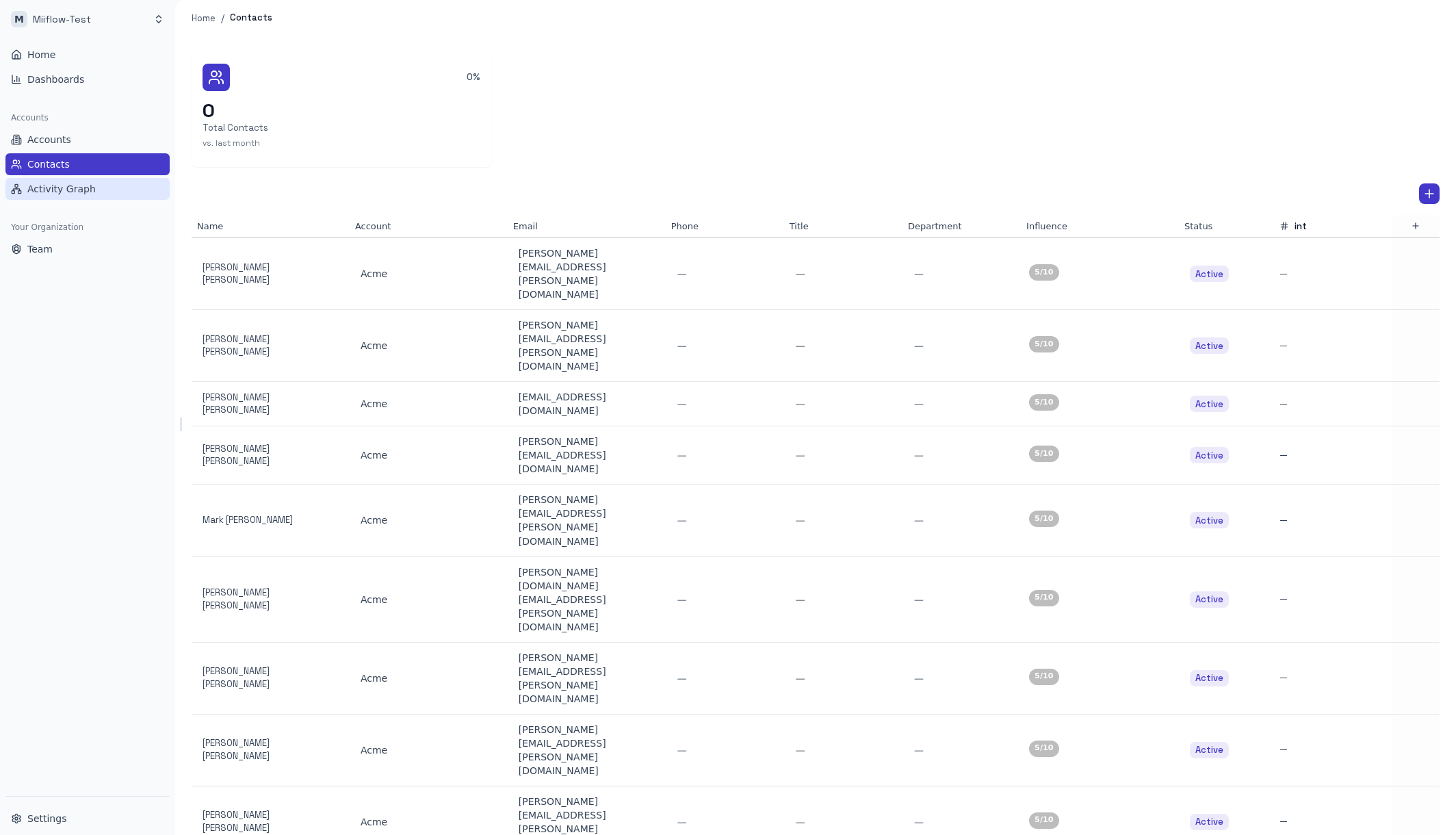
click at [53, 184] on span "Activity Graph" at bounding box center [62, 189] width 69 height 14
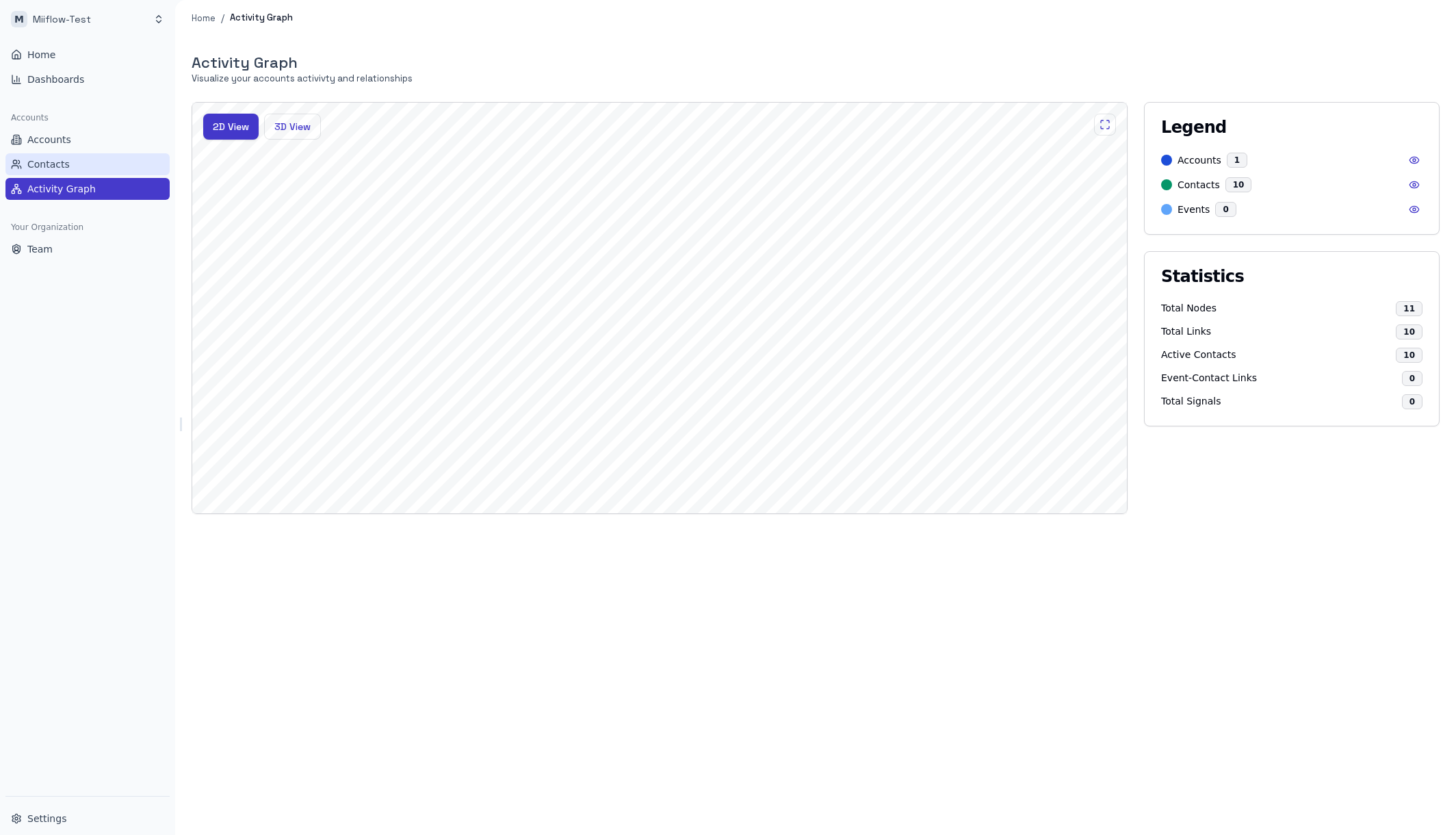
click at [69, 165] on link "Contacts" at bounding box center [87, 164] width 164 height 22
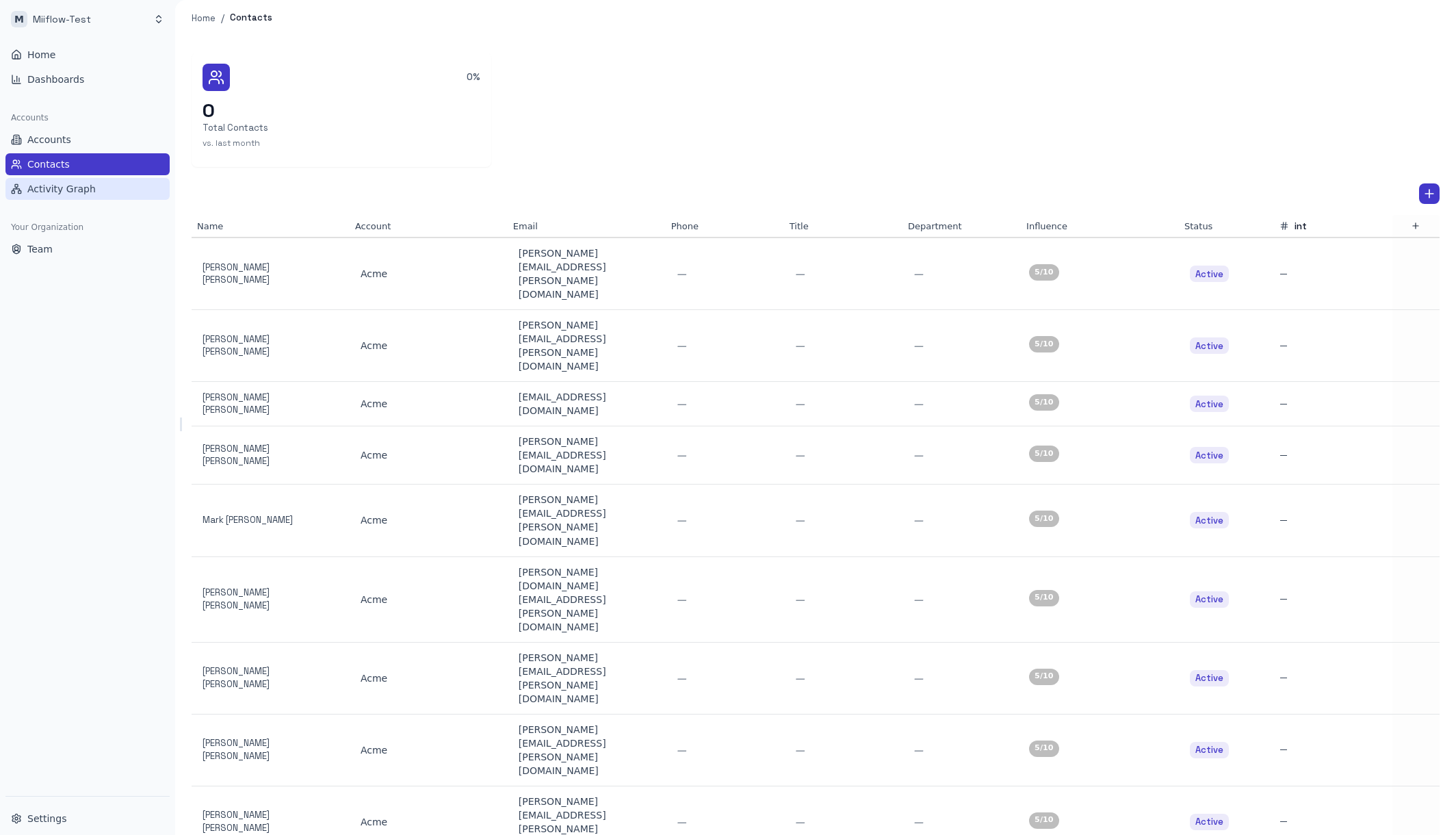
click at [77, 192] on span "Activity Graph" at bounding box center [62, 189] width 69 height 14
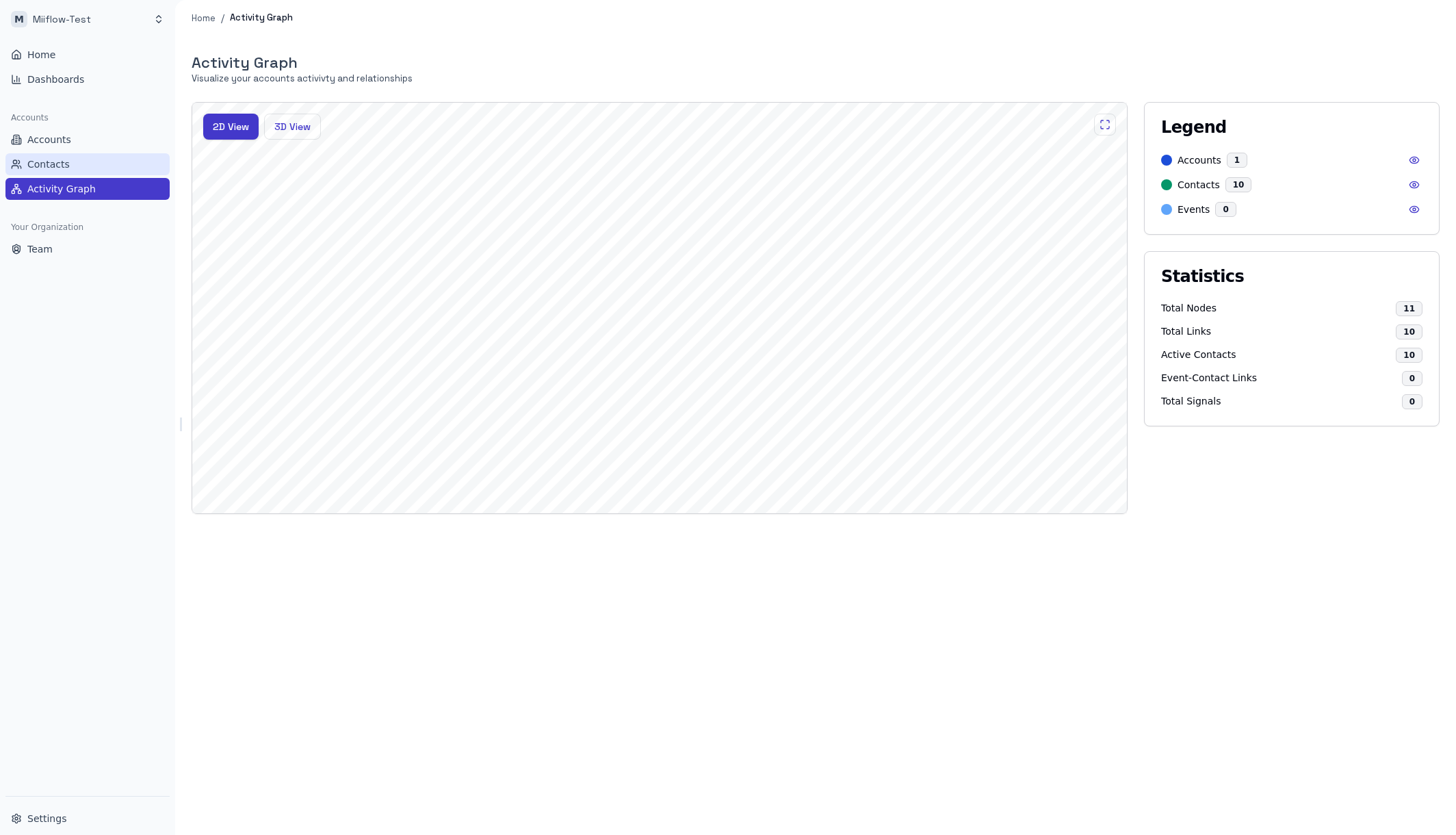
click at [84, 158] on link "Contacts" at bounding box center [87, 164] width 164 height 22
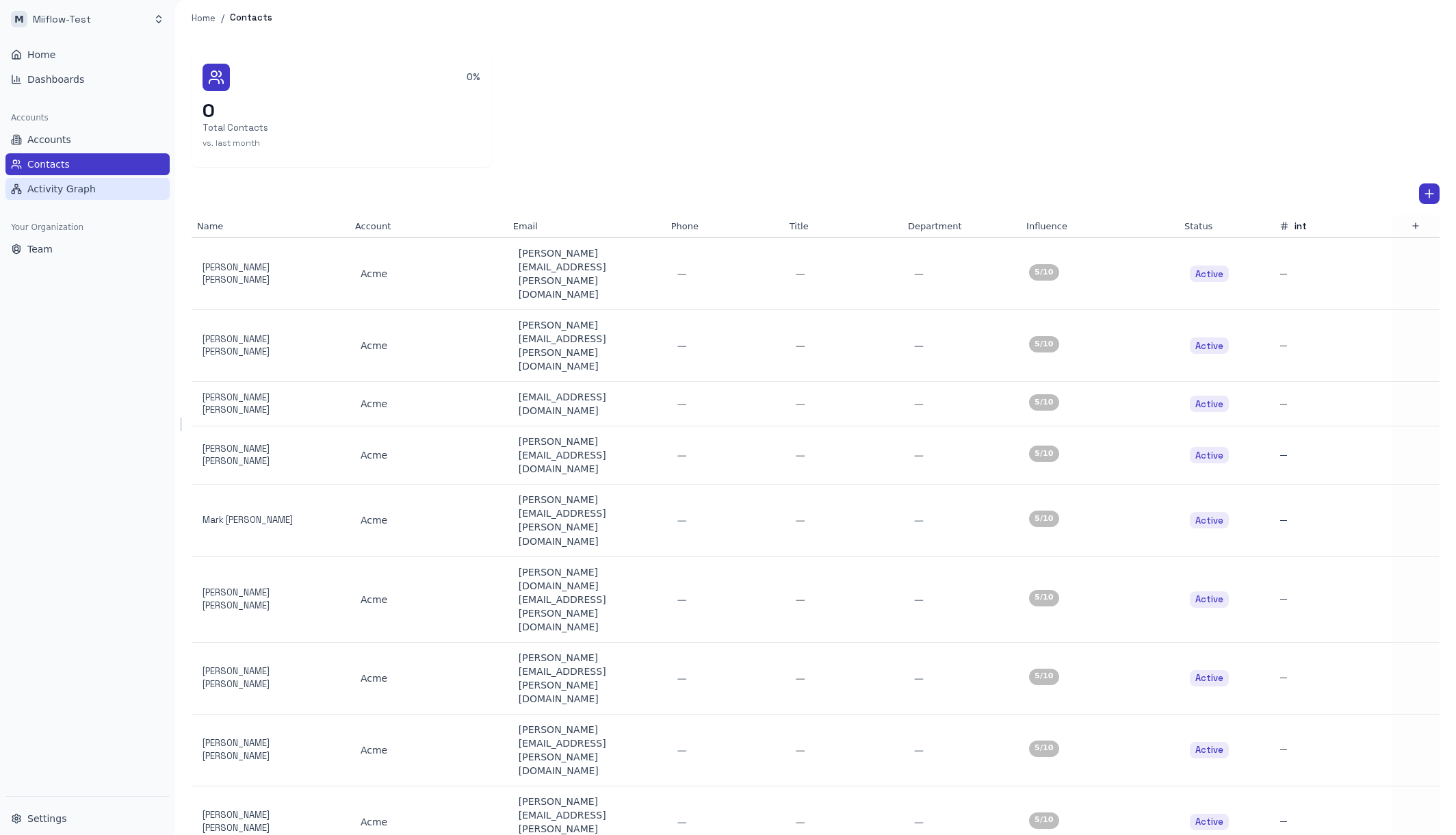
click at [80, 189] on span "Activity Graph" at bounding box center [62, 189] width 69 height 14
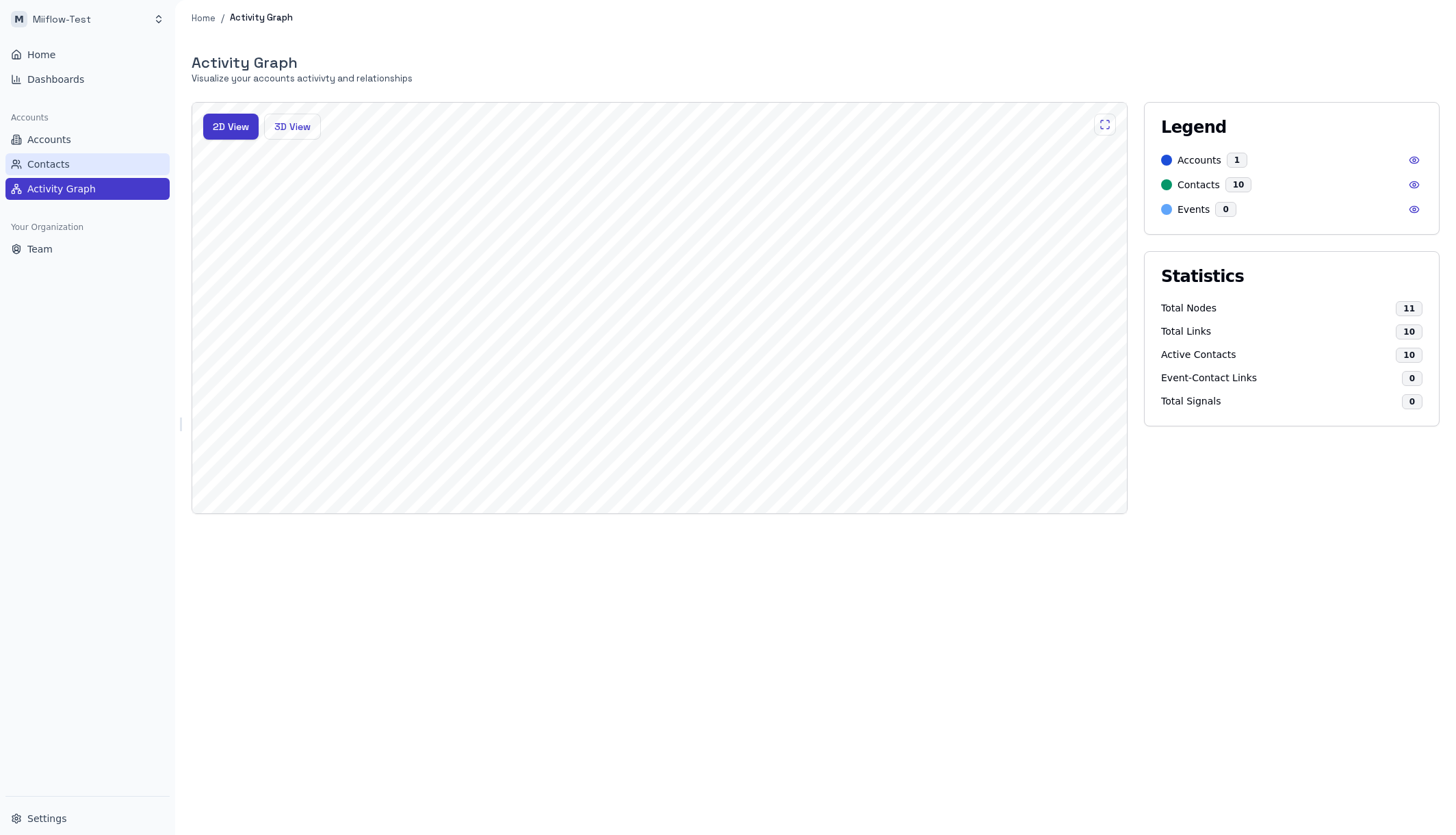
click at [91, 161] on link "Contacts" at bounding box center [87, 164] width 164 height 22
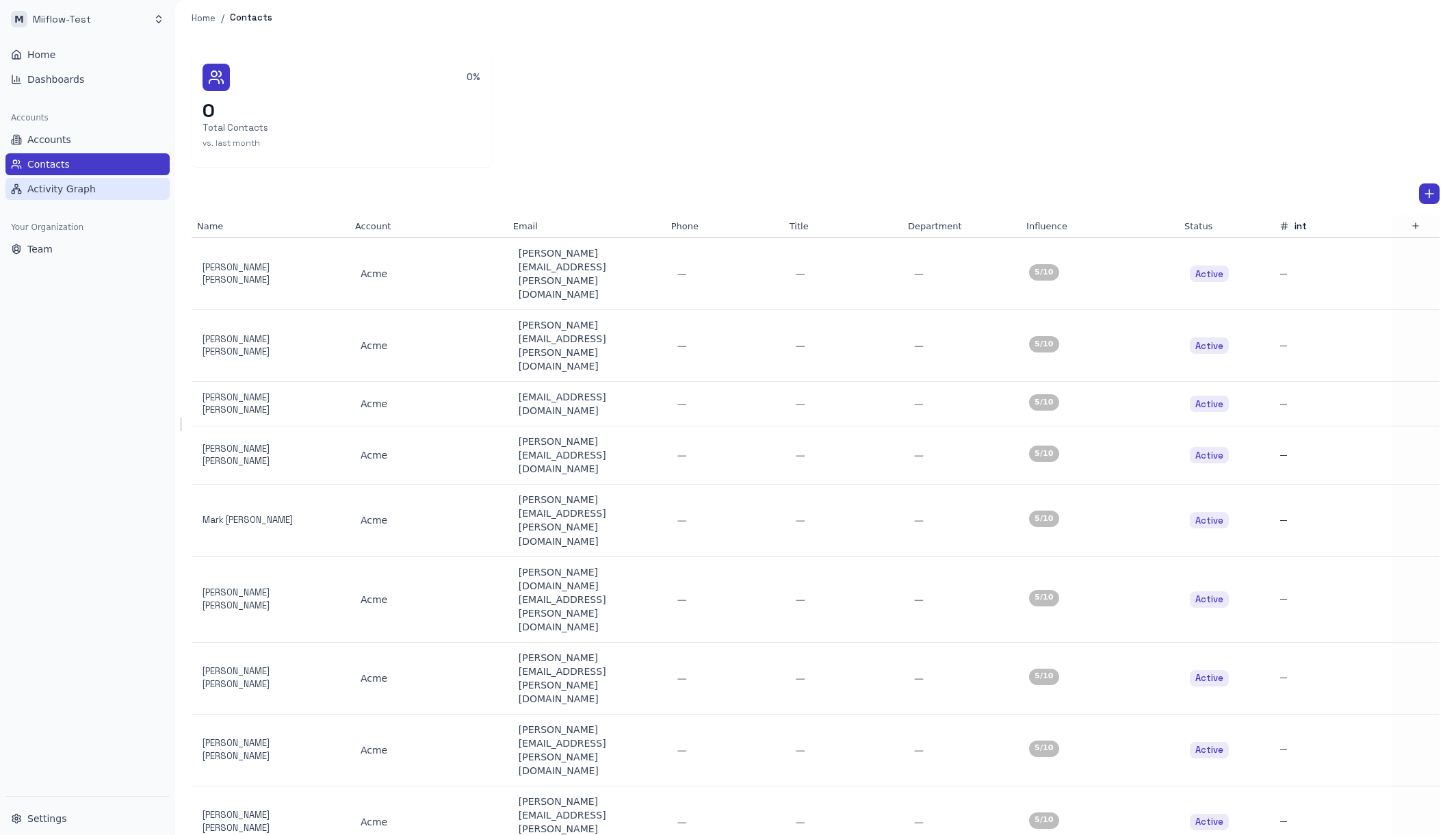
click at [85, 194] on span "Activity Graph" at bounding box center [62, 189] width 69 height 14
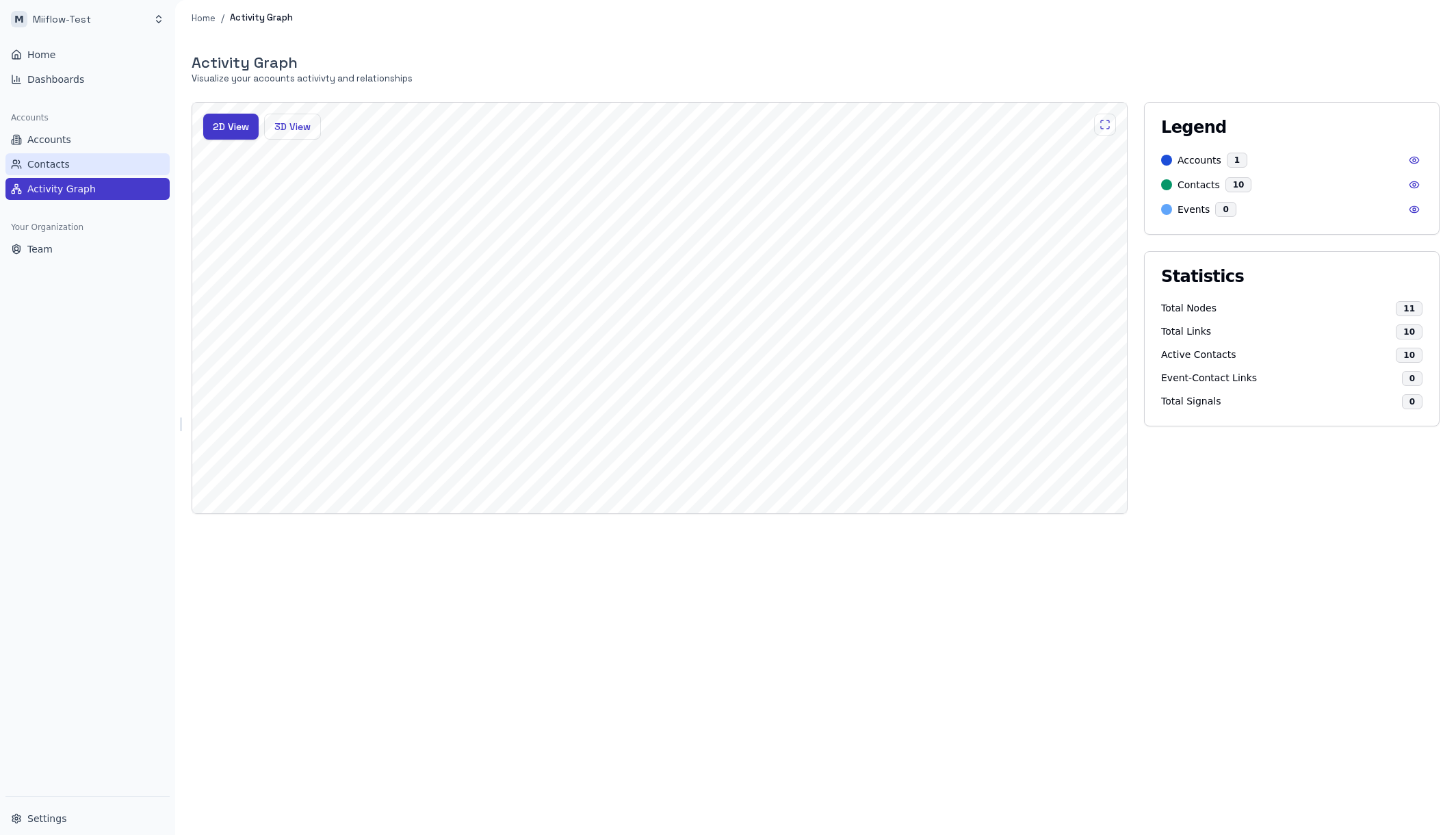
click at [104, 159] on link "Contacts" at bounding box center [87, 164] width 164 height 22
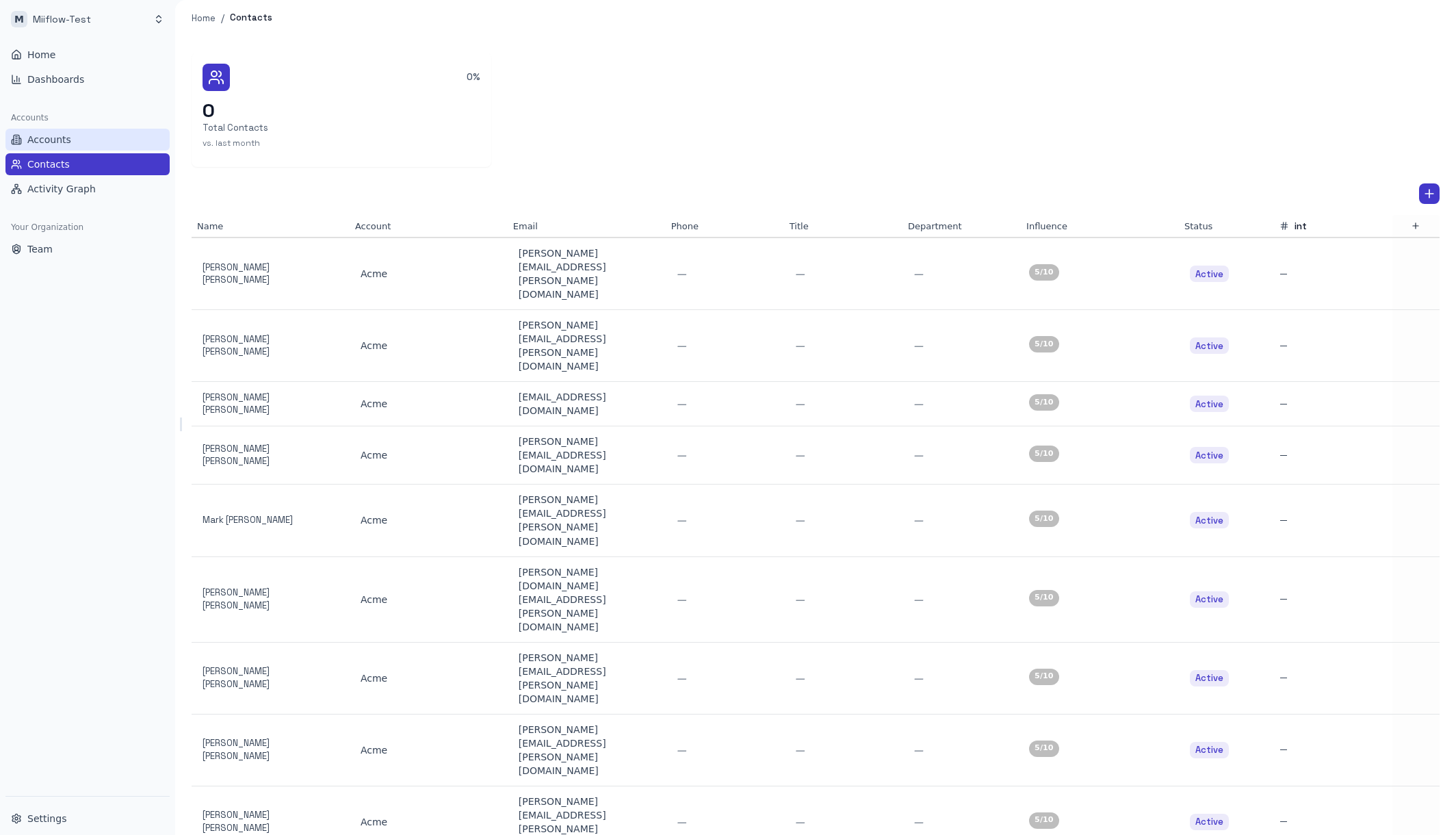
click at [104, 137] on link "Accounts" at bounding box center [87, 140] width 164 height 22
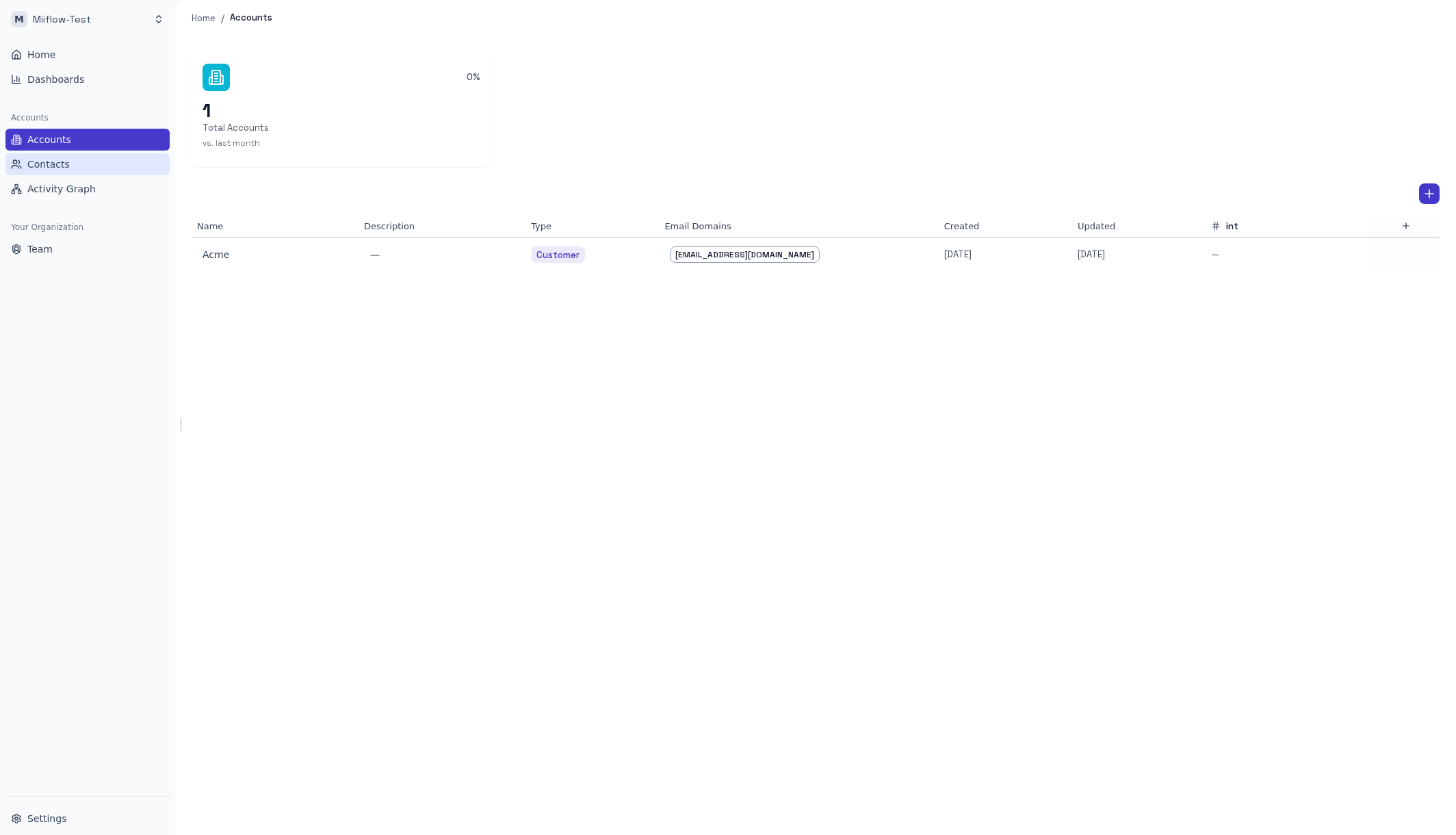
click at [96, 162] on link "Contacts" at bounding box center [87, 164] width 164 height 22
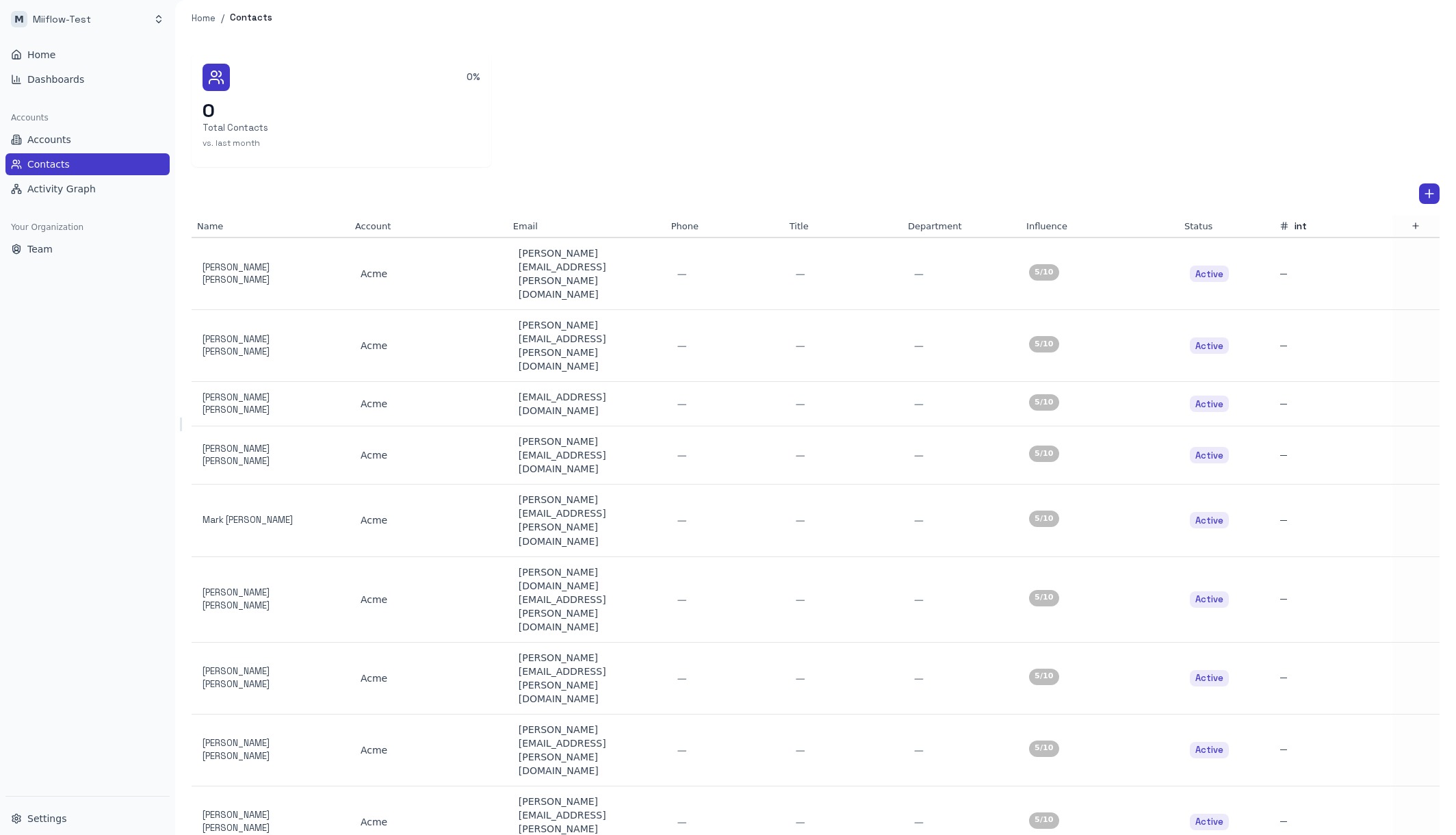
click at [117, 363] on div "Home Dashboards Accounts Accounts Contacts Activity Graph Your Organization Team" at bounding box center [88, 417] width 175 height 758
click at [123, 254] on link "Team" at bounding box center [87, 249] width 164 height 22
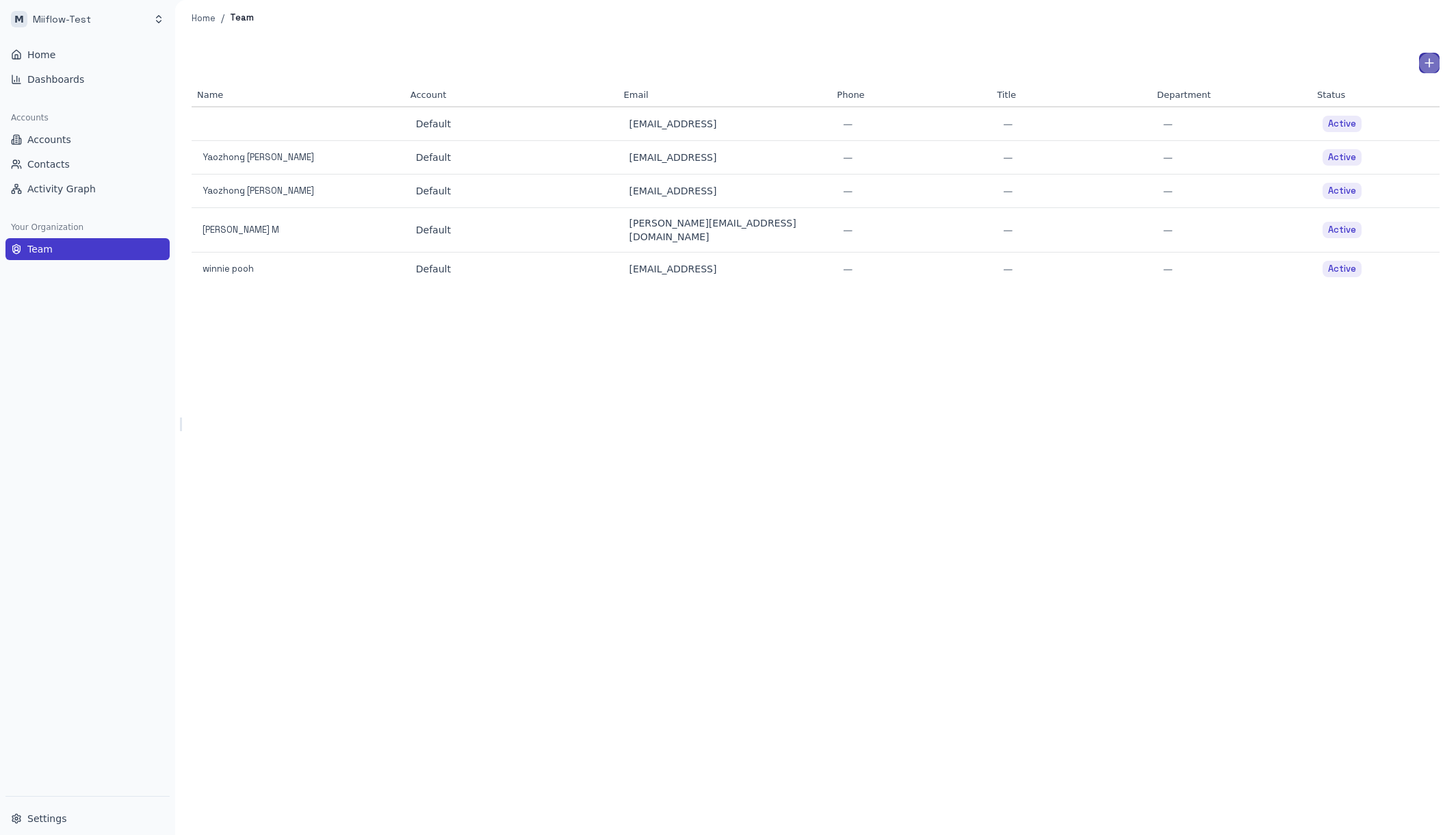
click at [1432, 70] on button "Add Team Member" at bounding box center [1429, 63] width 21 height 21
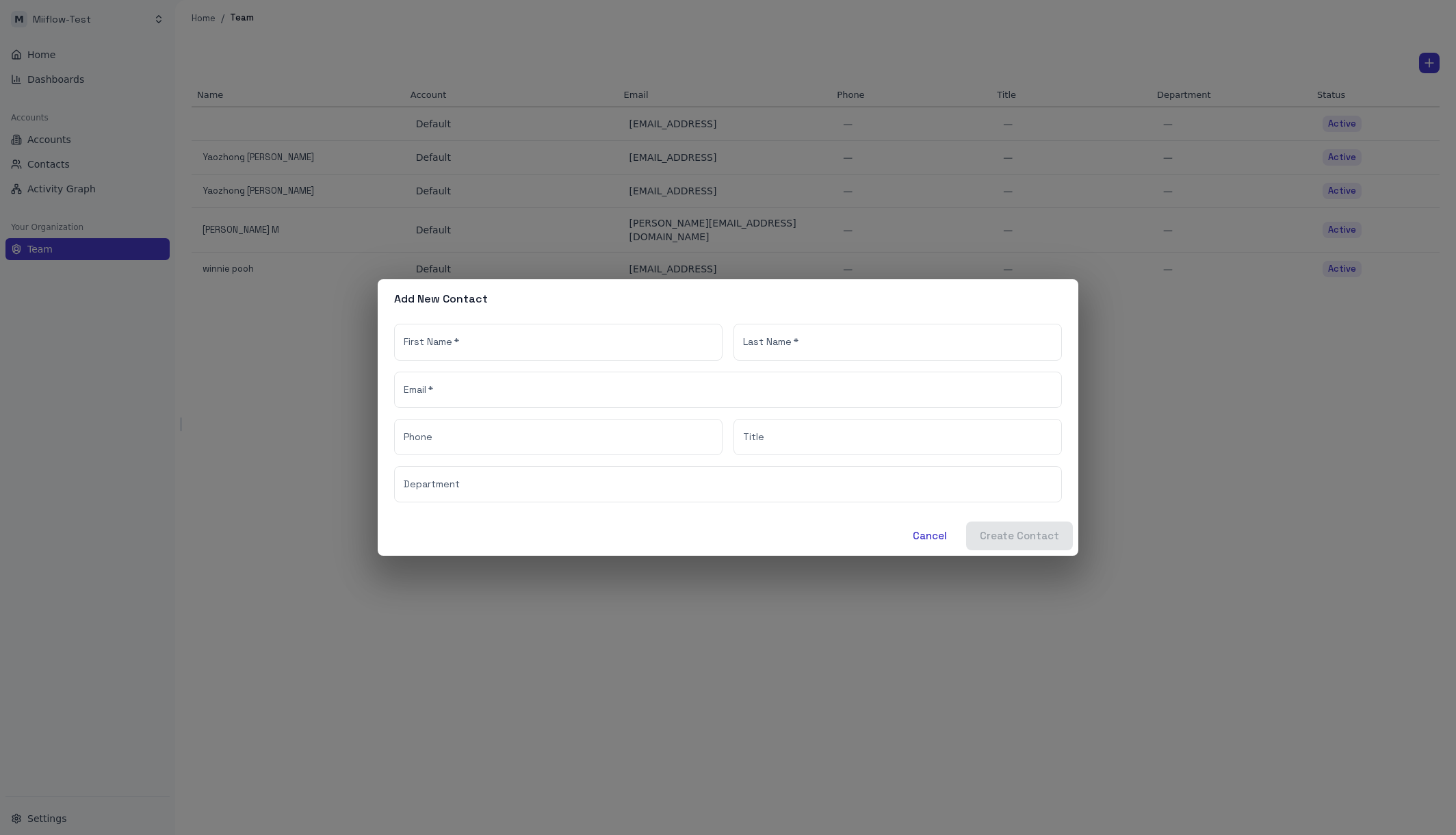
click at [839, 307] on h2 "Add New Contact" at bounding box center [727, 299] width 701 height 40
click at [702, 345] on body "[PERSON_NAME]-Test Home Dashboards Accounts Accounts Contacts Activity Graph Yo…" at bounding box center [728, 417] width 1456 height 835
click at [823, 348] on input "Last Name   *" at bounding box center [897, 342] width 329 height 37
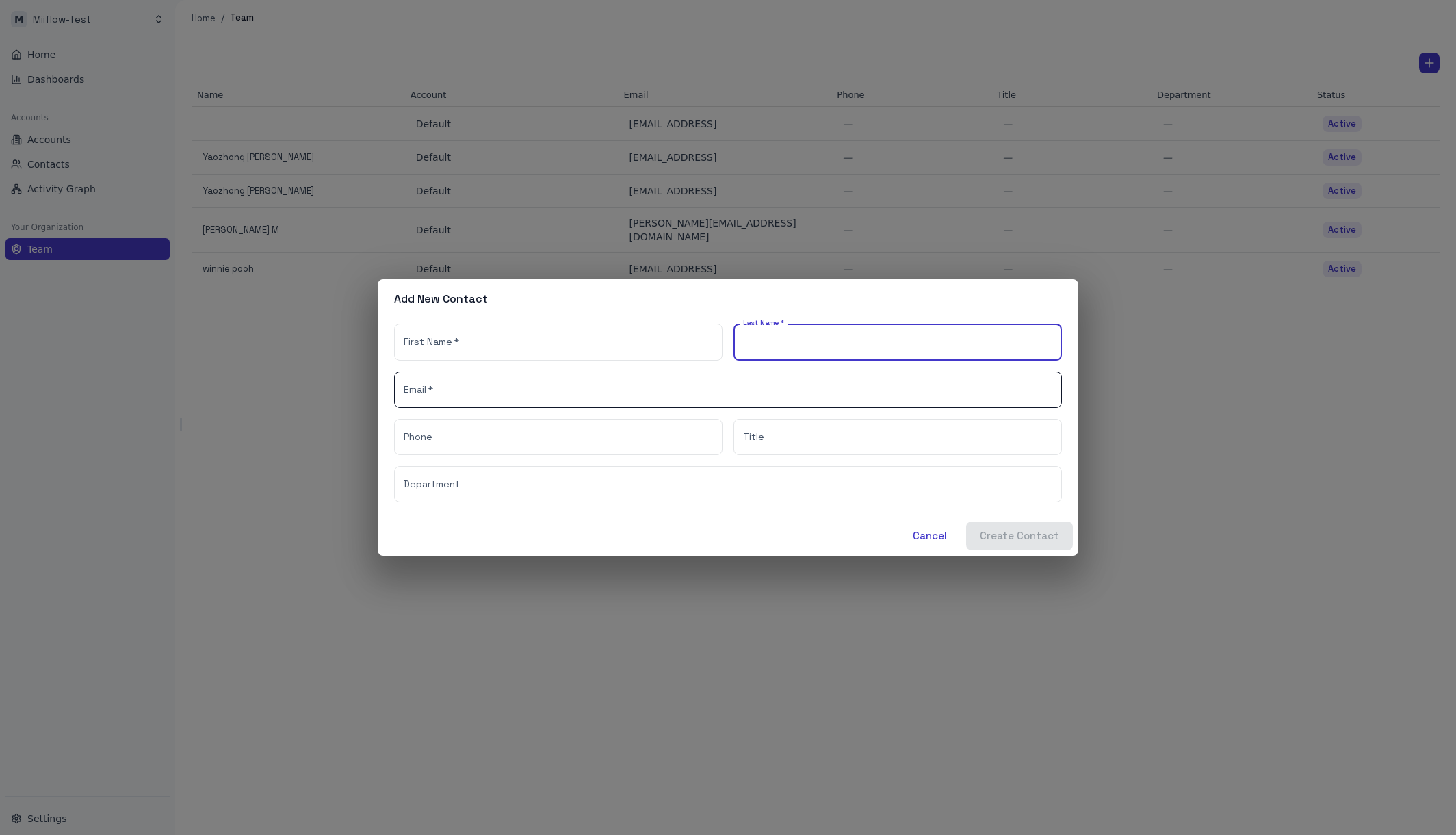
click at [631, 391] on input "Email   *" at bounding box center [728, 390] width 668 height 37
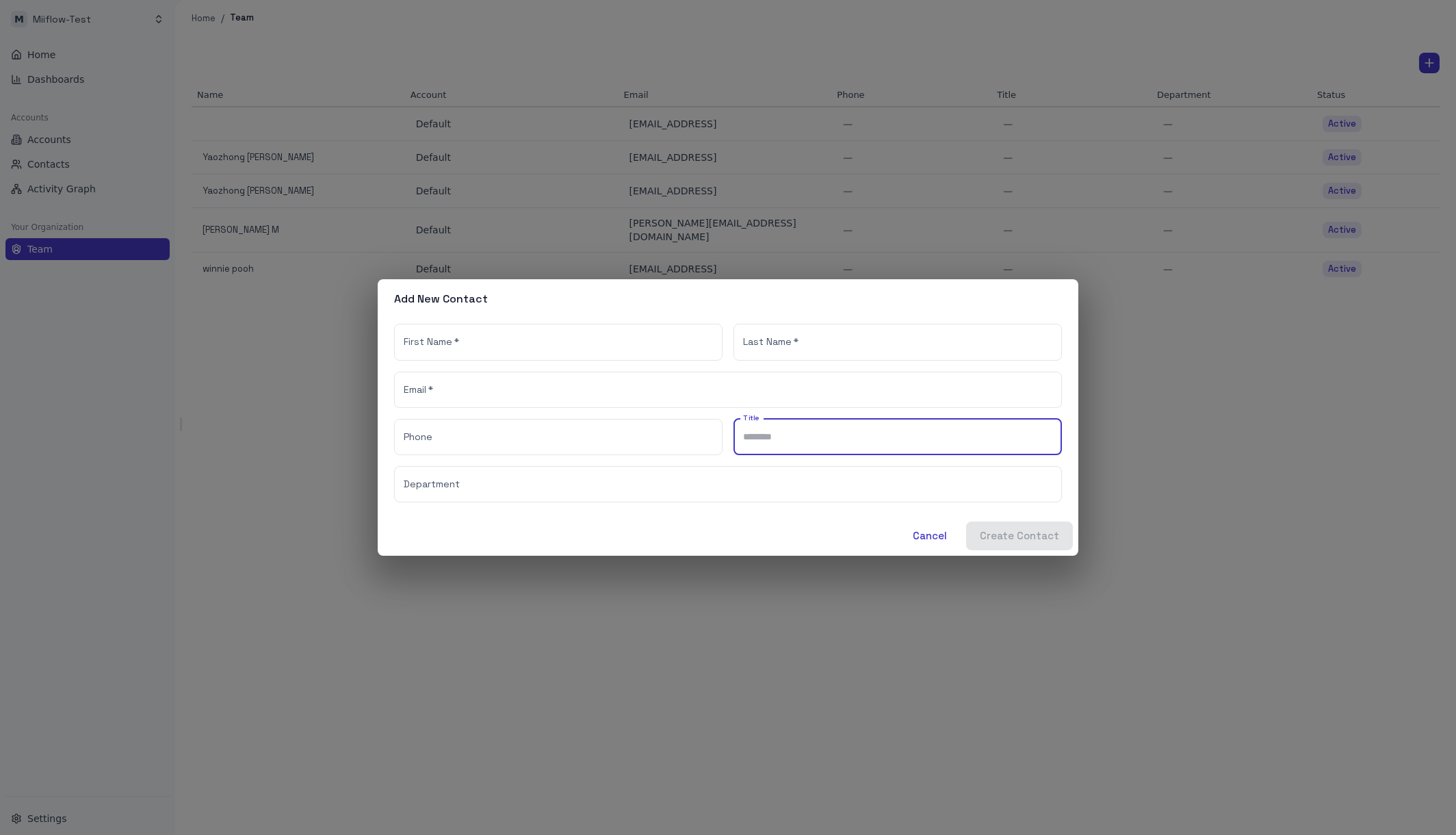
click at [806, 432] on input "Title" at bounding box center [897, 437] width 329 height 37
click at [656, 429] on input "Phone" at bounding box center [558, 437] width 329 height 37
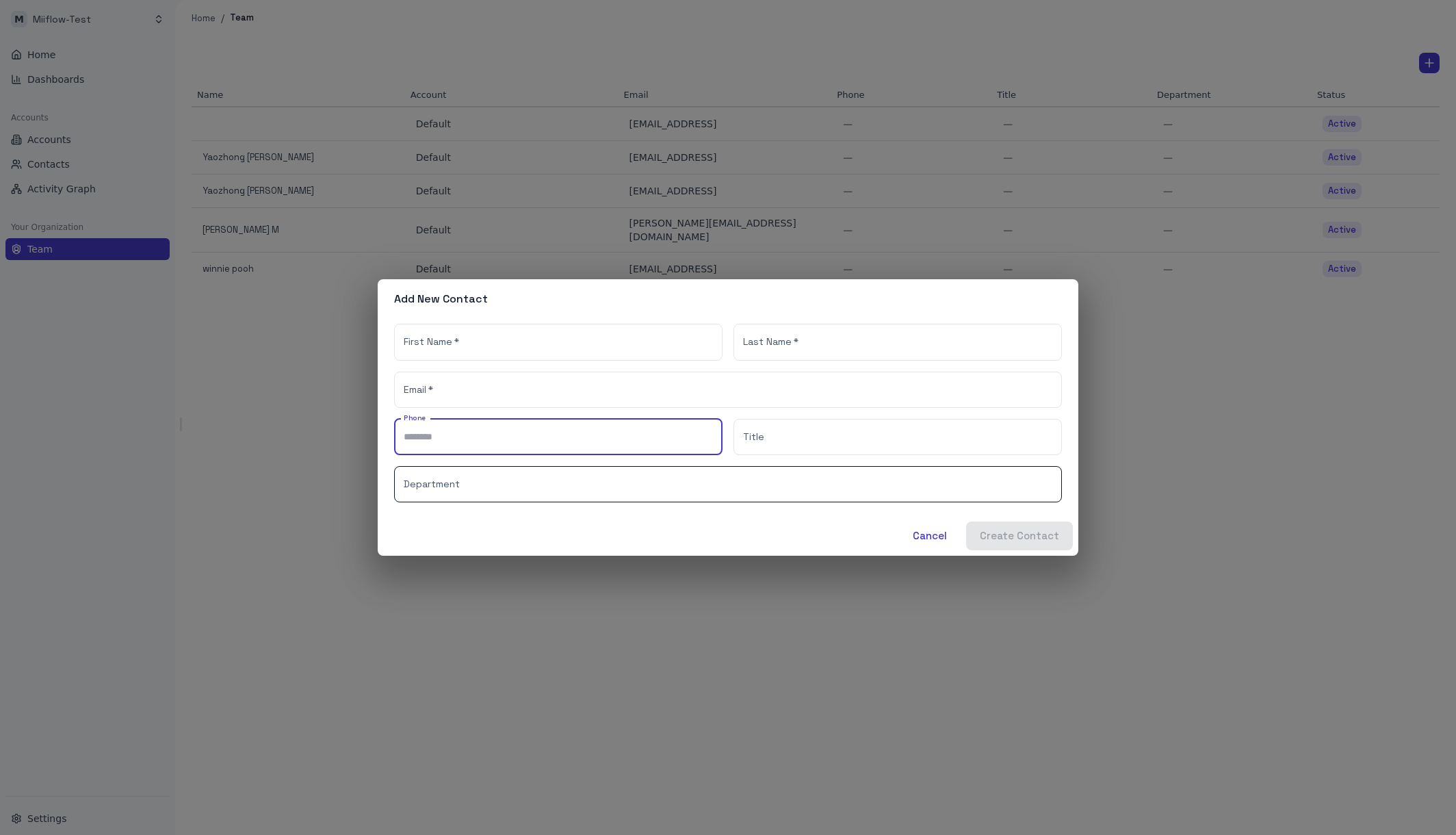
click at [636, 491] on input "Department" at bounding box center [728, 484] width 668 height 37
click at [632, 447] on input "Phone" at bounding box center [558, 437] width 329 height 37
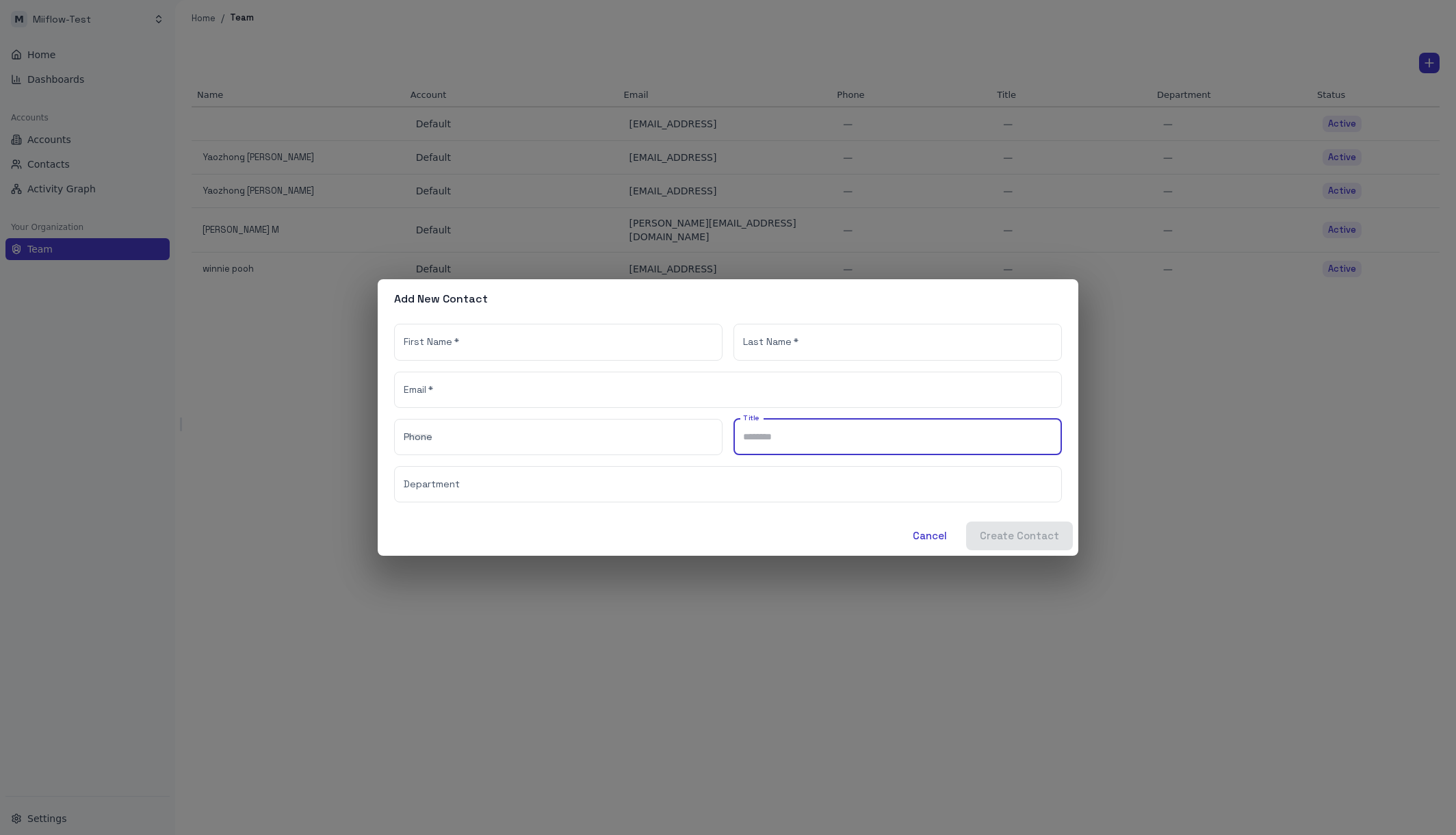
click at [812, 451] on input "Title" at bounding box center [897, 437] width 329 height 37
click at [638, 442] on input "Phone" at bounding box center [558, 437] width 329 height 37
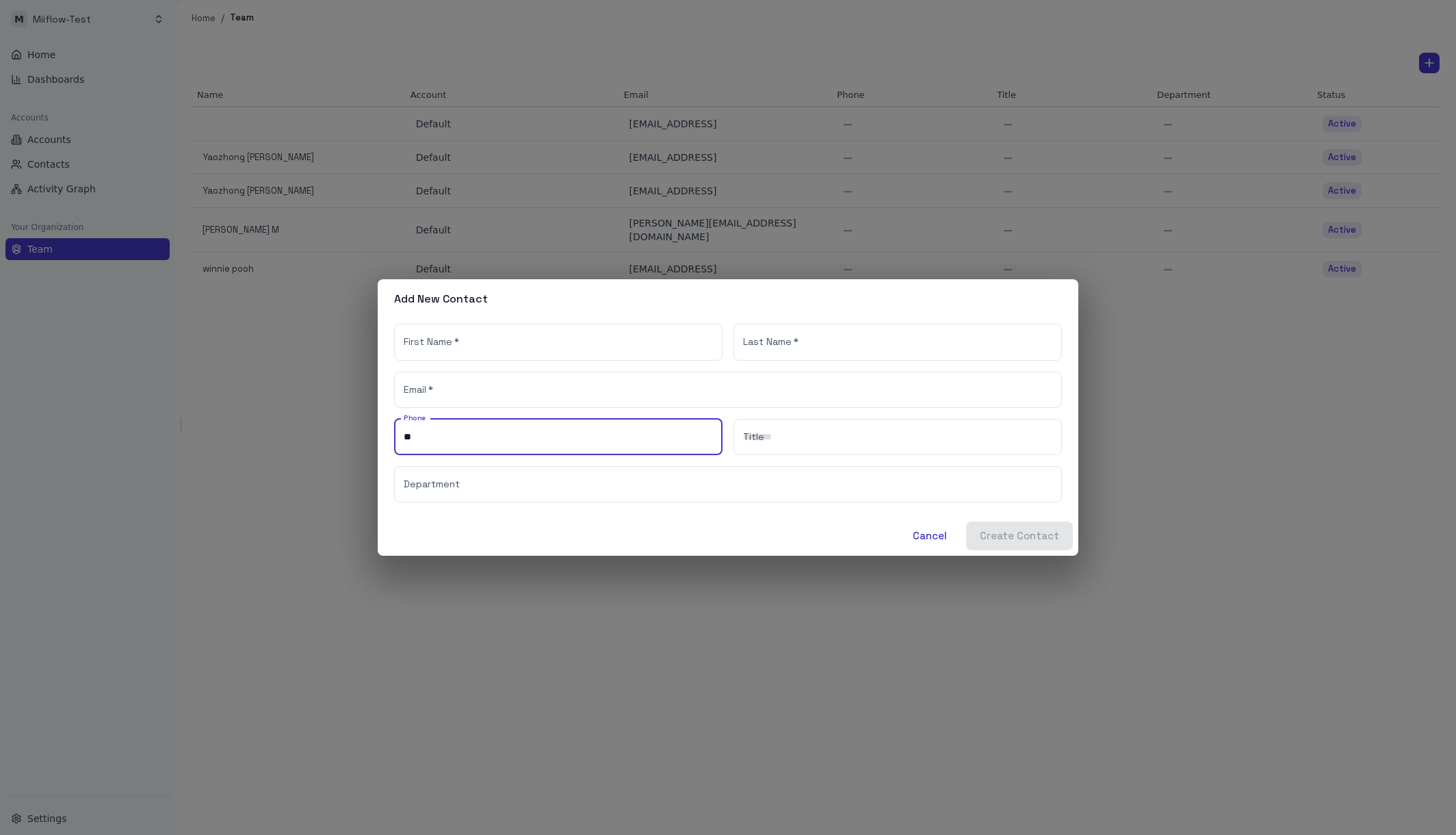
type input "*"
type input "********"
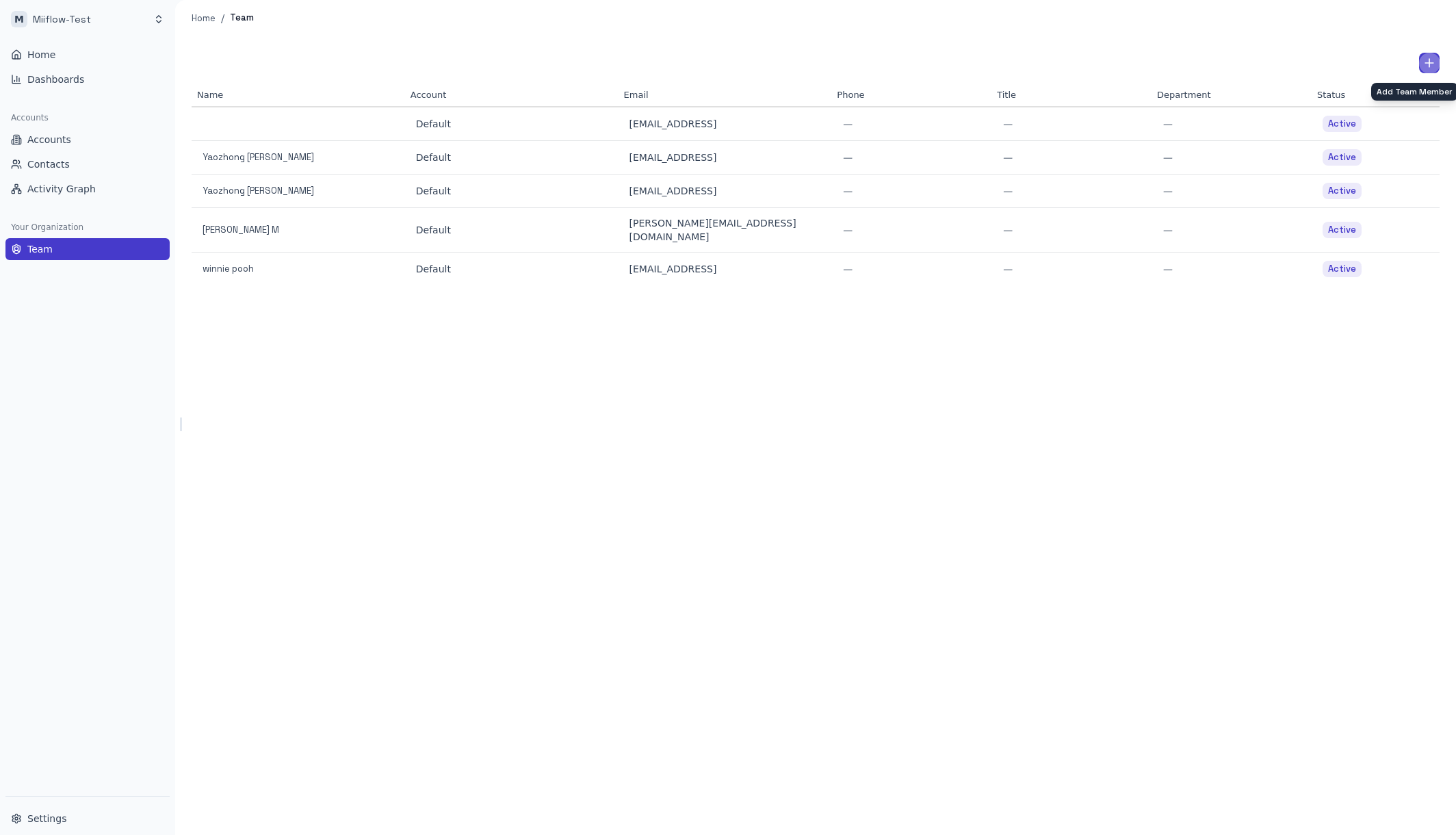
click at [725, 429] on div "Name Account Email Phone Title Department Status Default [EMAIL_ADDRESS] — — — …" at bounding box center [816, 436] width 1281 height 799
click at [66, 188] on span "Activity Graph" at bounding box center [62, 189] width 69 height 14
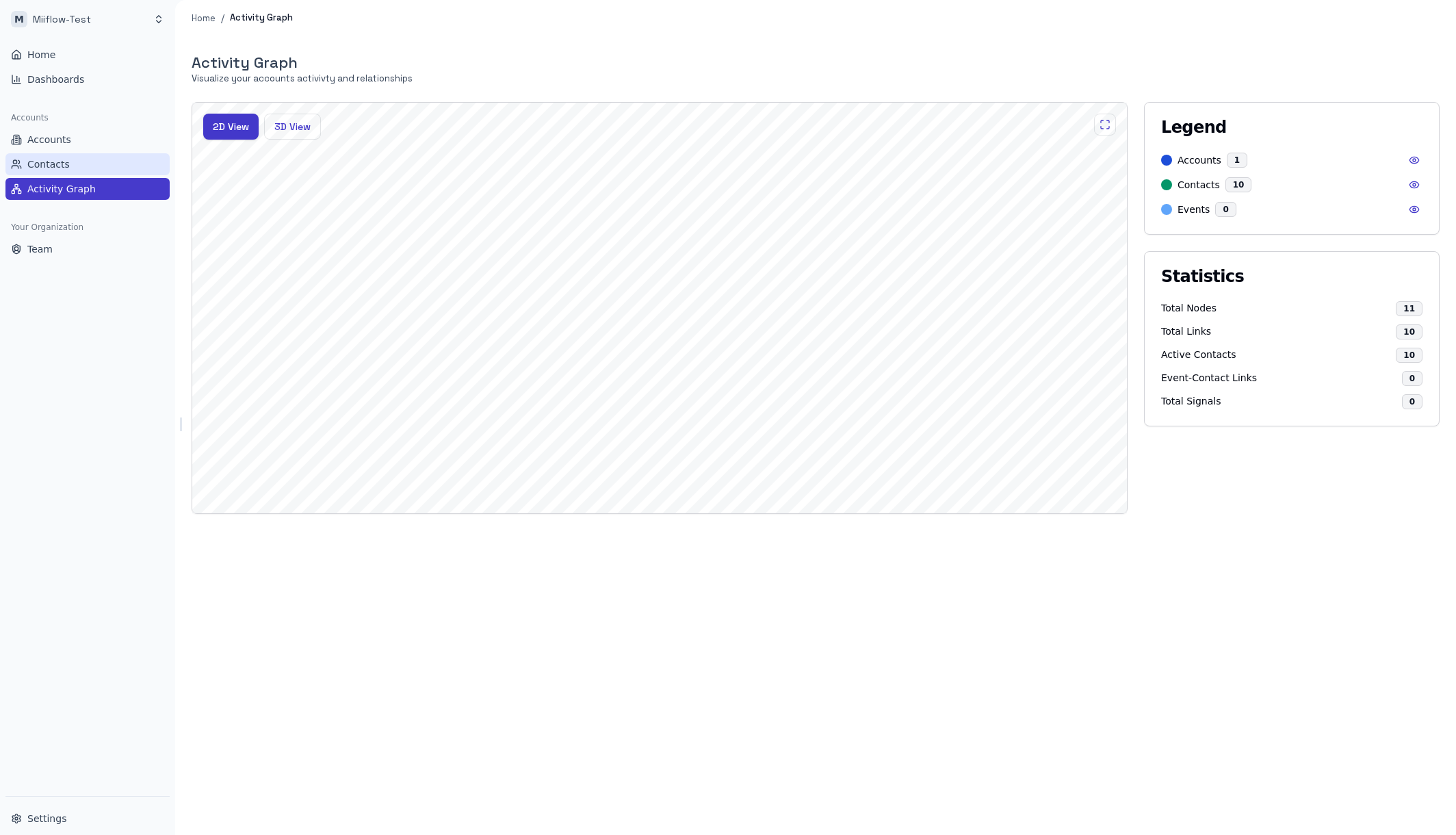
click at [68, 175] on link "Contacts" at bounding box center [87, 164] width 164 height 22
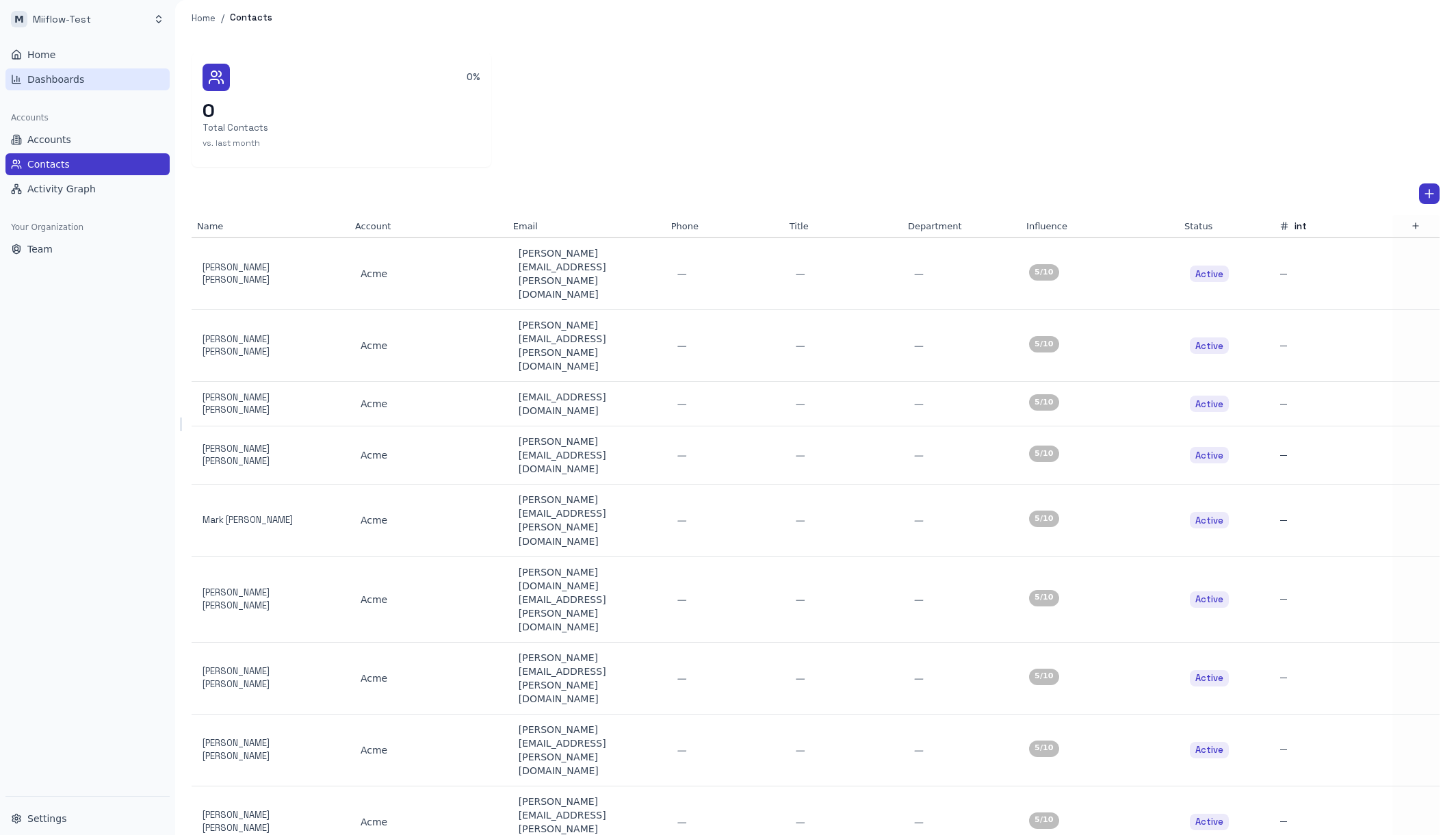
click at [97, 69] on link "Dashboards" at bounding box center [87, 79] width 164 height 22
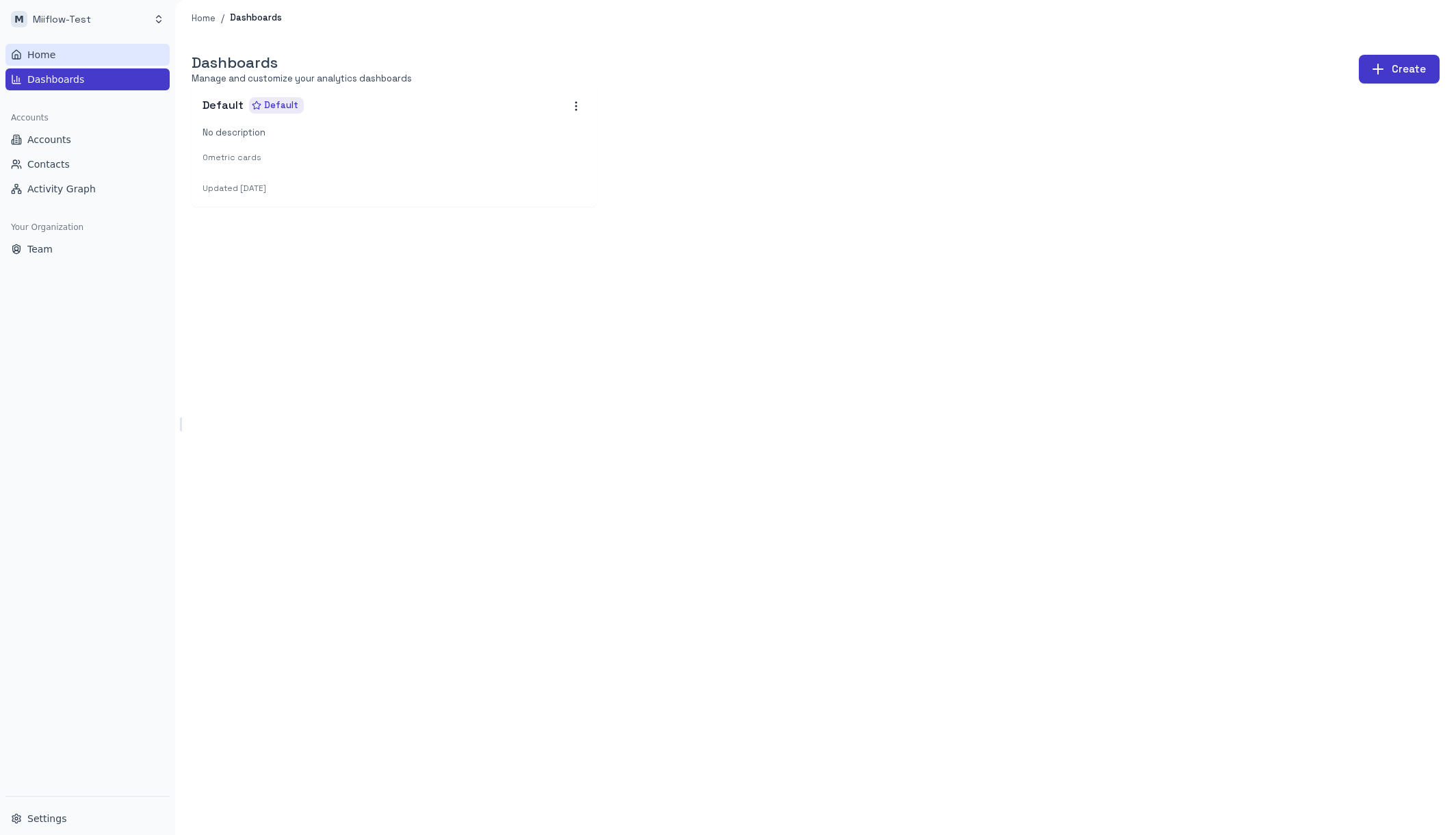
click at [87, 54] on link "Home" at bounding box center [87, 54] width 164 height 22
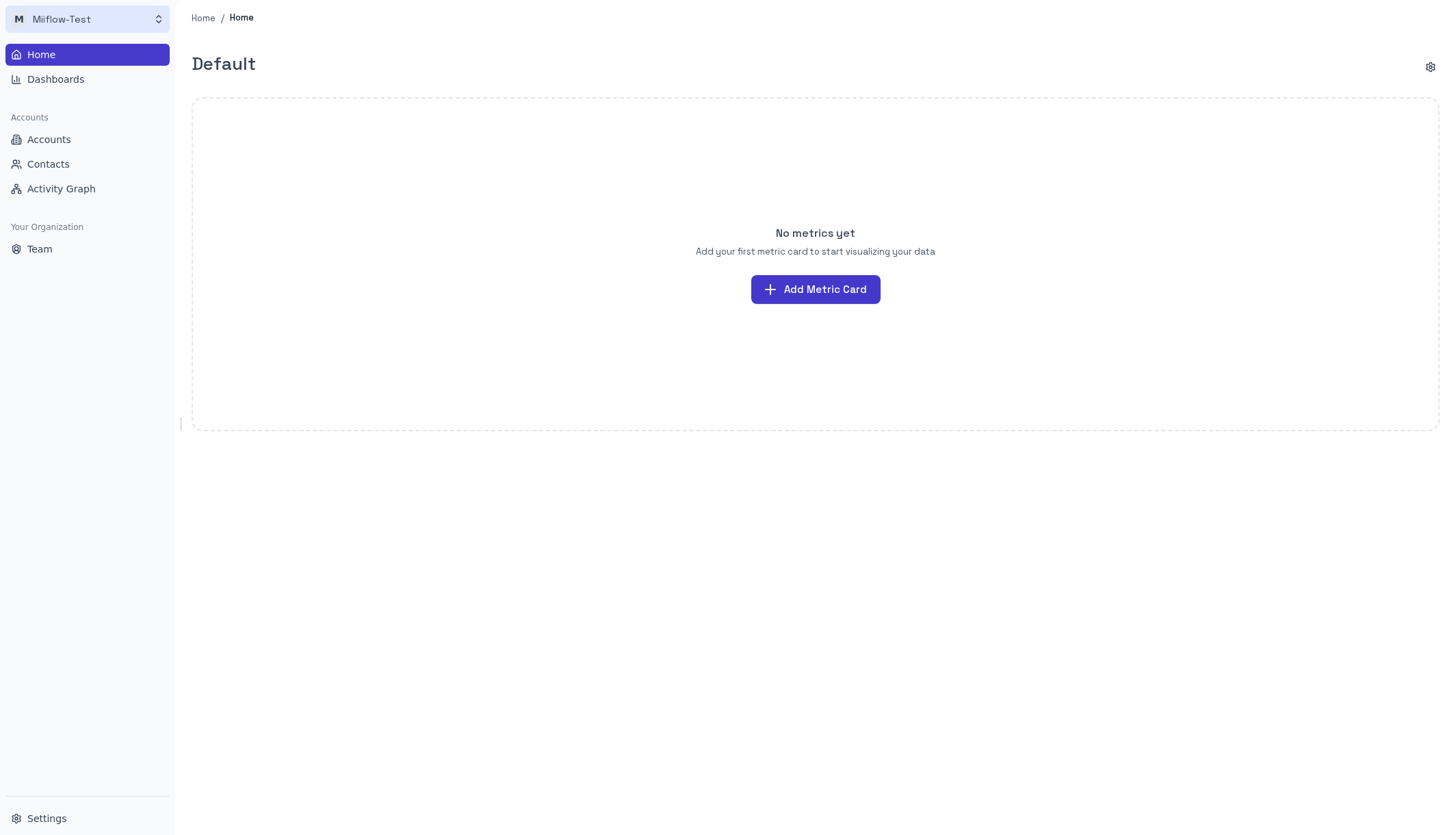
click at [113, 18] on html "M Miiflow-Test Home Dashboards Accounts Accounts Contacts Activity Graph Your O…" at bounding box center [728, 417] width 1456 height 835
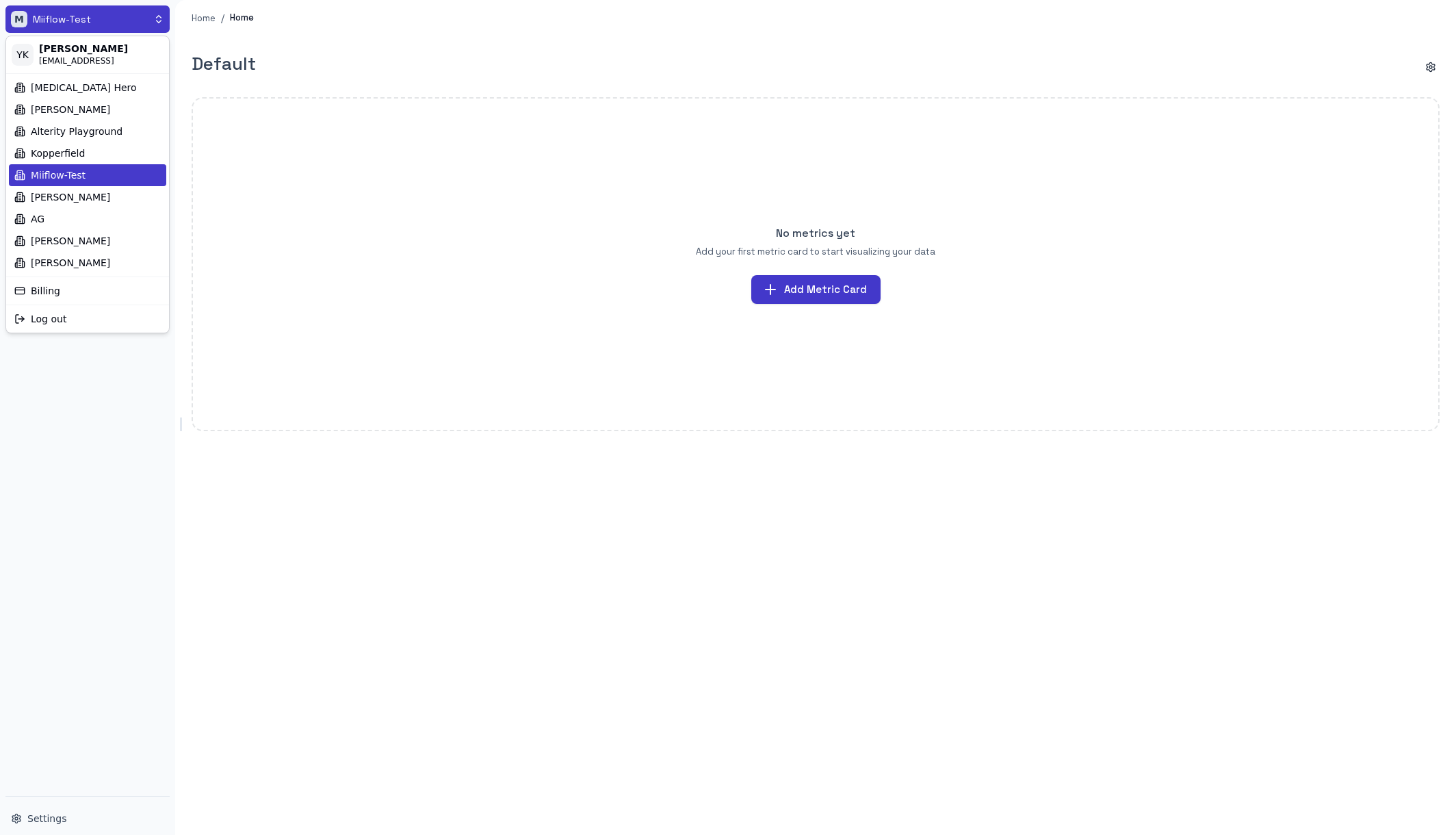
click at [131, 534] on html "M Miiflow-Test Home Dashboards Accounts Accounts Contacts Activity Graph Your O…" at bounding box center [728, 417] width 1456 height 835
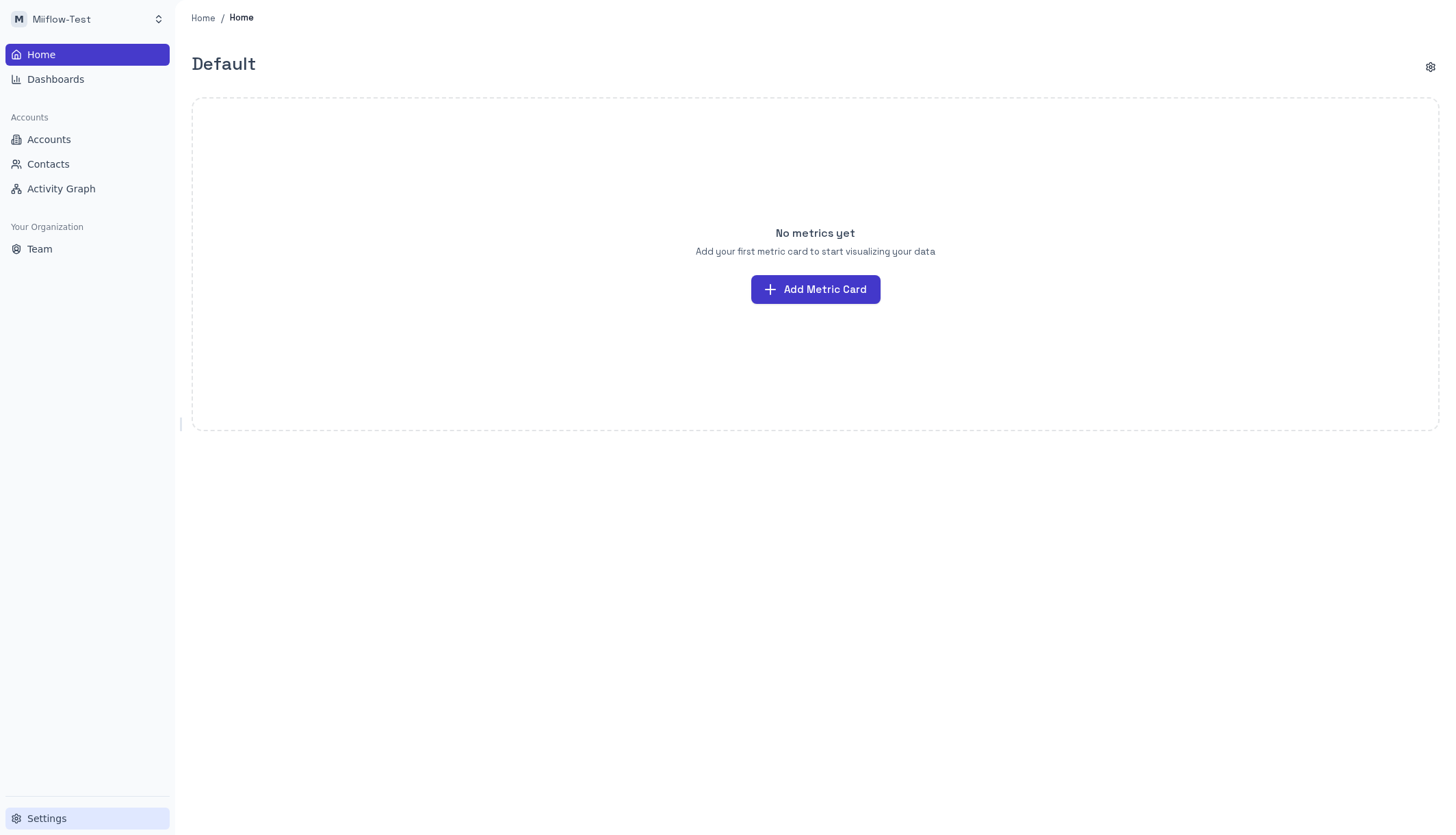
click at [47, 823] on span "Settings" at bounding box center [47, 819] width 39 height 14
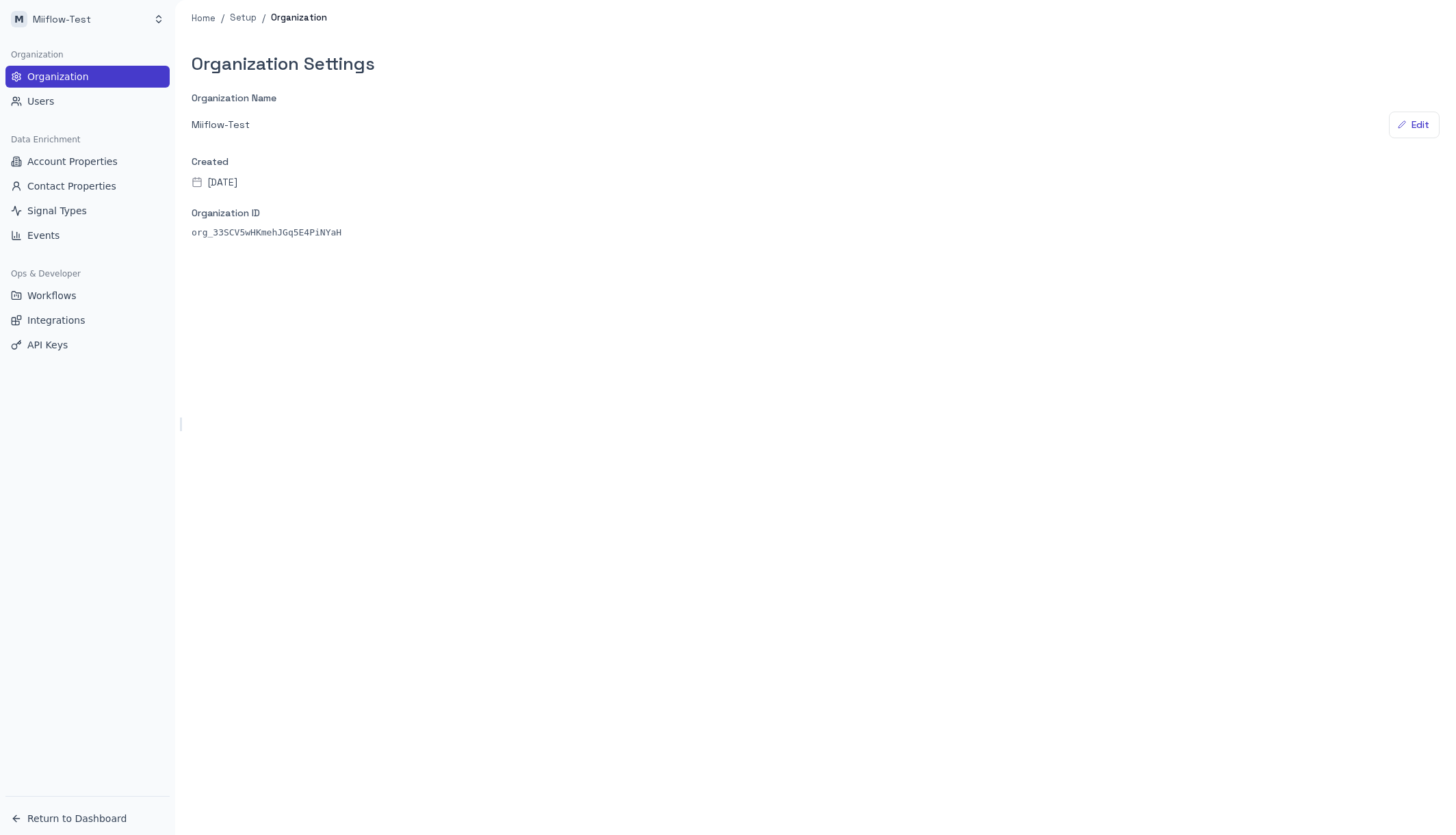
click at [145, 628] on div "Organization Organization Users Data Enrichment Account Properties Contact Prop…" at bounding box center [88, 417] width 175 height 758
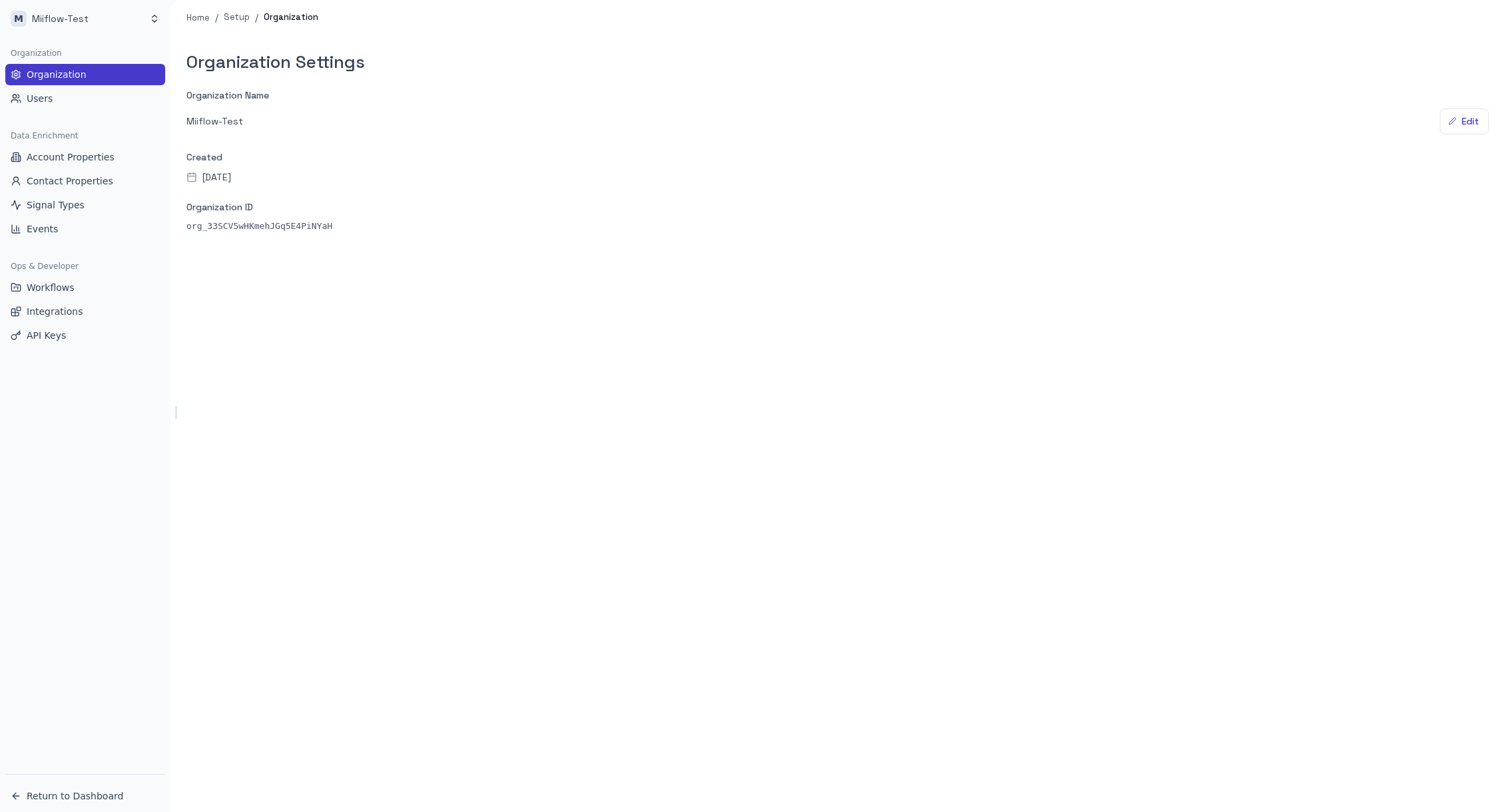
click at [881, 403] on div "Organization Settings Organization Name Miiflow-Test Edit Created [DATE] Organi…" at bounding box center [837, 424] width 1334 height 777
click at [111, 160] on link "Account Properties" at bounding box center [85, 156] width 159 height 22
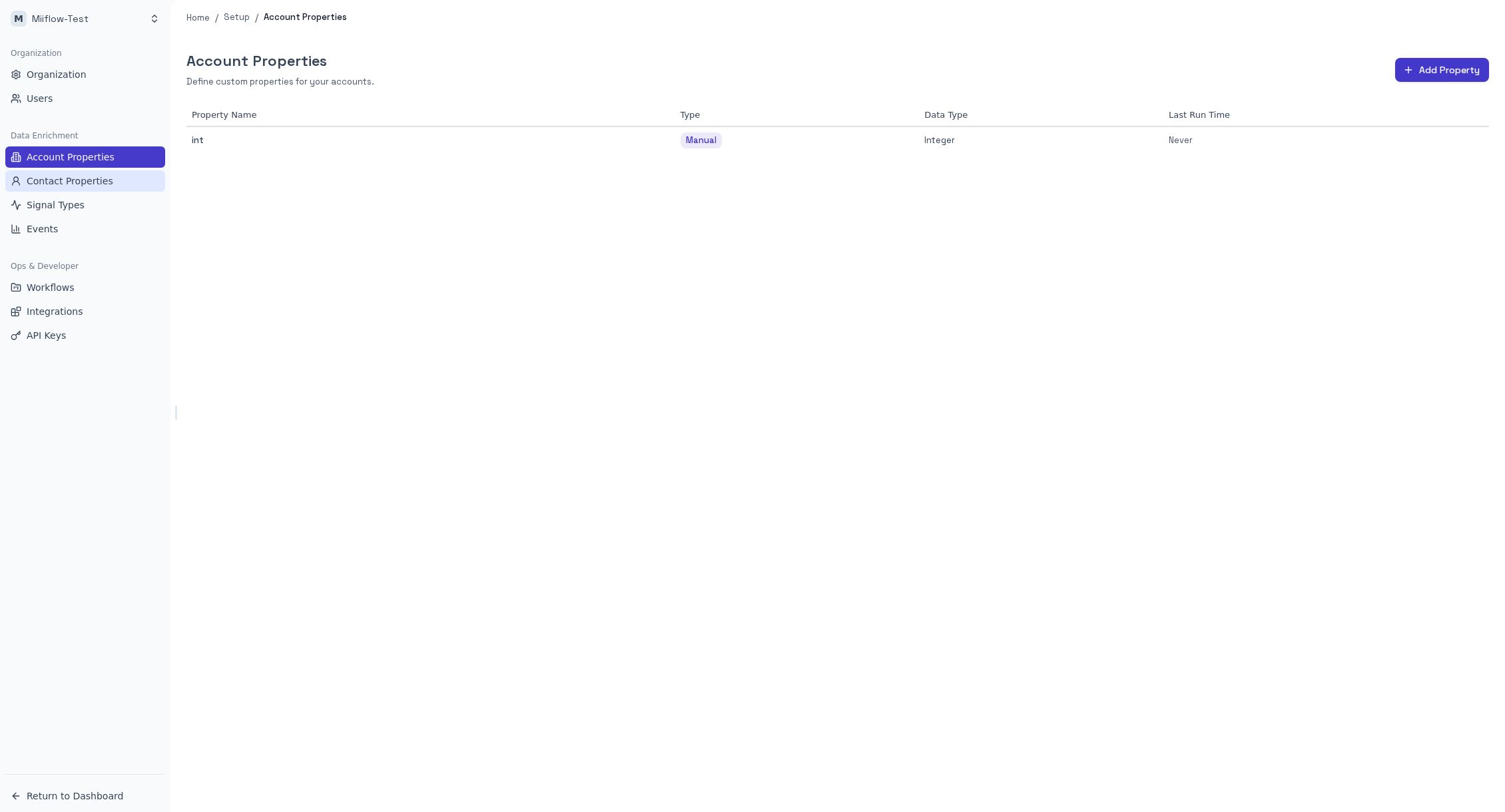
click at [99, 179] on span "Contact Properties" at bounding box center [70, 181] width 87 height 13
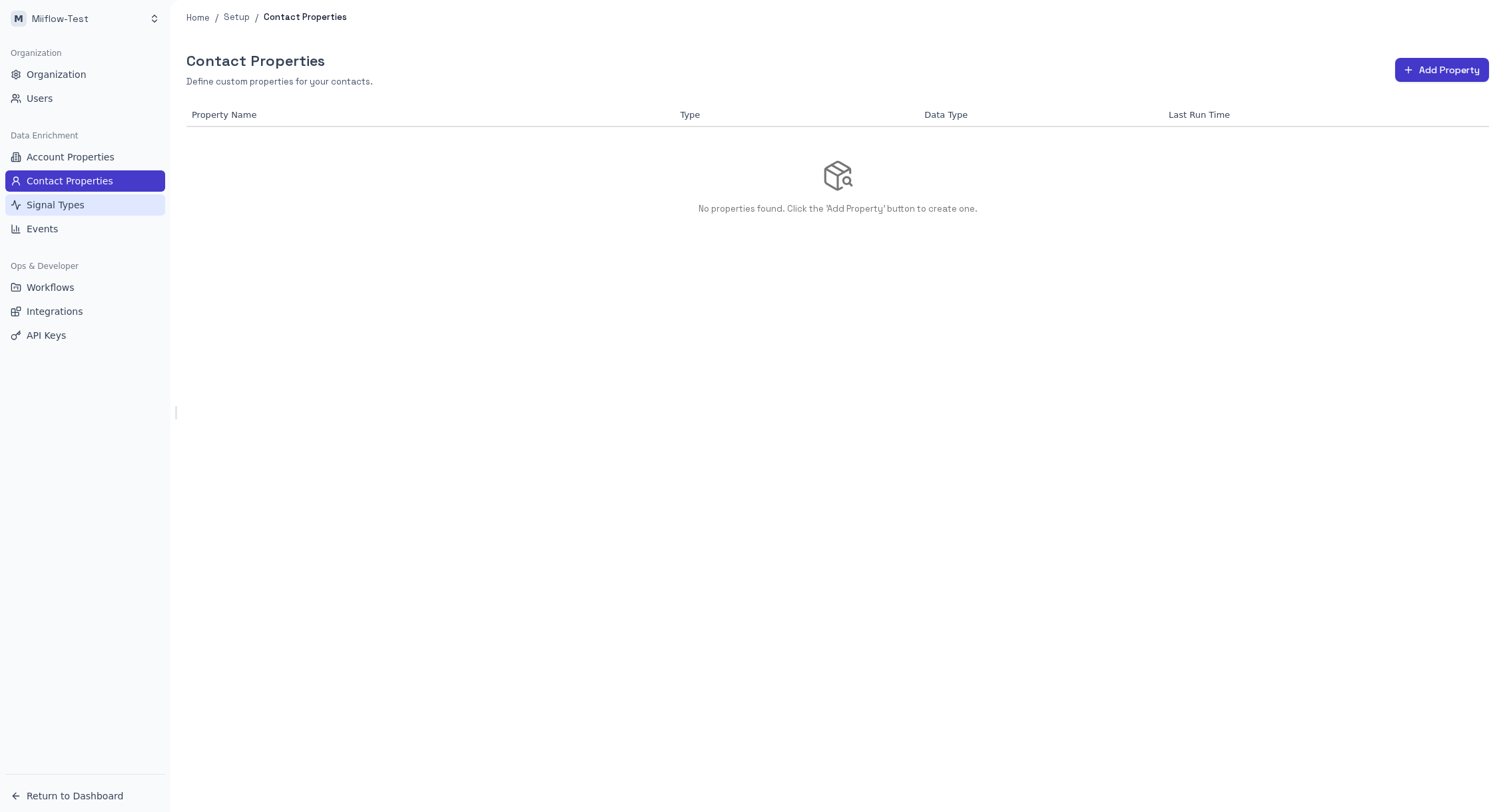
click at [80, 209] on span "Signal Types" at bounding box center [56, 205] width 58 height 13
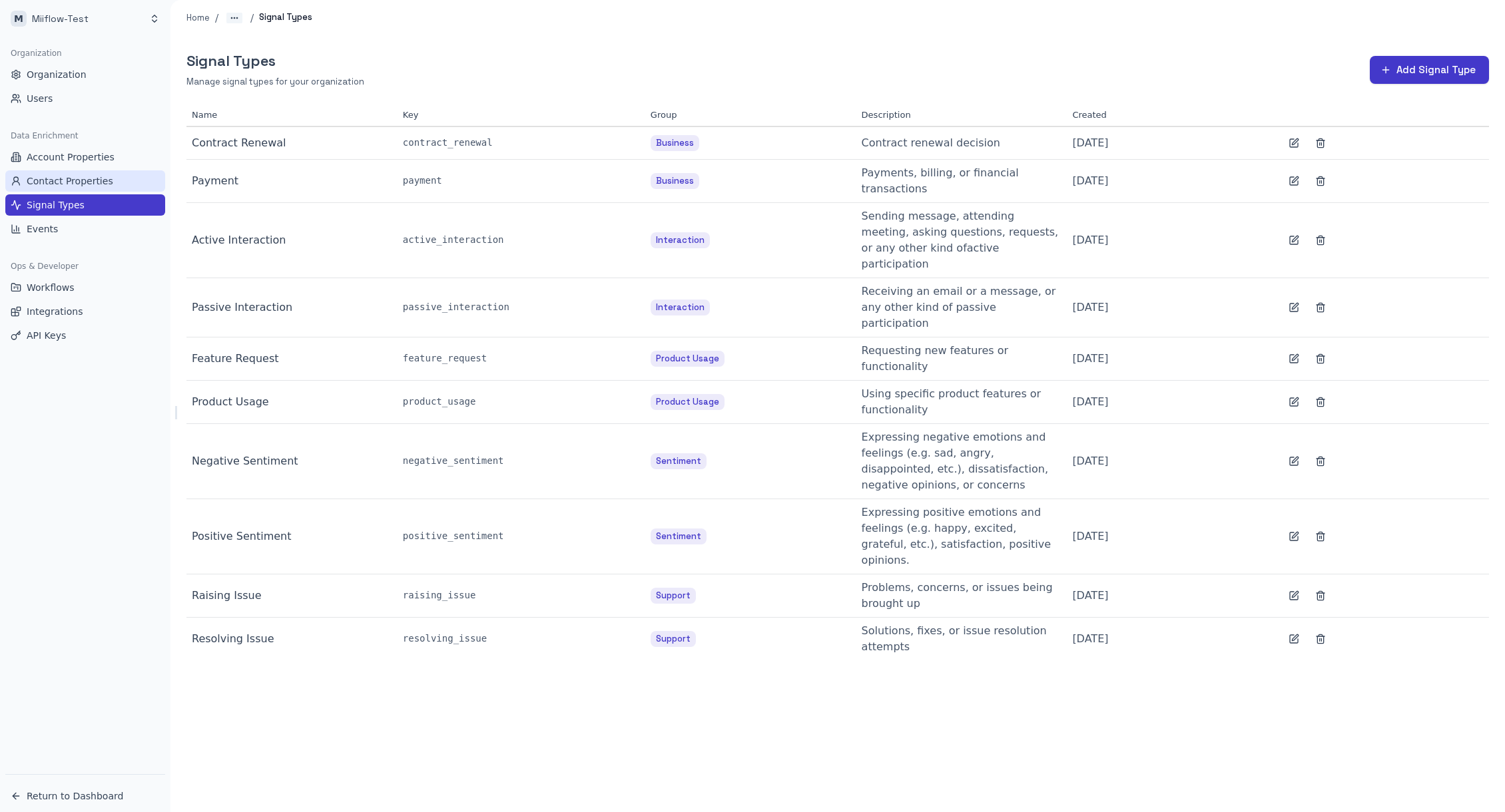
click at [85, 182] on span "Contact Properties" at bounding box center [70, 181] width 87 height 13
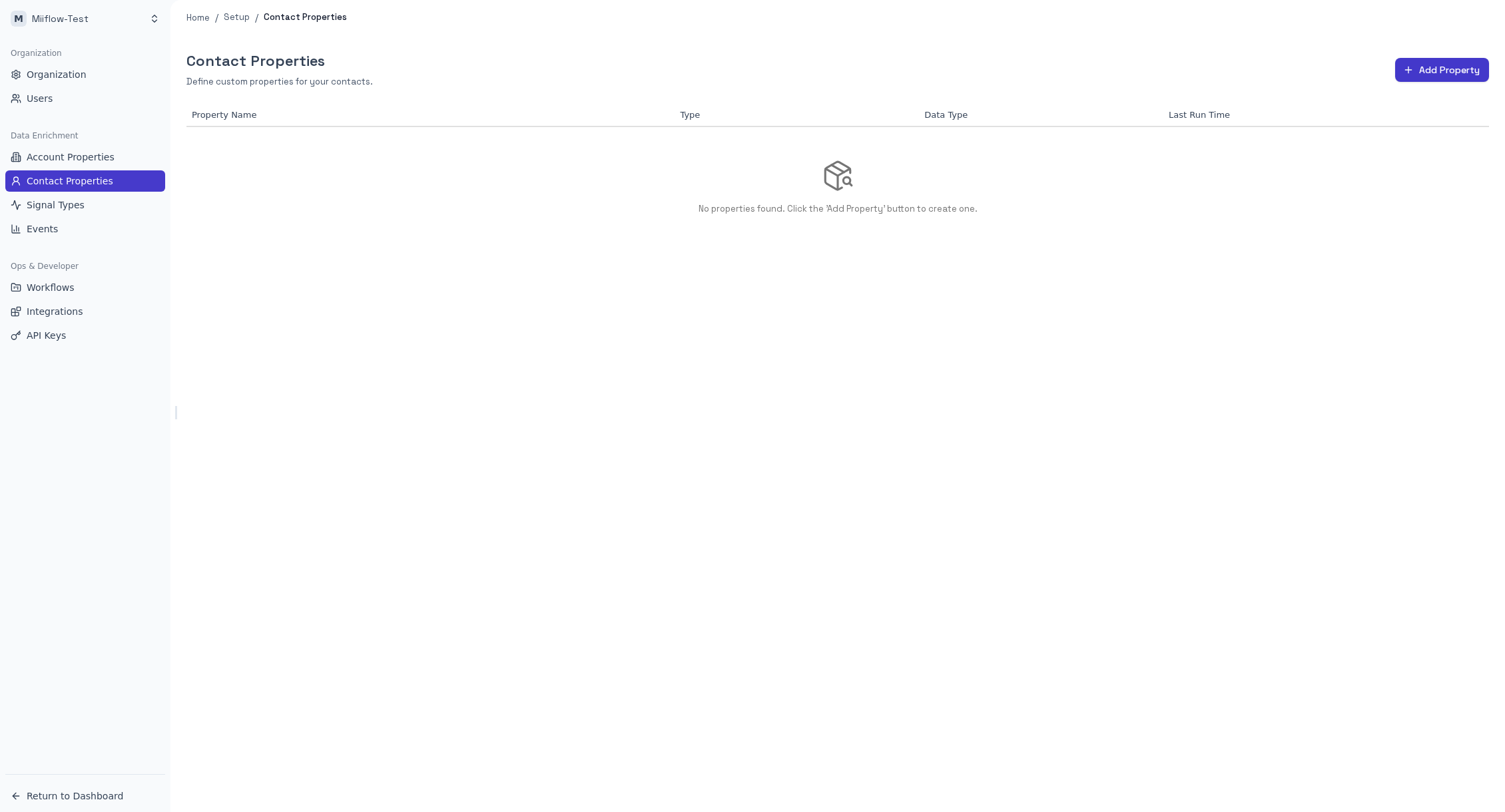
click at [557, 331] on div "Contact Properties Define custom properties for your contacts. Add Property Pro…" at bounding box center [837, 424] width 1334 height 777
click at [80, 230] on link "Events" at bounding box center [85, 228] width 159 height 22
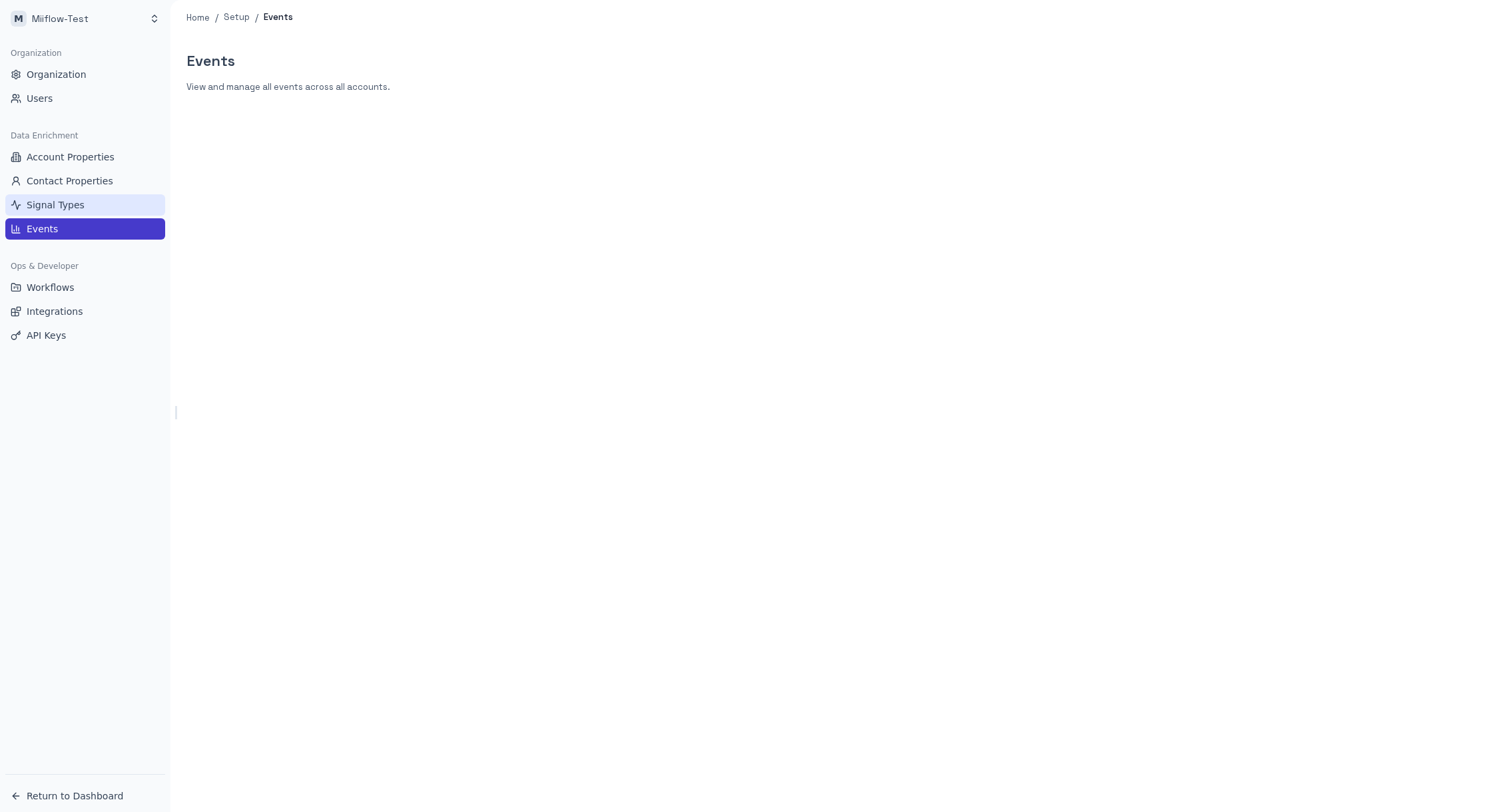
click at [82, 206] on link "Signal Types" at bounding box center [85, 205] width 159 height 22
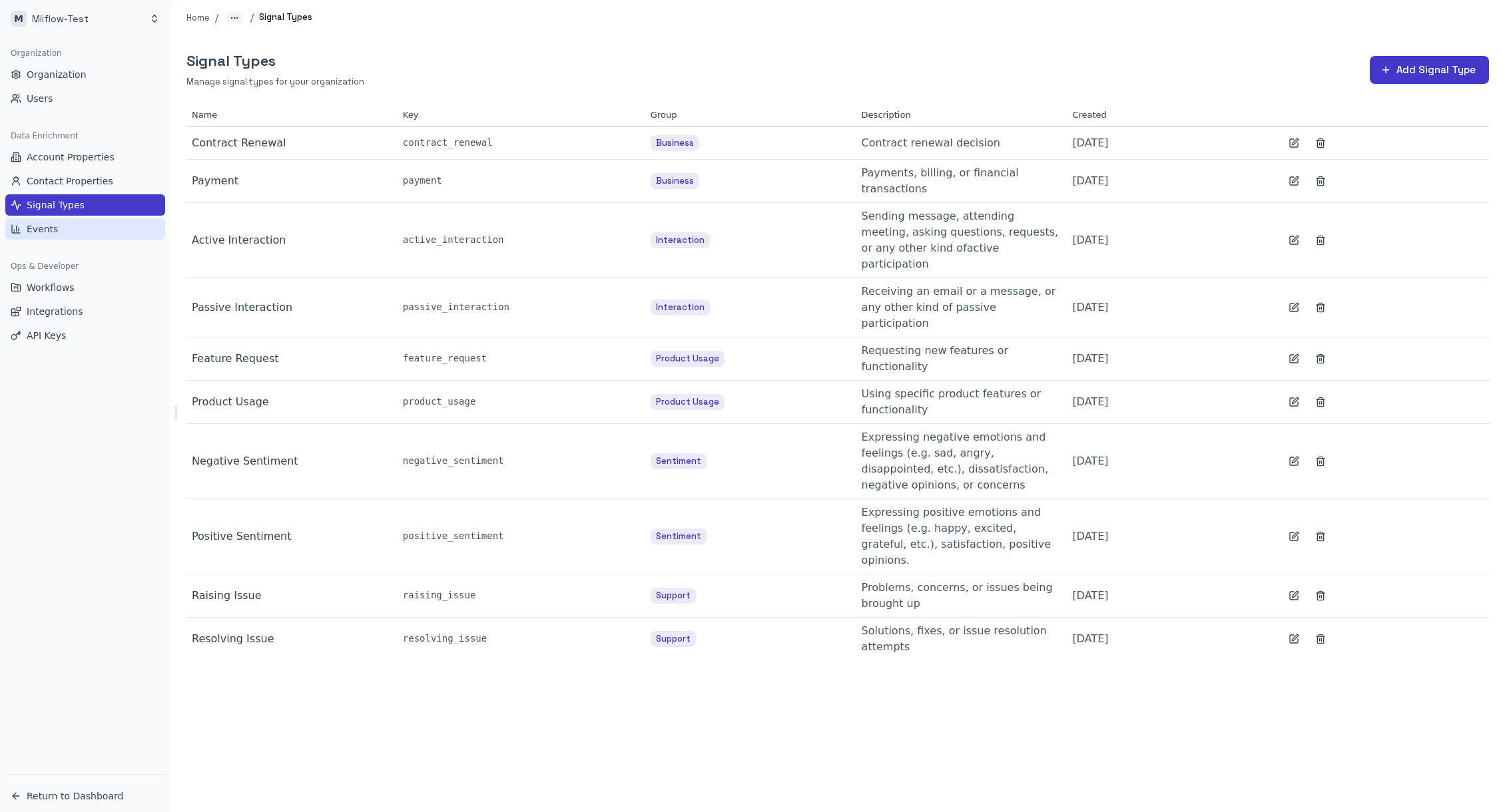
click at [65, 236] on link "Events" at bounding box center [85, 228] width 159 height 22
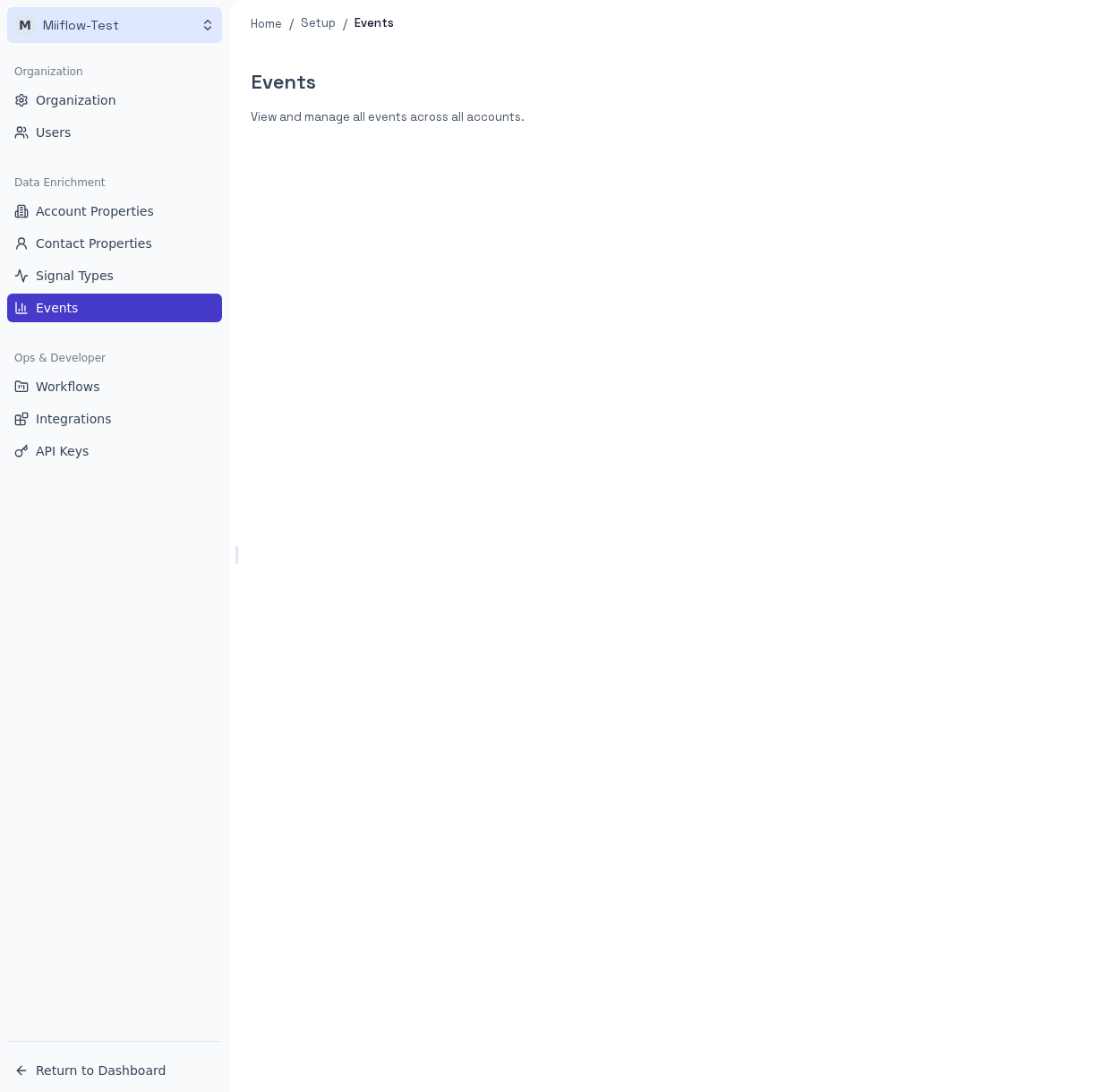
click at [164, 42] on html "M Miiflow-Test Organization Organization Users Data Enrichment Account Properti…" at bounding box center [556, 546] width 1111 height 1092
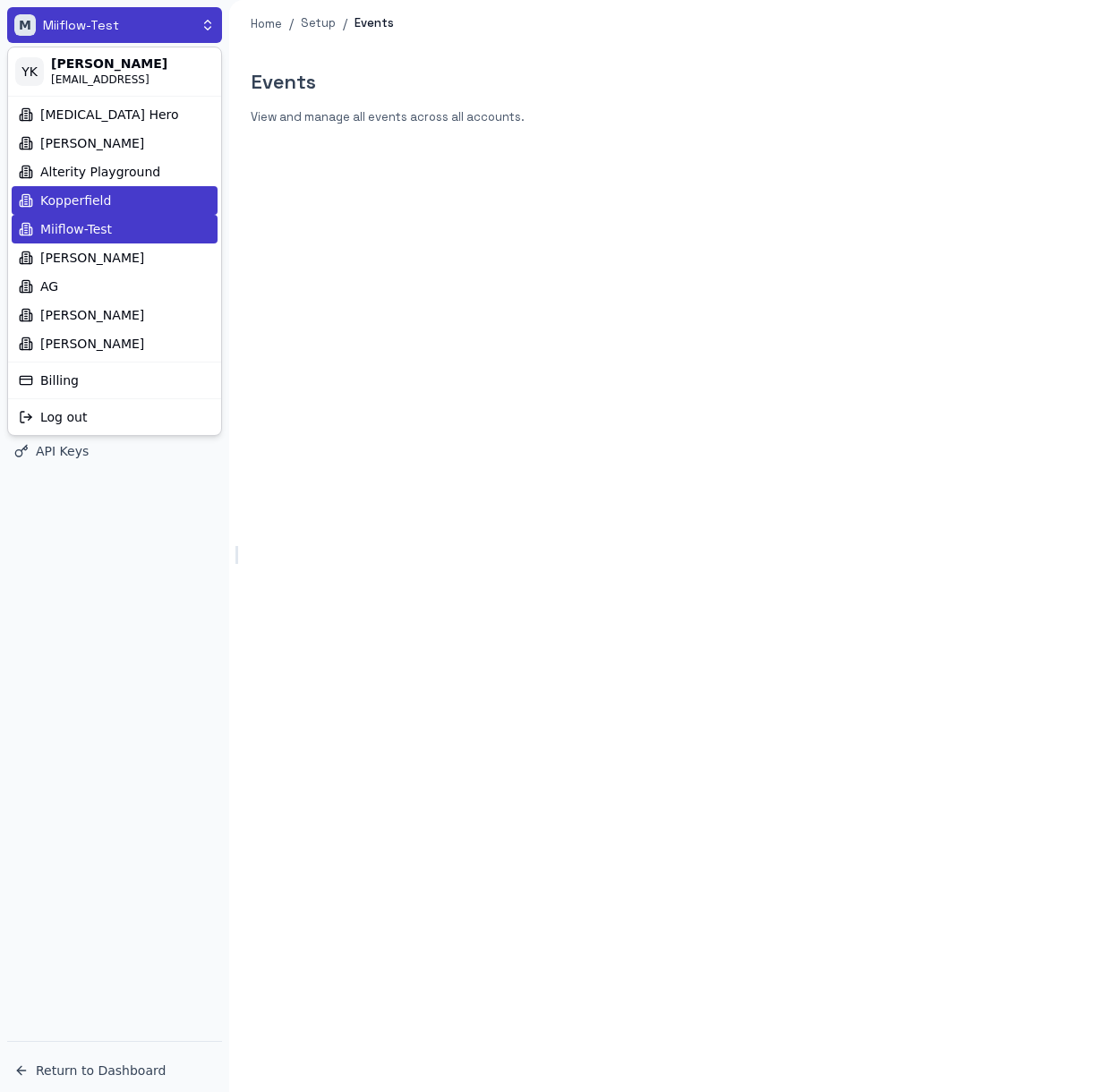
click at [141, 196] on div "Kopperfield" at bounding box center [115, 200] width 205 height 29
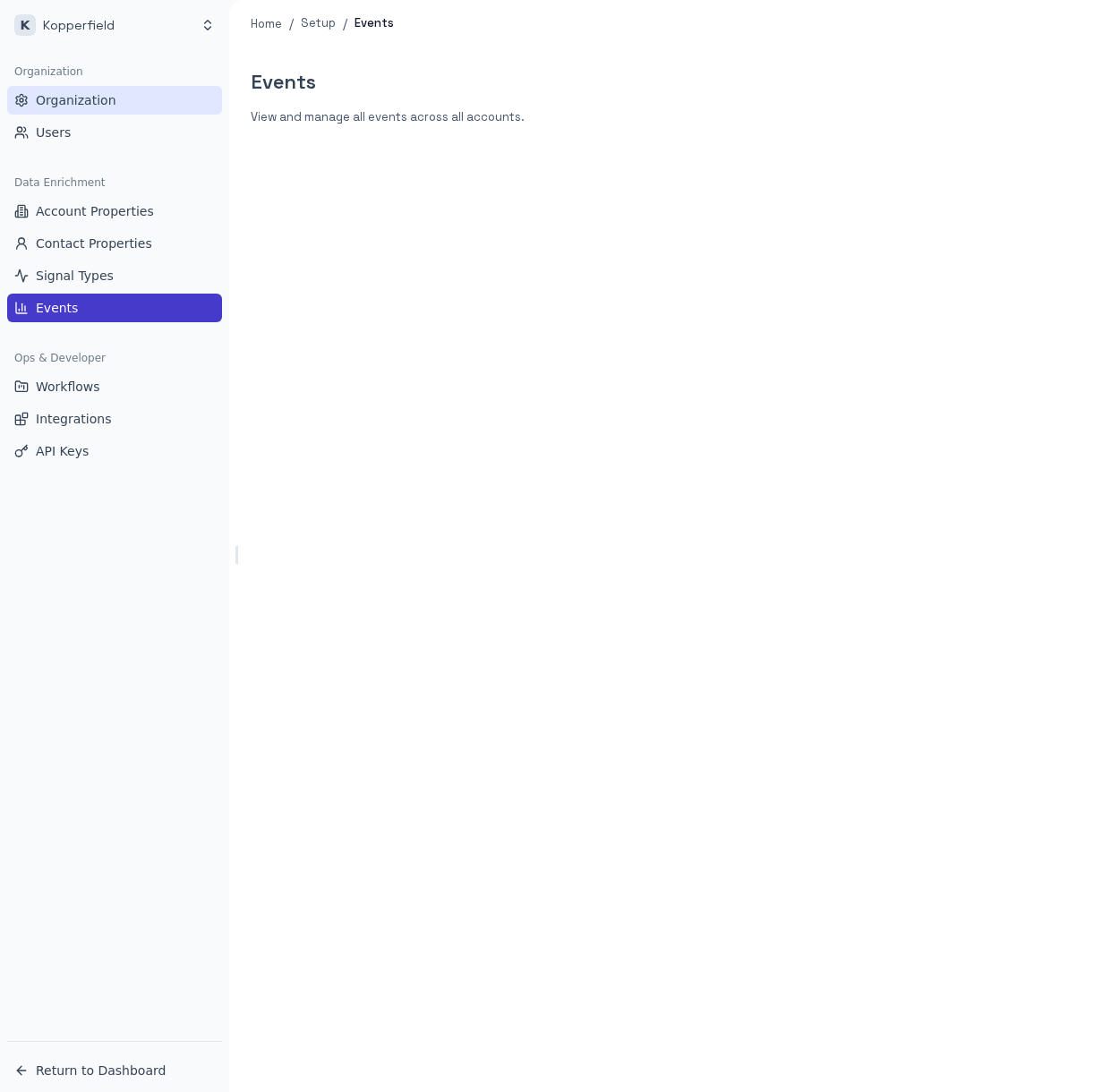
click at [120, 100] on link "Organization" at bounding box center [114, 100] width 214 height 29
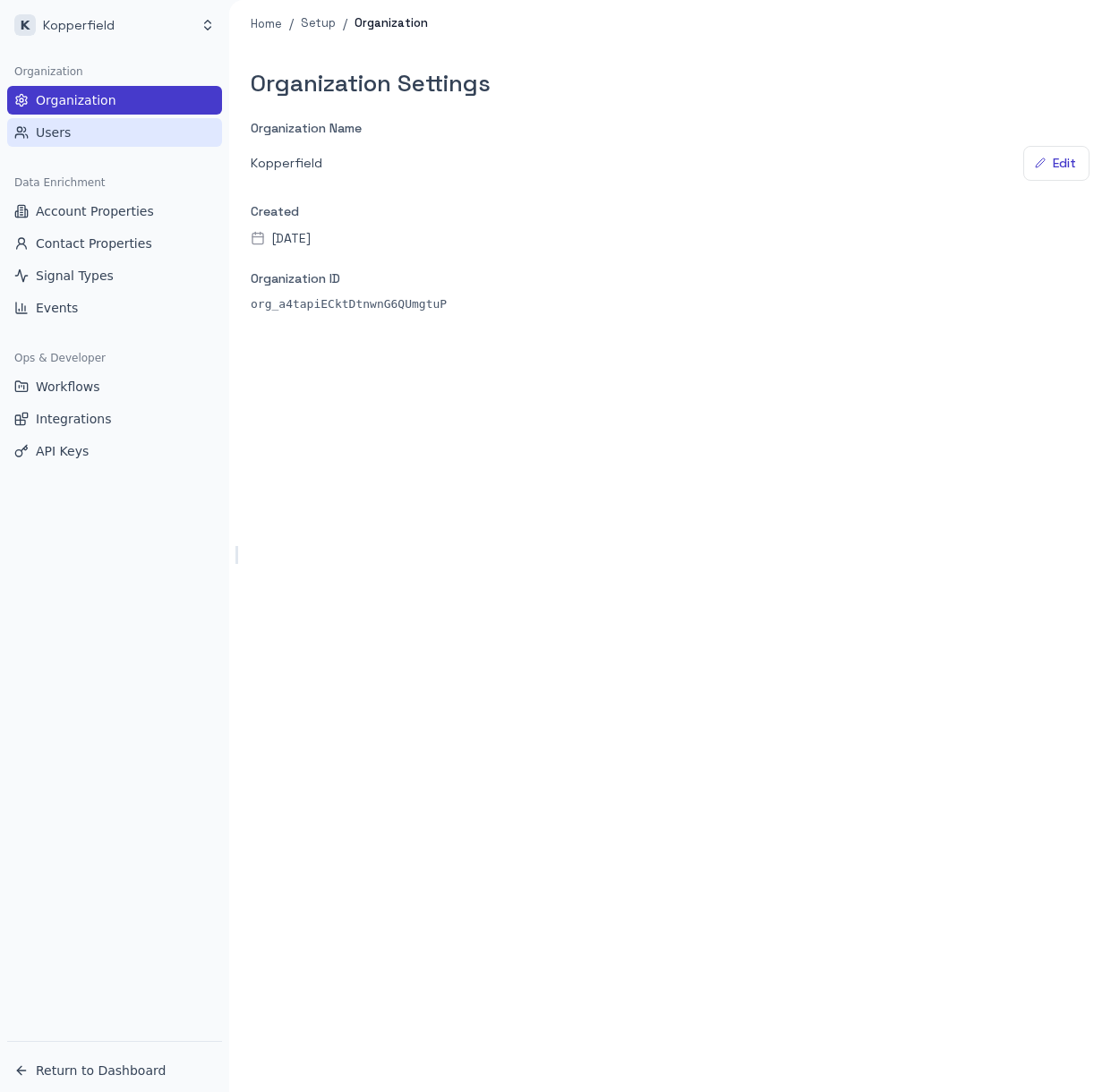
click at [104, 135] on link "Users" at bounding box center [114, 132] width 214 height 29
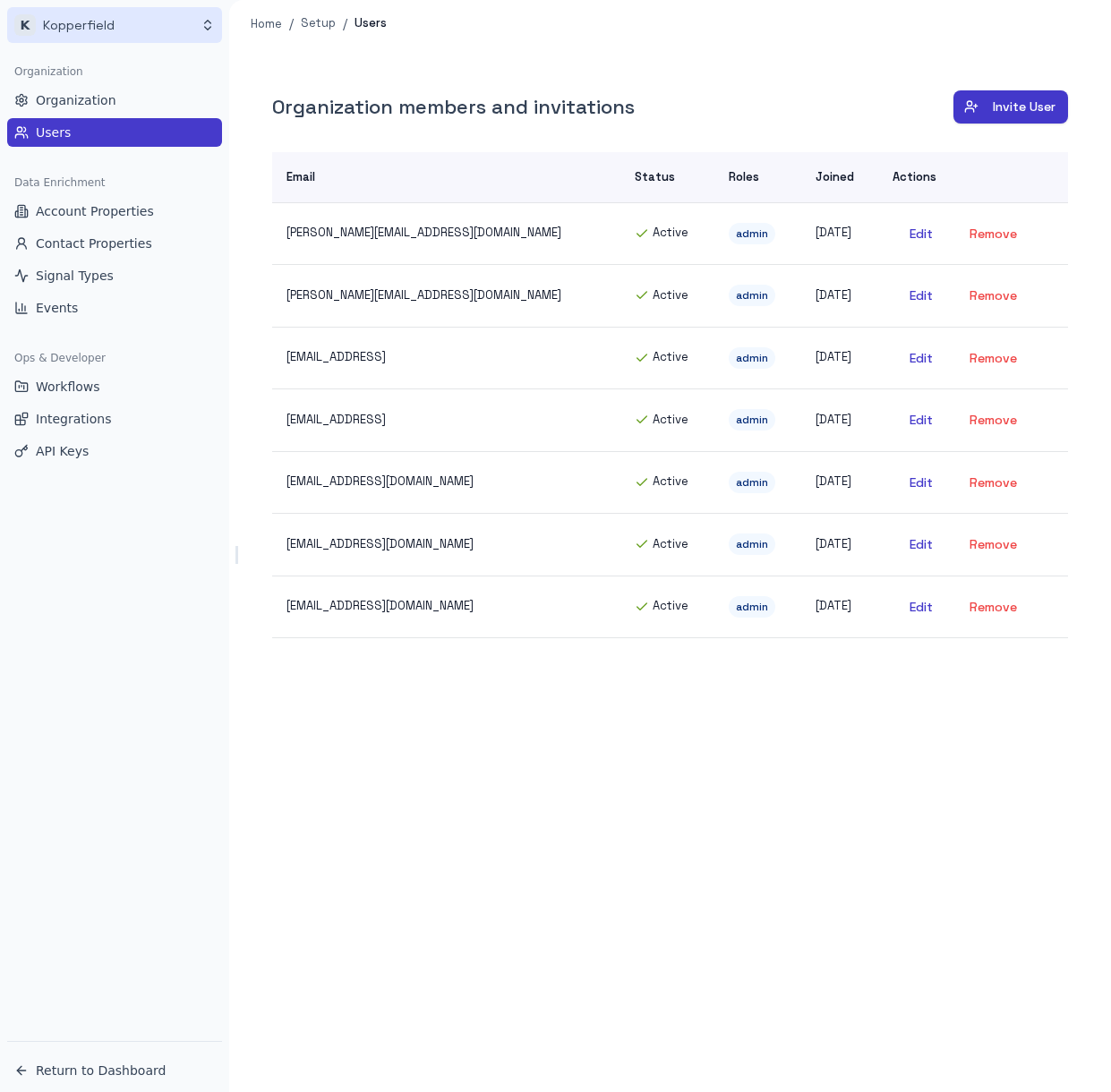
click at [109, 23] on html "K Kopperfield Organization Organization Users Data Enrichment Account Propertie…" at bounding box center [556, 546] width 1111 height 1092
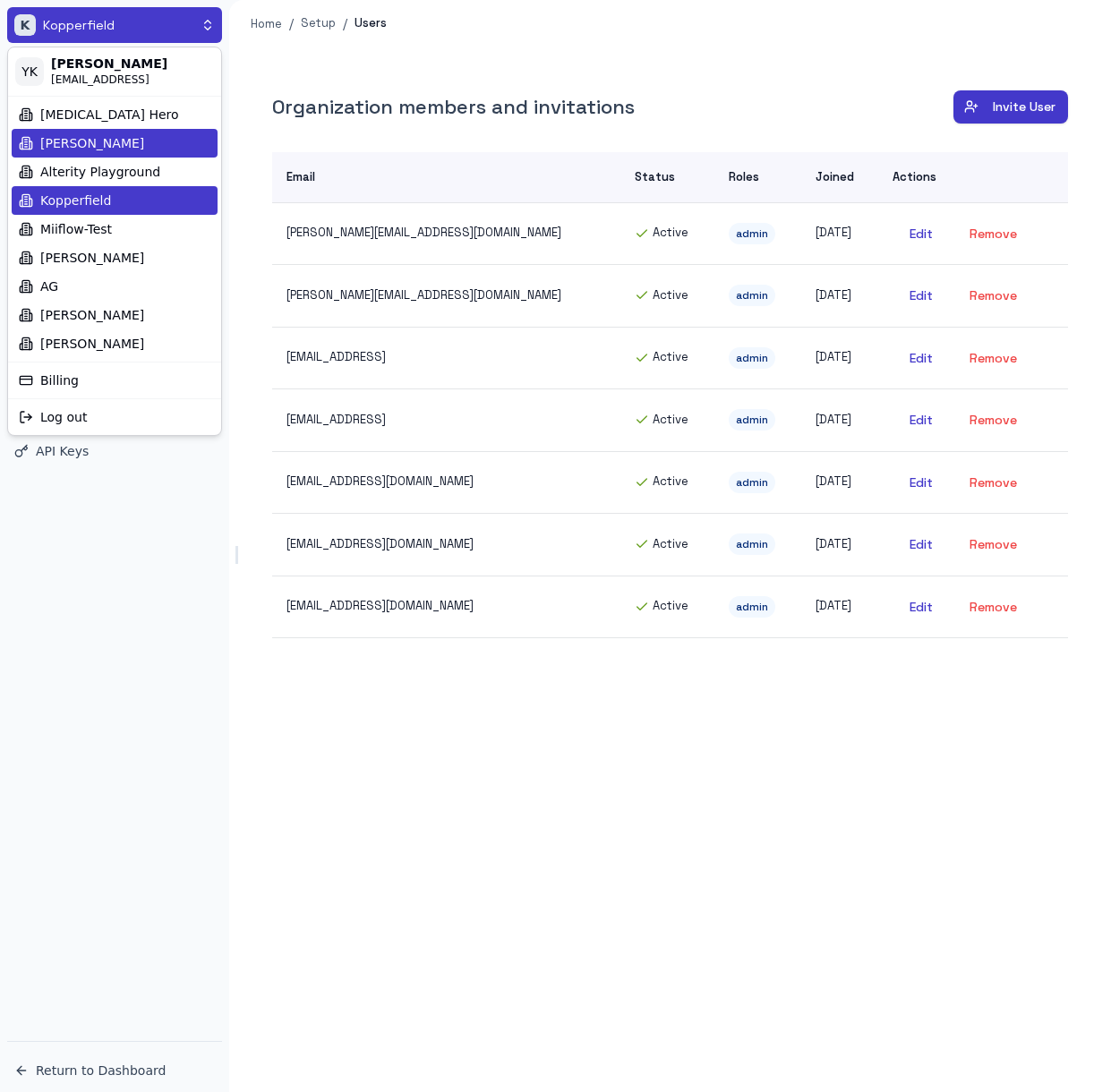
click at [110, 141] on div "[PERSON_NAME]" at bounding box center [115, 143] width 205 height 29
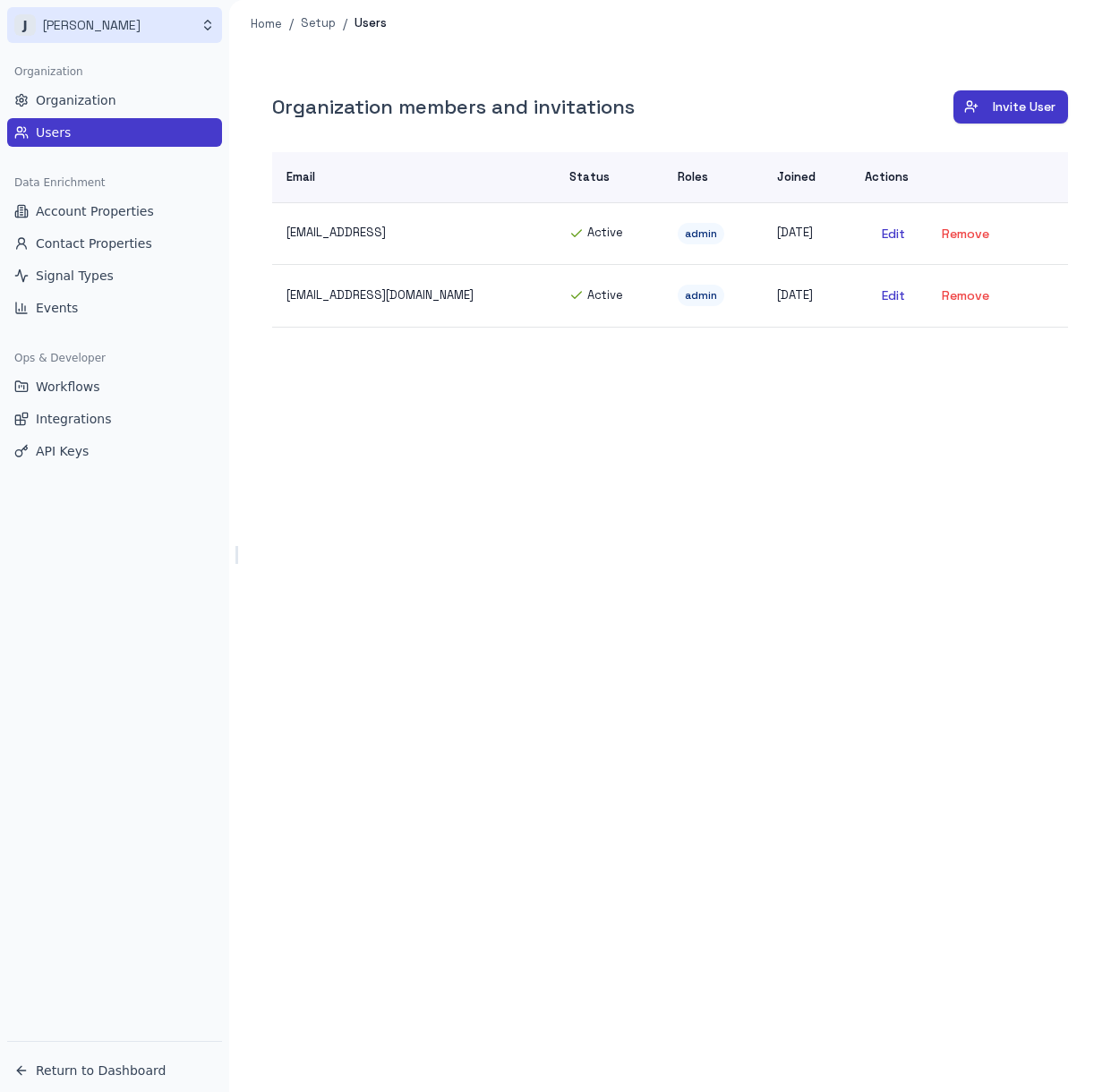
click at [152, 22] on html "[PERSON_NAME] Organization Organization Users Data Enrichment Account Propertie…" at bounding box center [556, 546] width 1111 height 1092
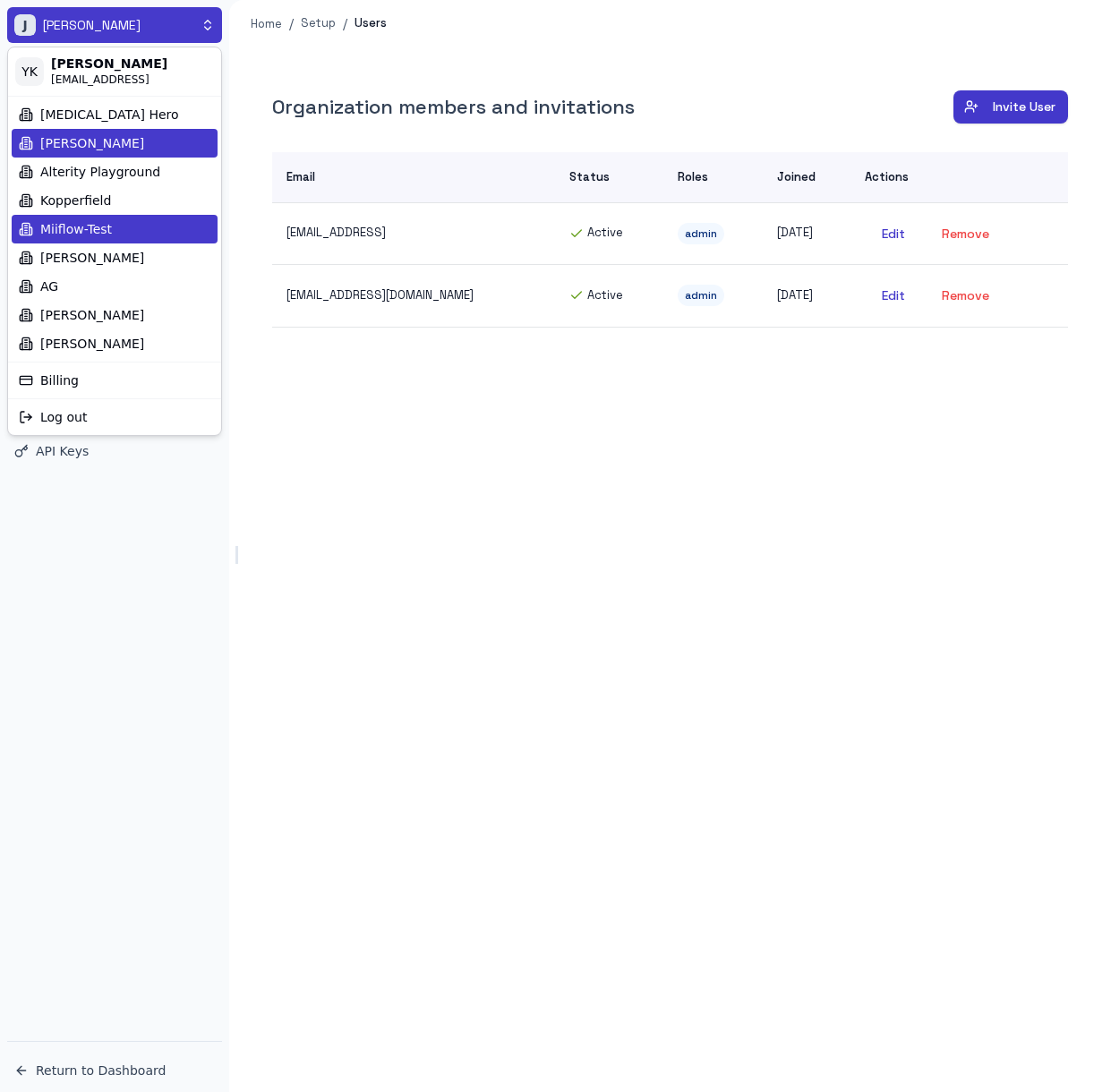
click at [119, 231] on div "Miiflow-Test" at bounding box center [115, 228] width 205 height 29
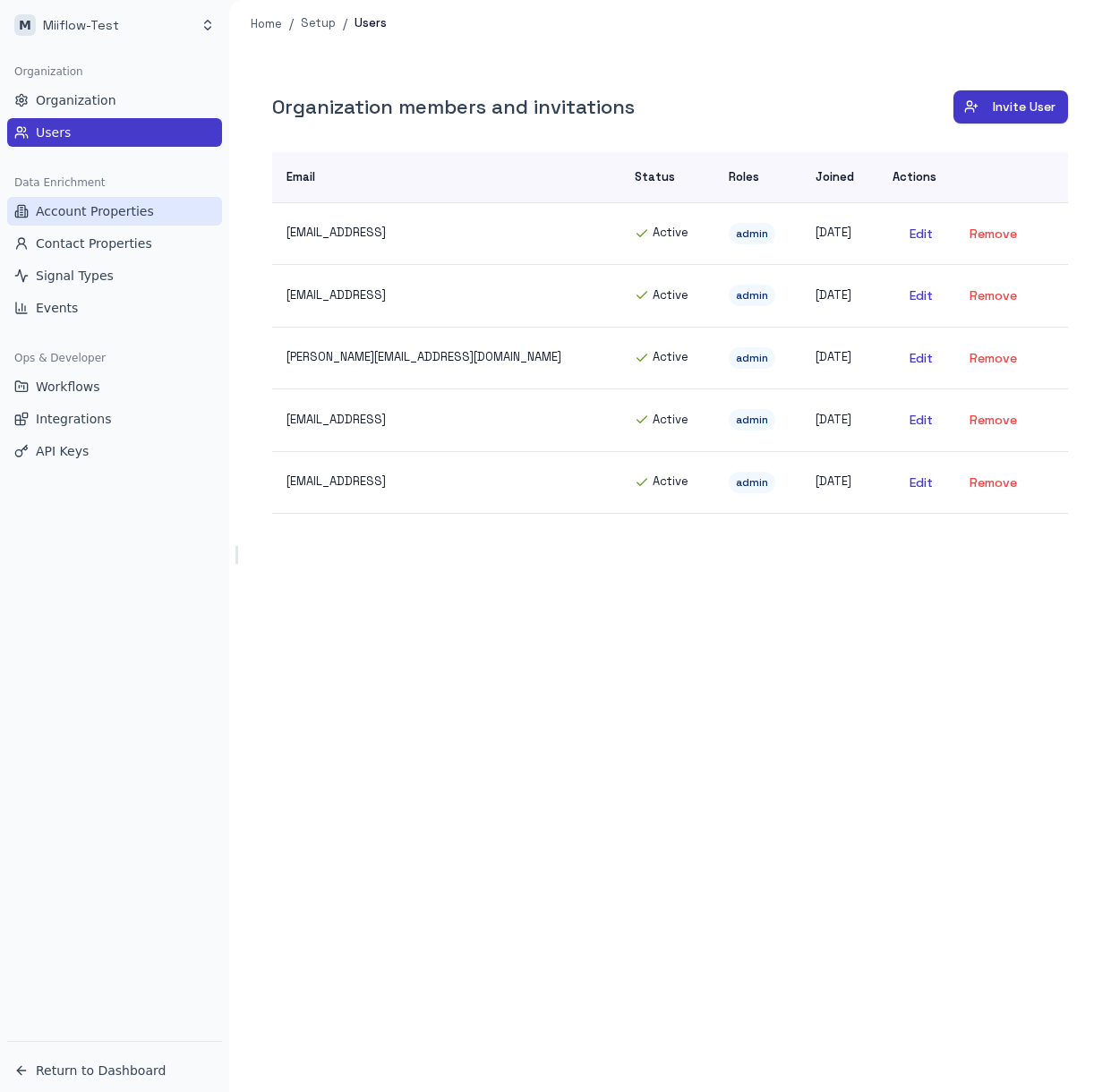
click at [119, 217] on span "Account Properties" at bounding box center [95, 211] width 118 height 18
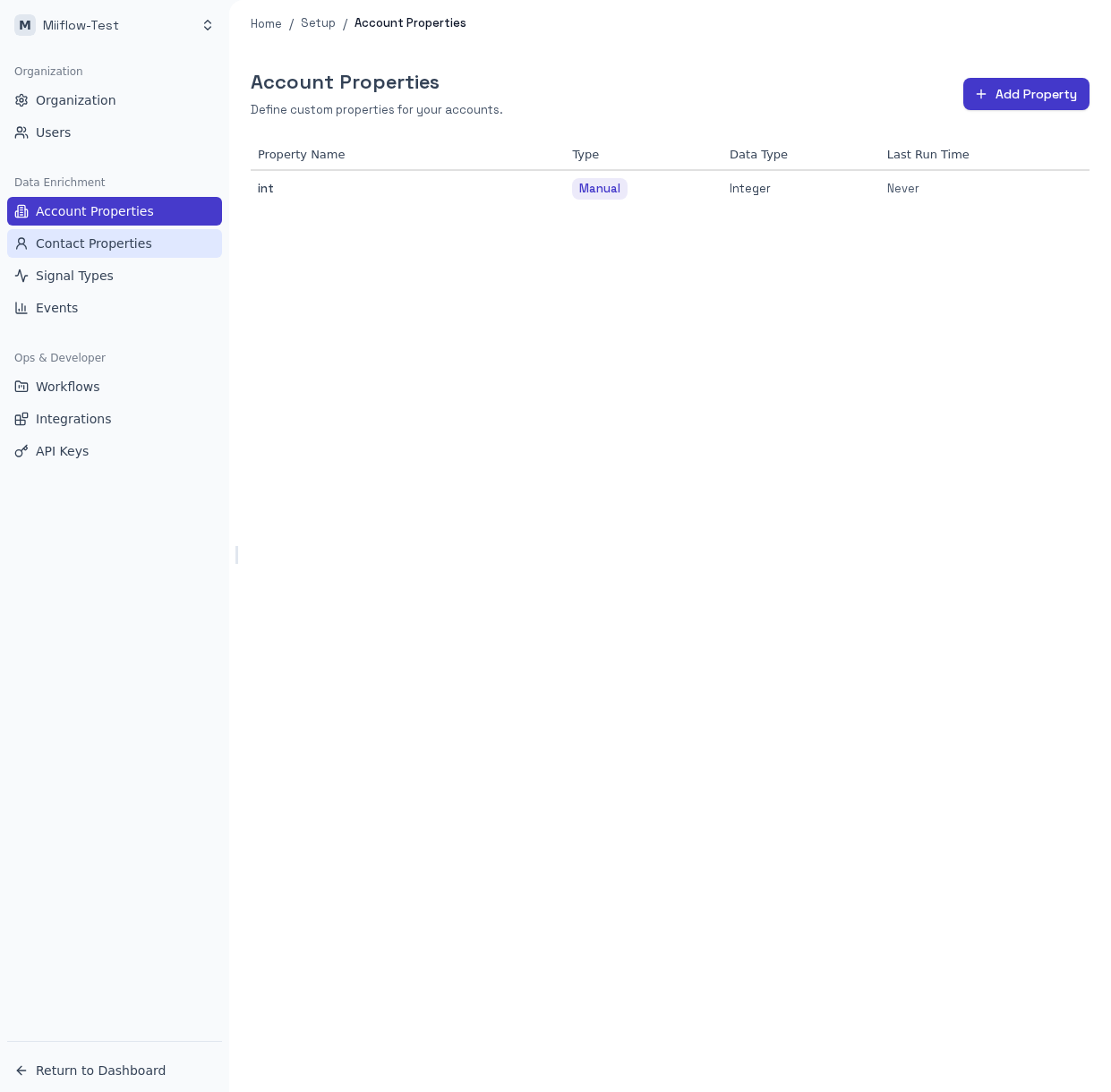
click at [109, 241] on span "Contact Properties" at bounding box center [94, 243] width 117 height 18
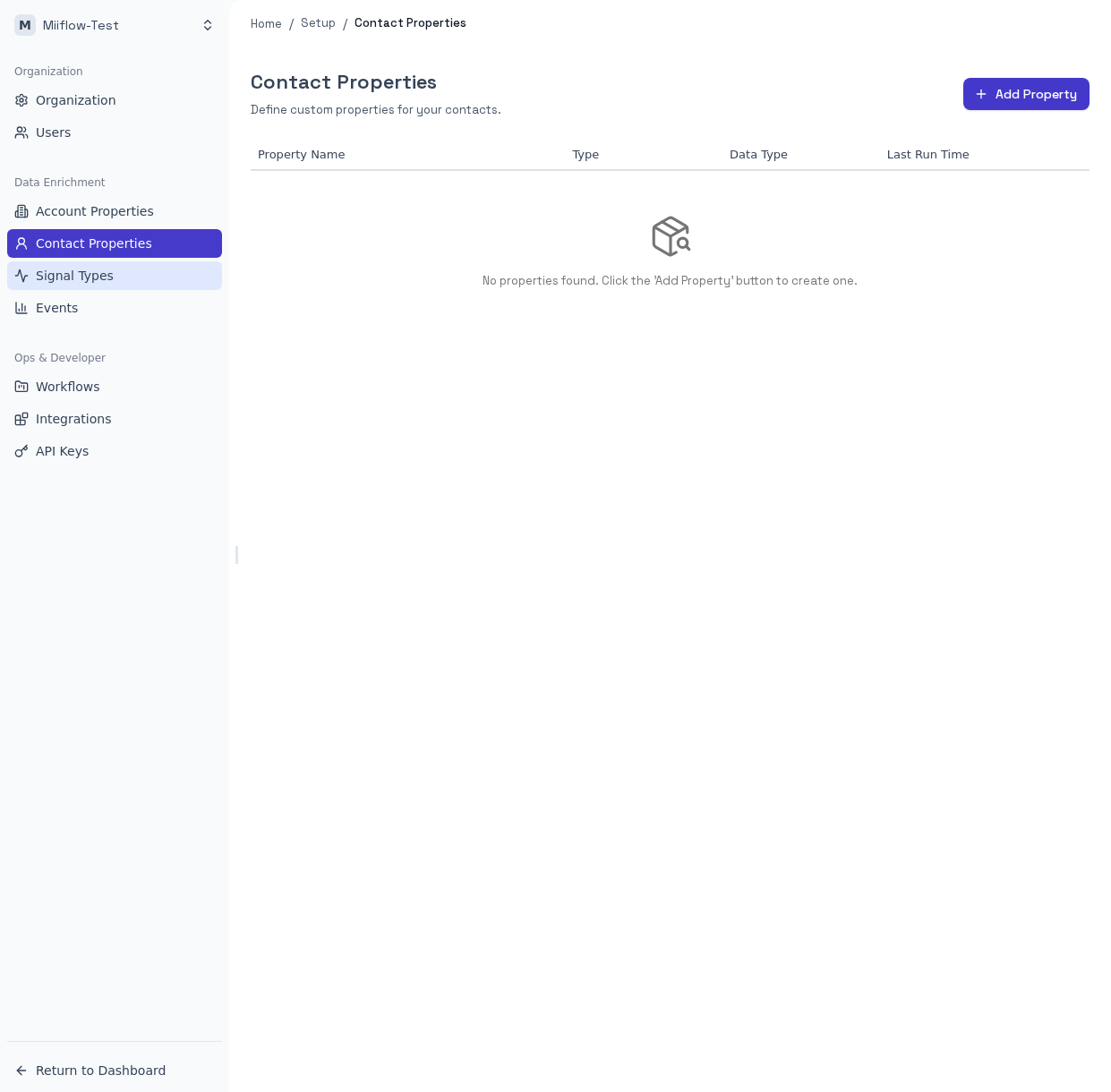
click at [102, 275] on span "Signal Types" at bounding box center [75, 275] width 78 height 18
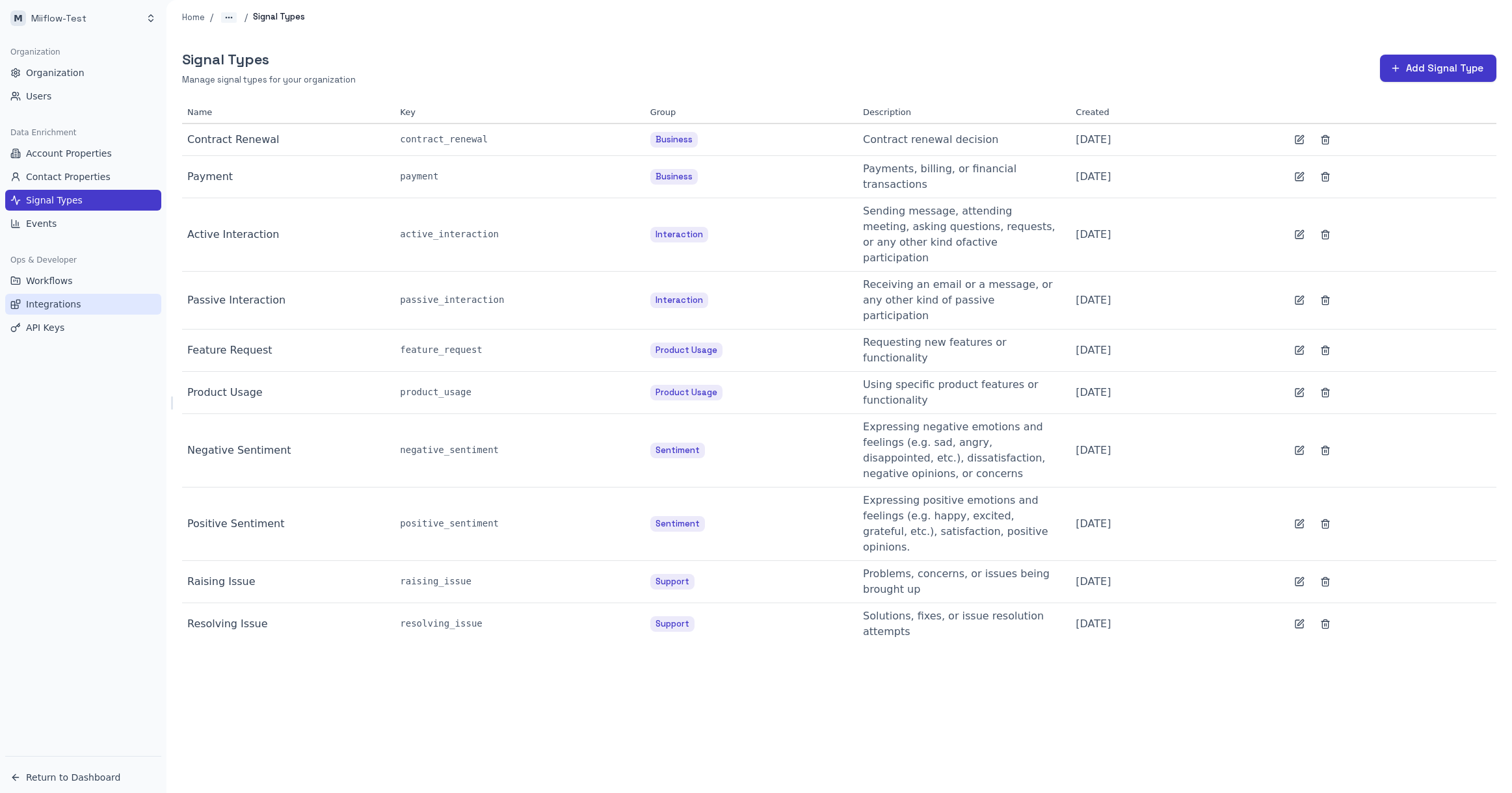
click at [91, 294] on link "Integrations" at bounding box center [83, 304] width 156 height 21
click at [87, 278] on link "Workflows" at bounding box center [83, 280] width 156 height 21
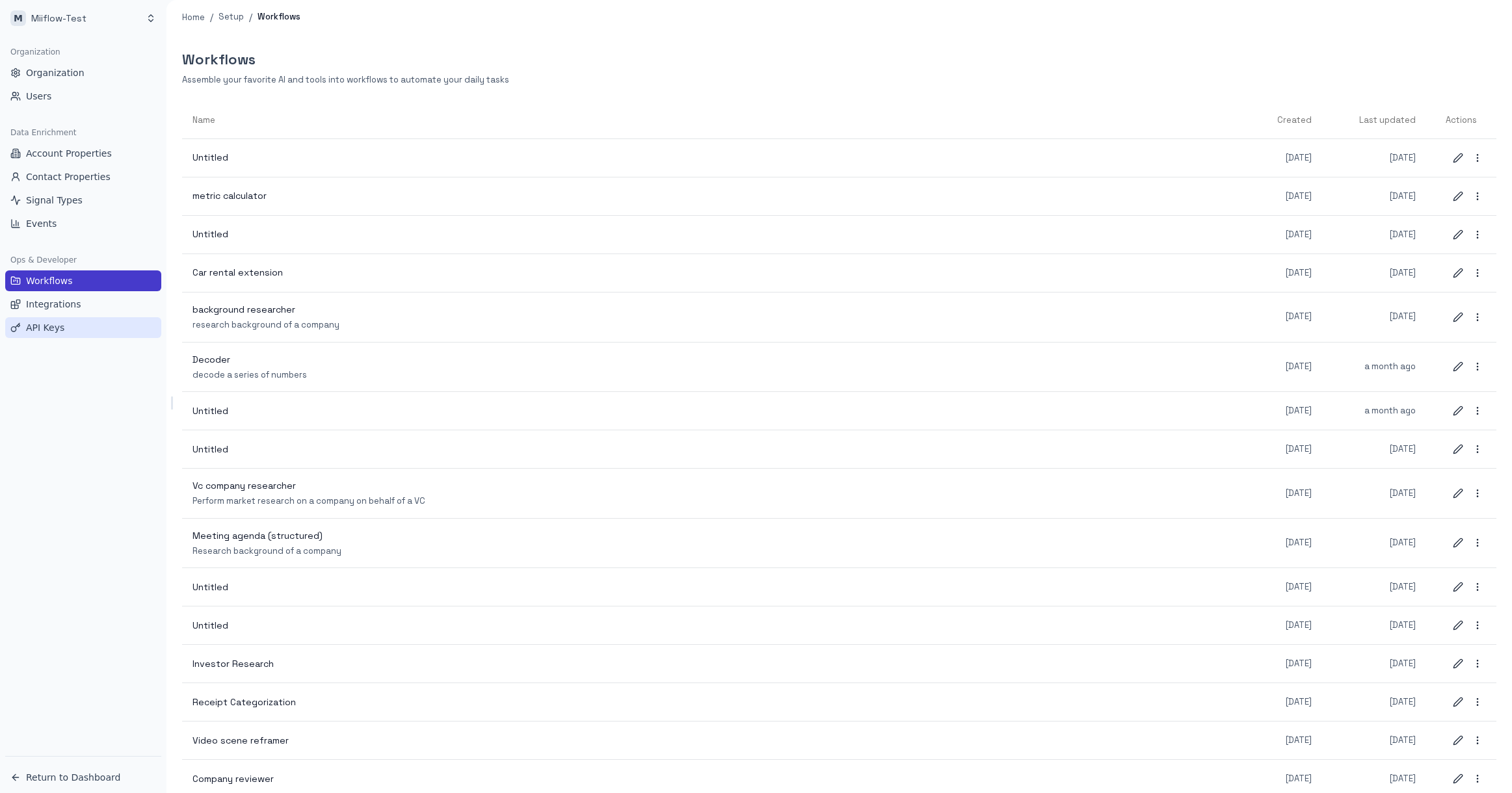
click at [54, 327] on span "API Keys" at bounding box center [45, 327] width 38 height 13
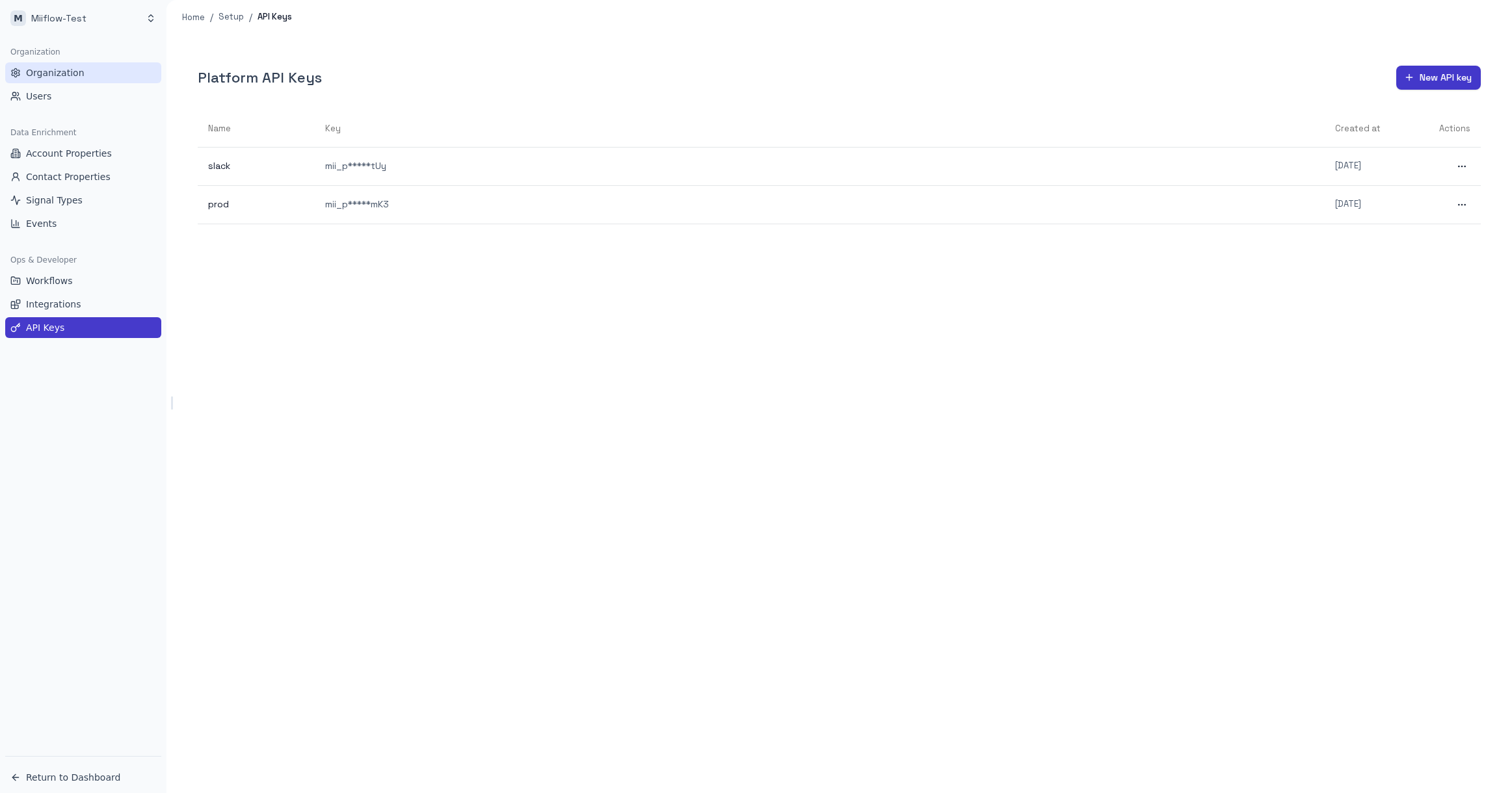
click at [95, 75] on link "Organization" at bounding box center [83, 72] width 156 height 21
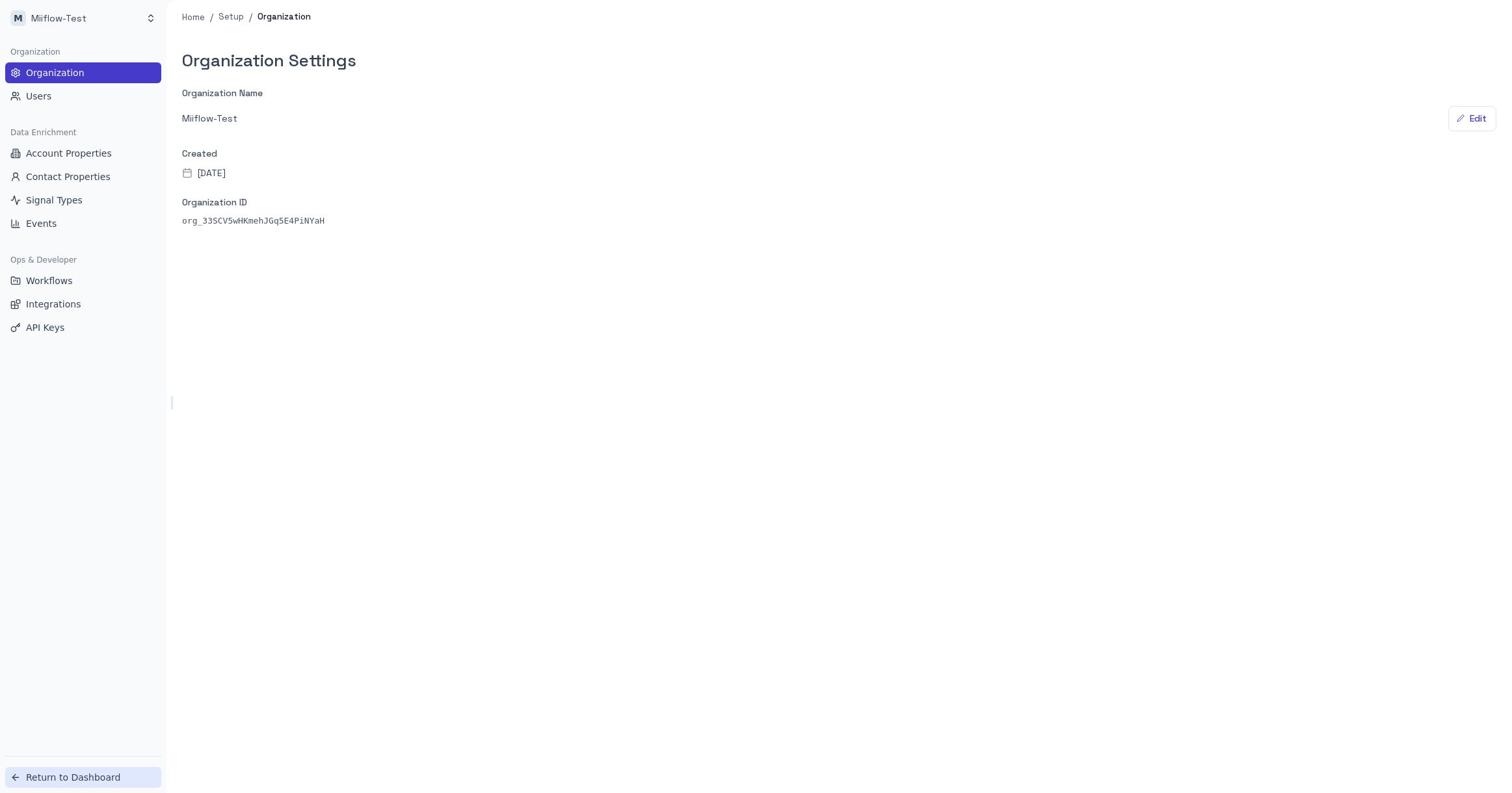
click at [85, 778] on span "Return to Dashboard" at bounding box center [73, 778] width 94 height 13
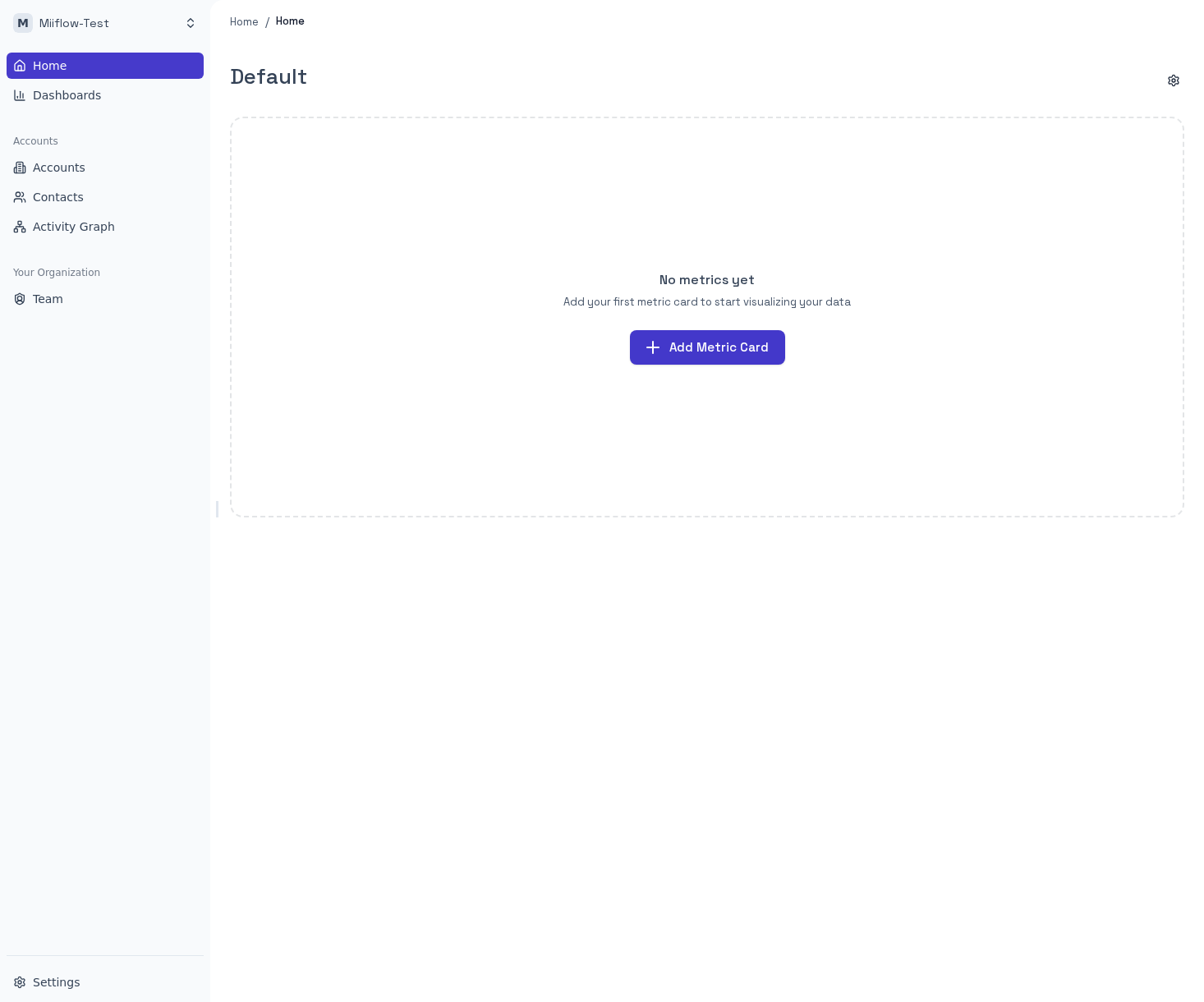
click at [128, 519] on div "Home Dashboards Accounts Accounts Contacts Activity Graph Your Organization Team" at bounding box center [105, 501] width 210 height 910
click at [78, 993] on link "Settings" at bounding box center [104, 982] width 197 height 27
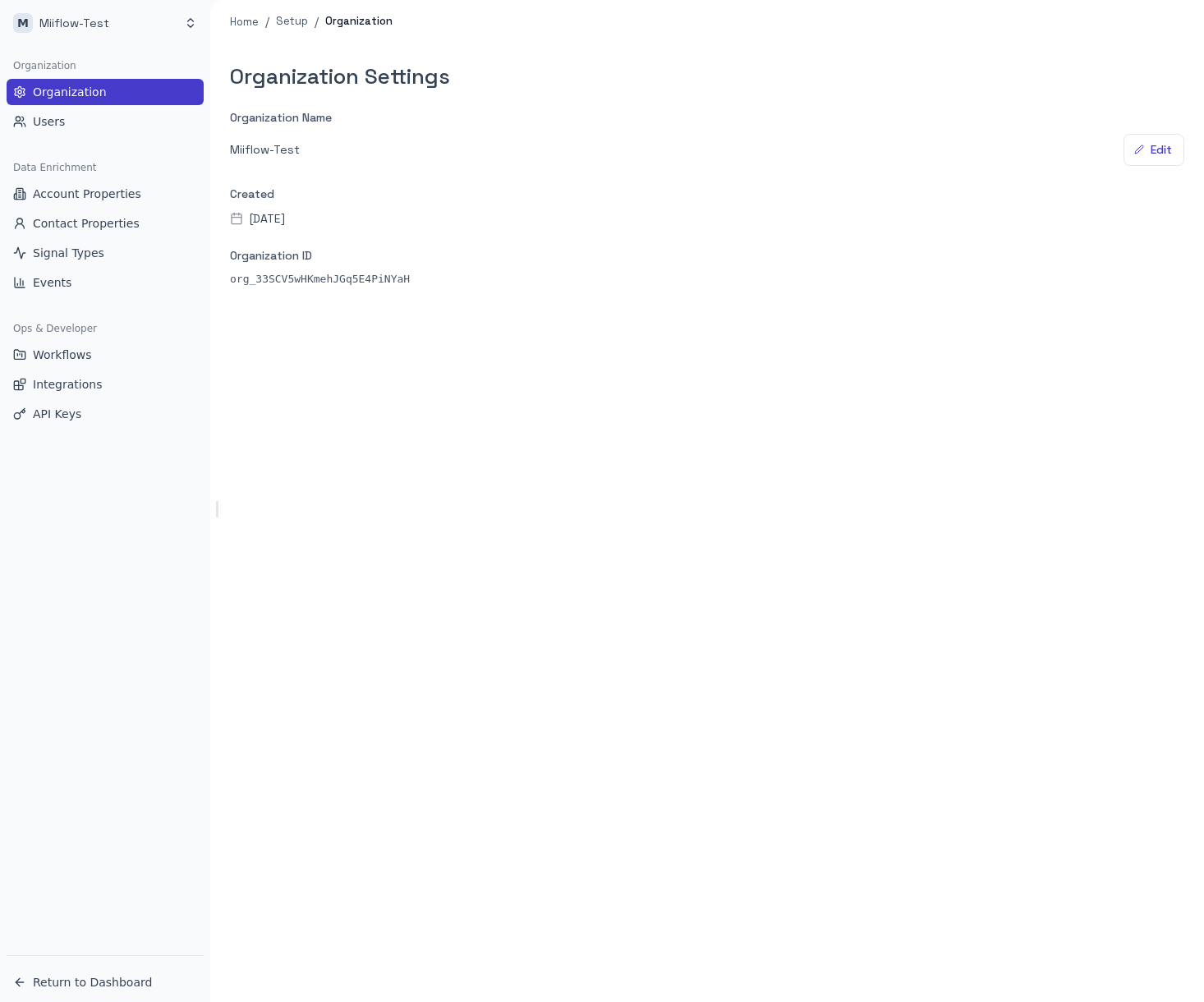
click at [646, 475] on div "Organization Settings Organization Name Miiflow-Test Edit Created [DATE] Organi…" at bounding box center [707, 523] width 994 height 959
click at [216, 511] on icon "Toggle Sidebar" at bounding box center [216, 509] width 5 height 10
